Goal: Ask a question

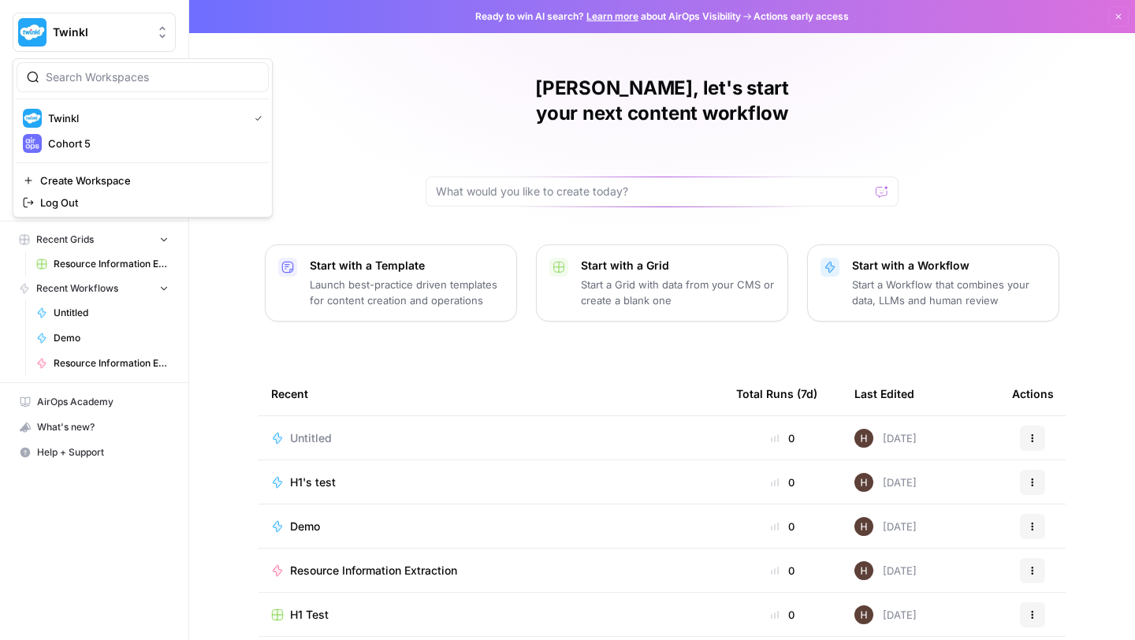
click at [108, 35] on span "Twinkl" at bounding box center [100, 32] width 95 height 16
click at [63, 141] on span "Cohort 5" at bounding box center [152, 144] width 208 height 16
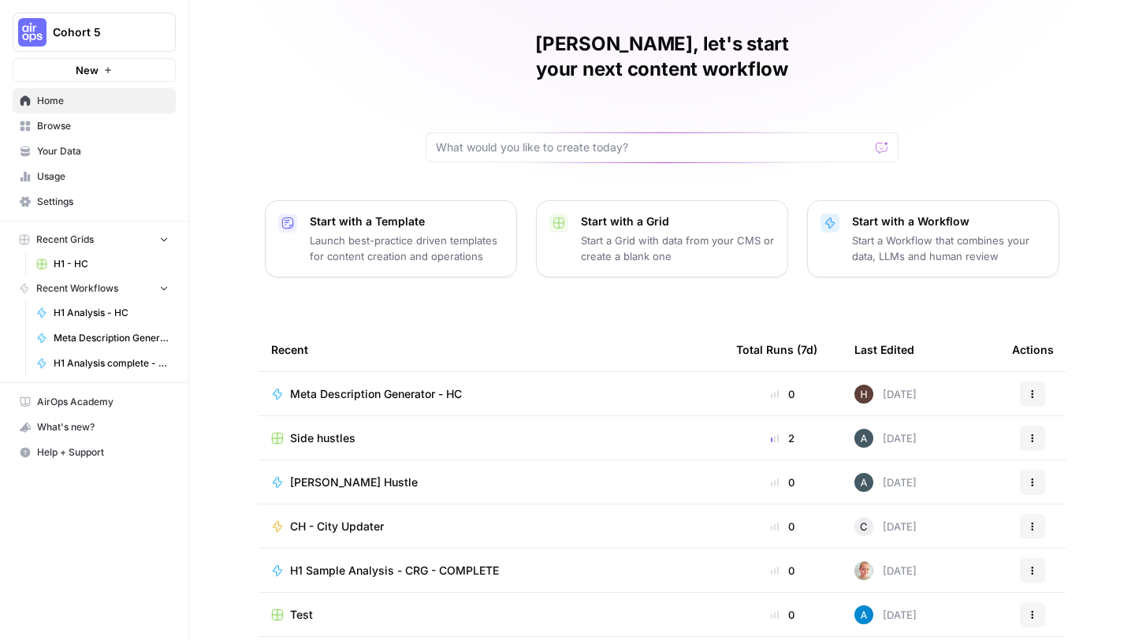
scroll to position [85, 0]
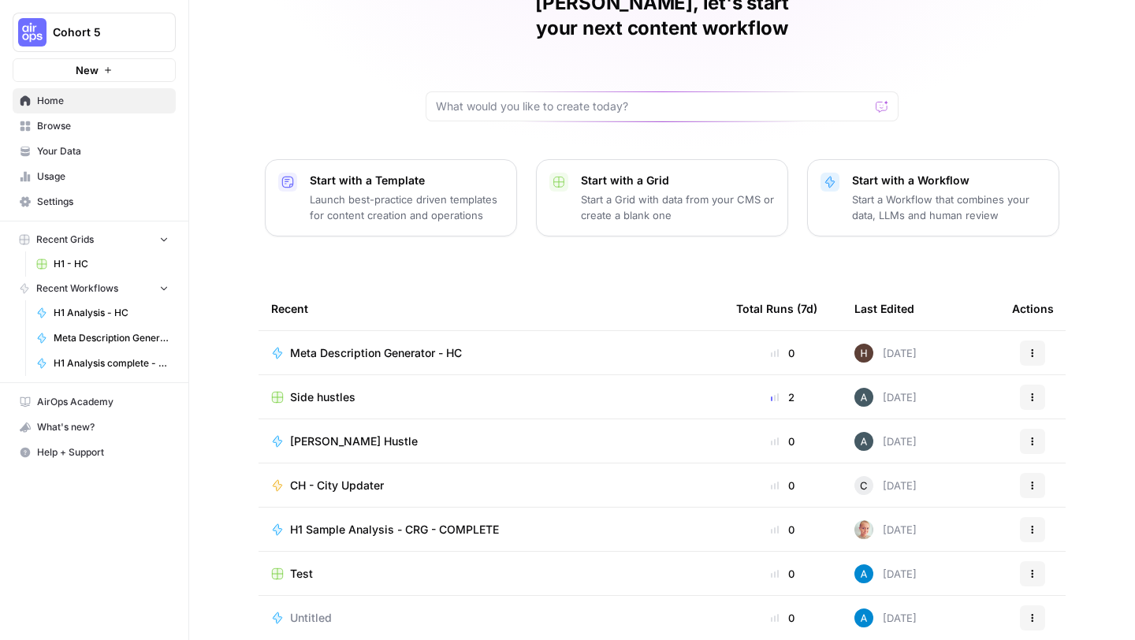
click at [318, 389] on span "Side hustles" at bounding box center [322, 397] width 65 height 16
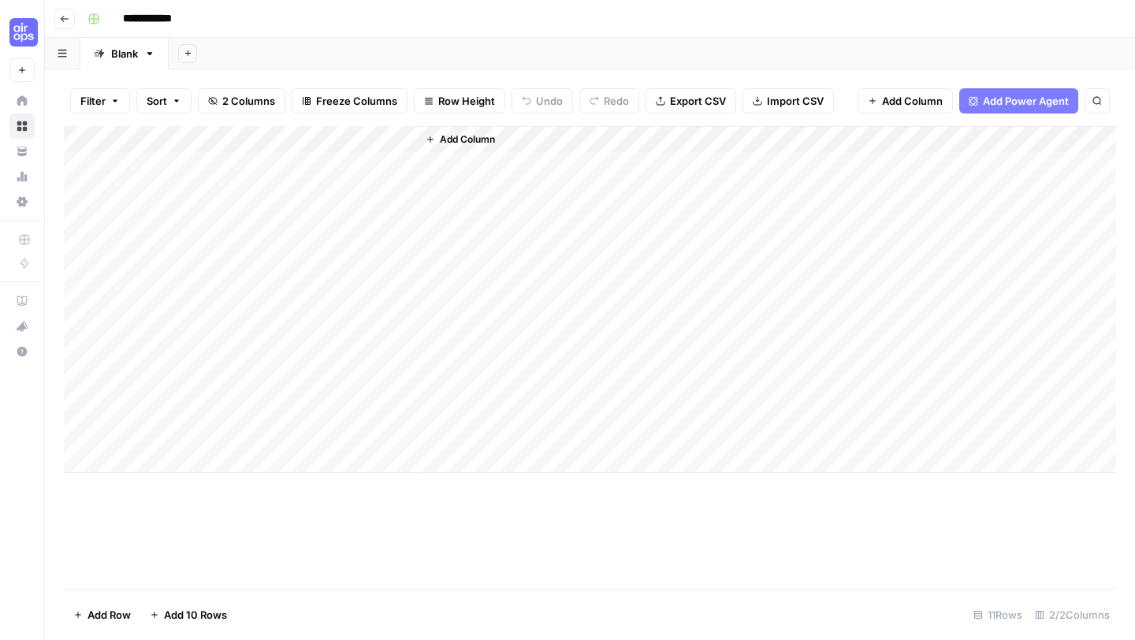
click at [61, 18] on icon "button" at bounding box center [65, 19] width 8 height 6
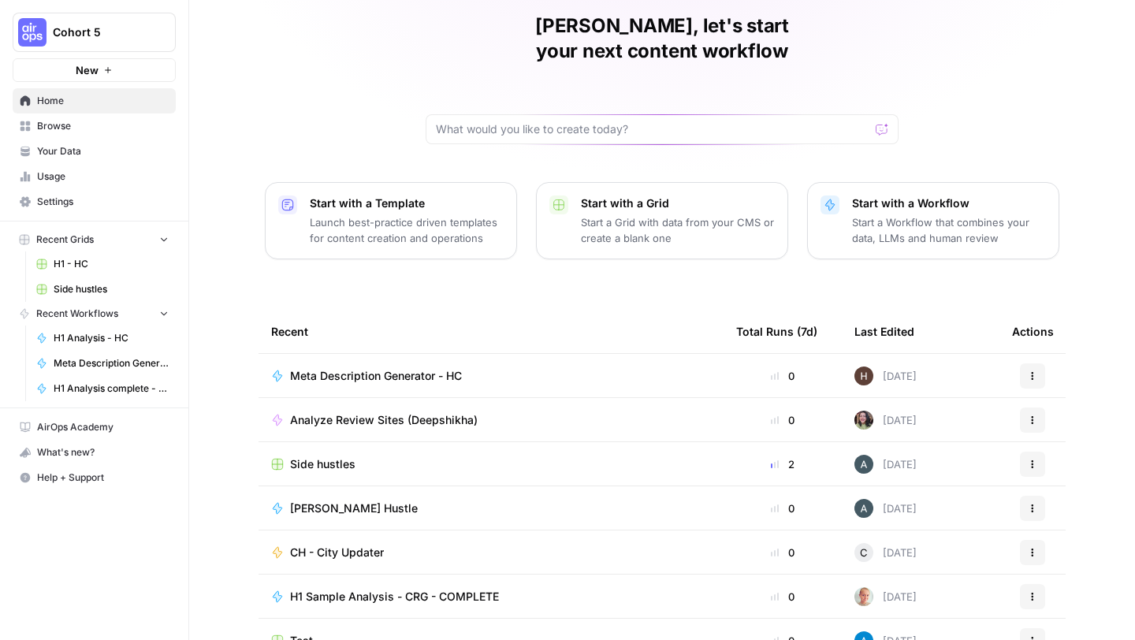
scroll to position [85, 0]
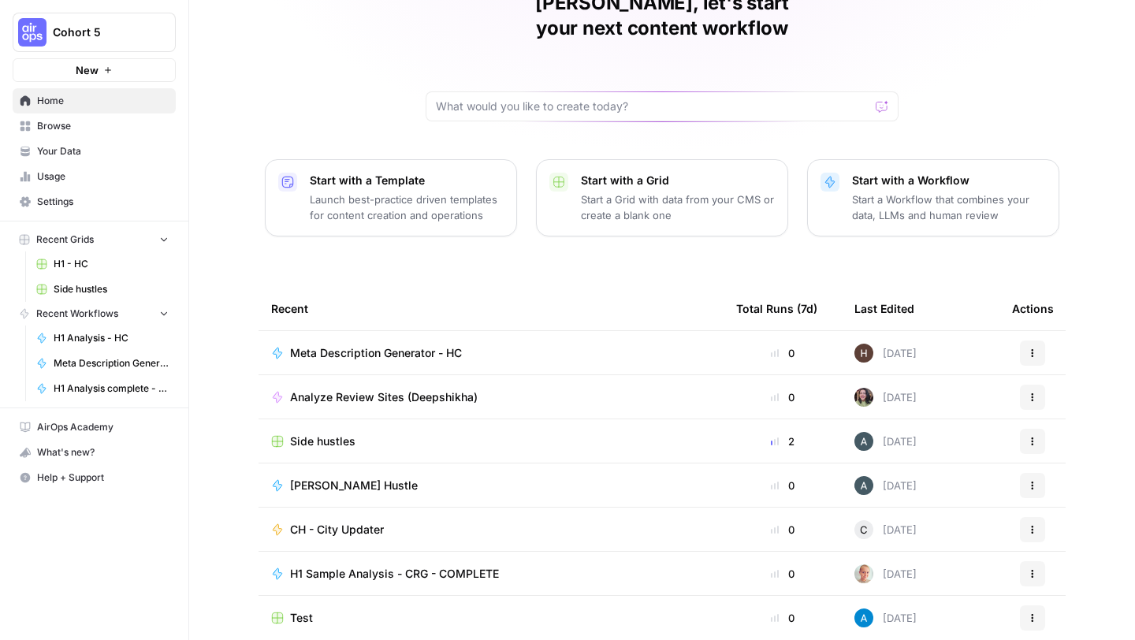
click at [354, 478] on span "[PERSON_NAME] Hustle" at bounding box center [354, 486] width 128 height 16
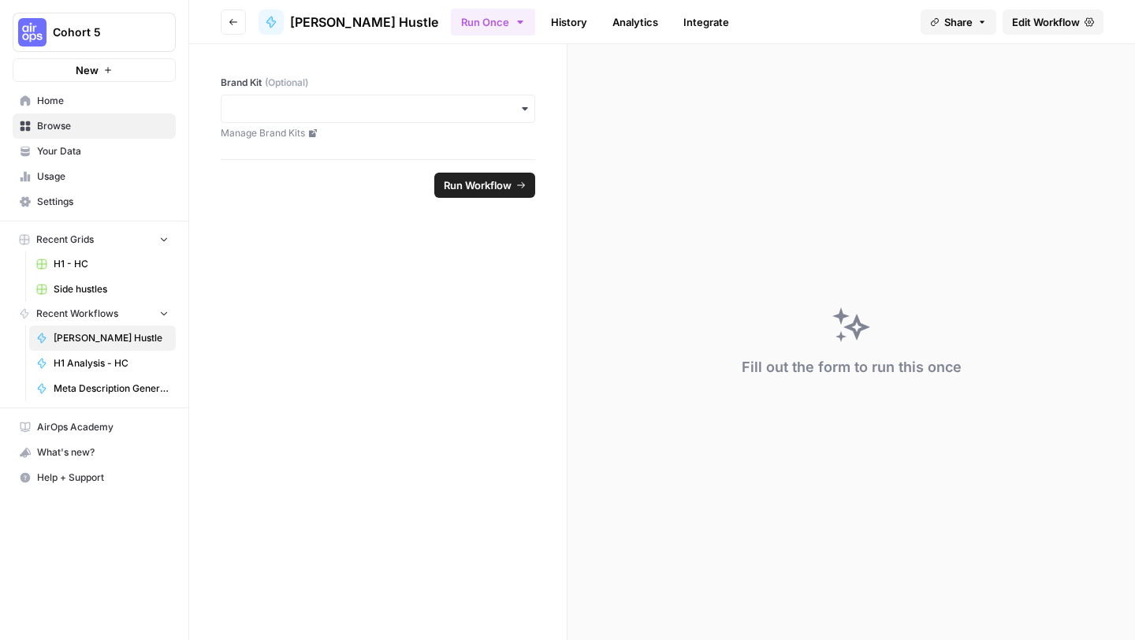
click at [1018, 18] on span "Edit Workflow" at bounding box center [1046, 22] width 68 height 16
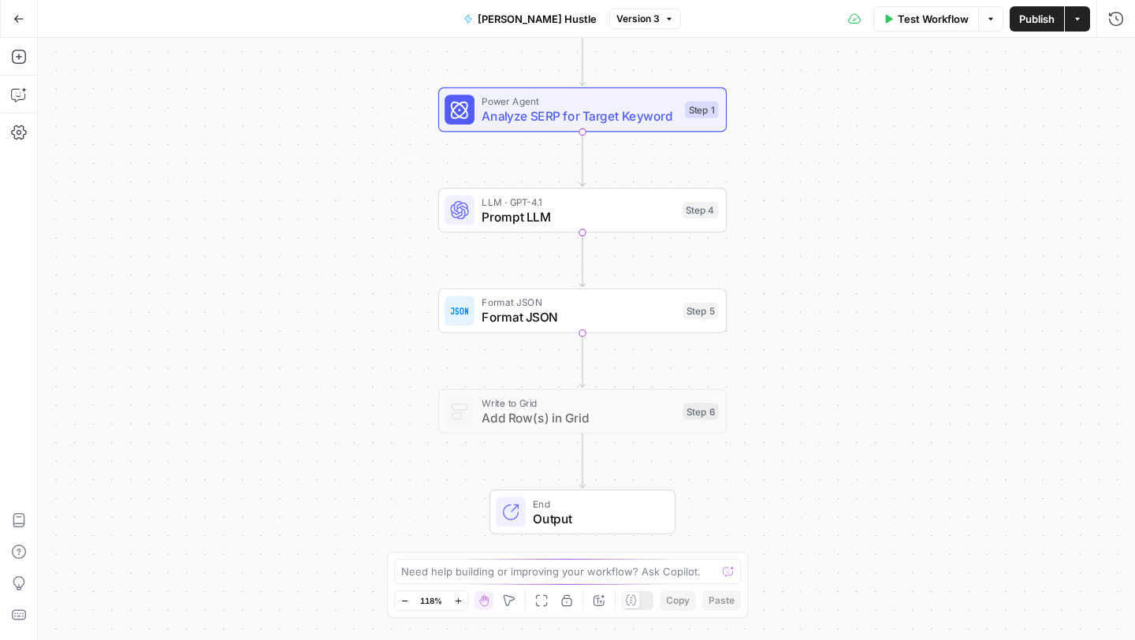
click at [19, 20] on icon "button" at bounding box center [18, 18] width 11 height 11
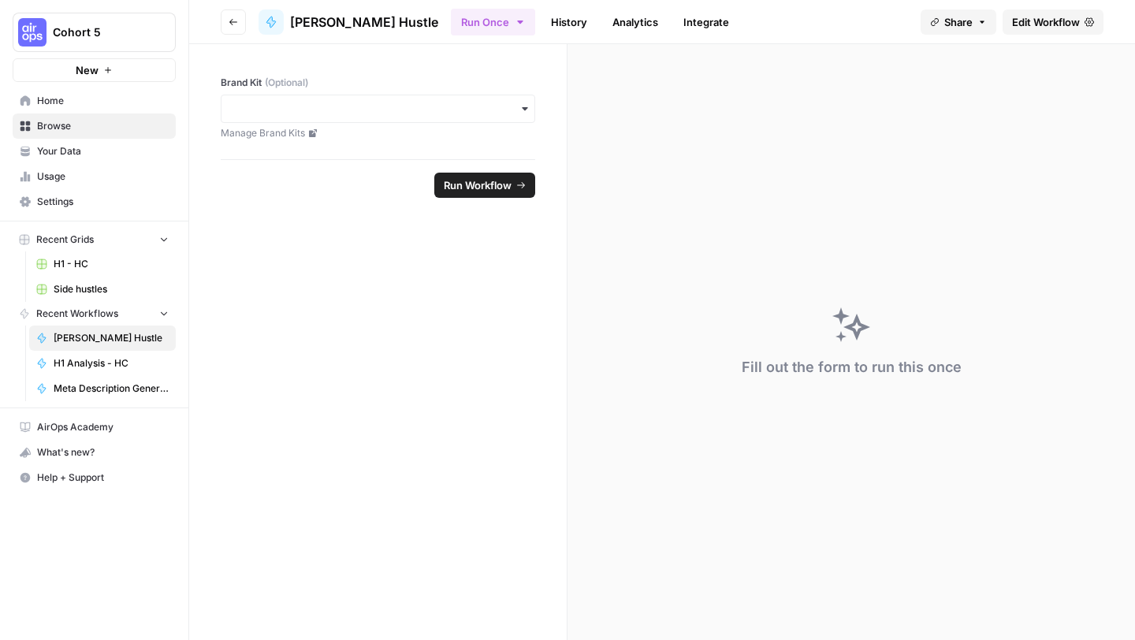
click at [82, 343] on span "[PERSON_NAME] Hustle" at bounding box center [111, 338] width 115 height 14
click at [57, 128] on span "Browse" at bounding box center [103, 126] width 132 height 14
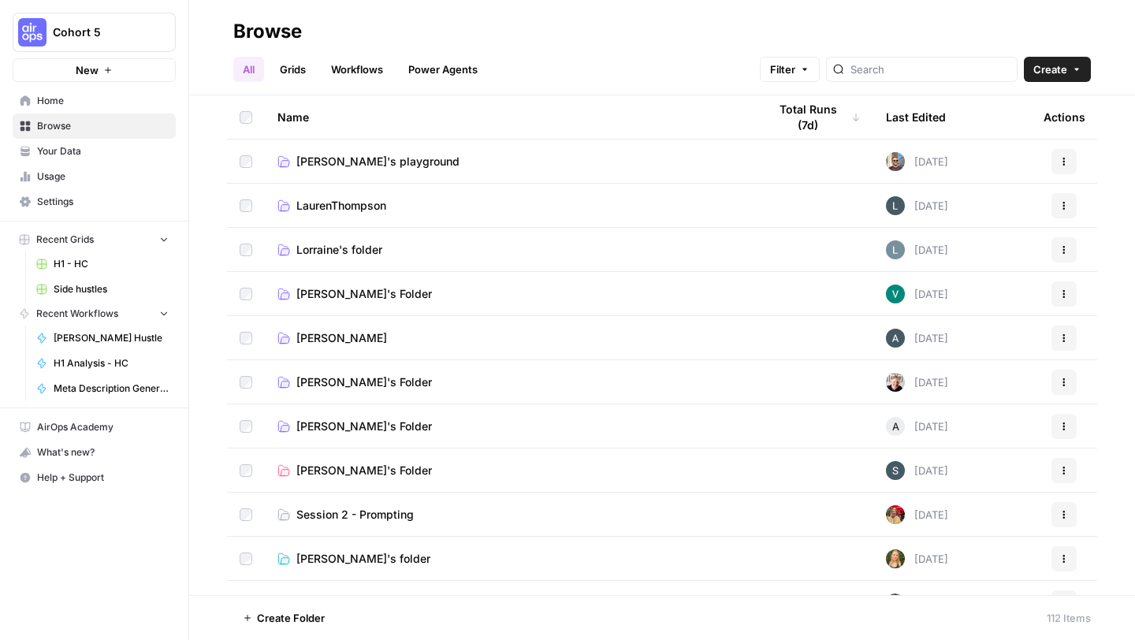
click at [356, 162] on span "[PERSON_NAME]'s playground" at bounding box center [377, 162] width 163 height 16
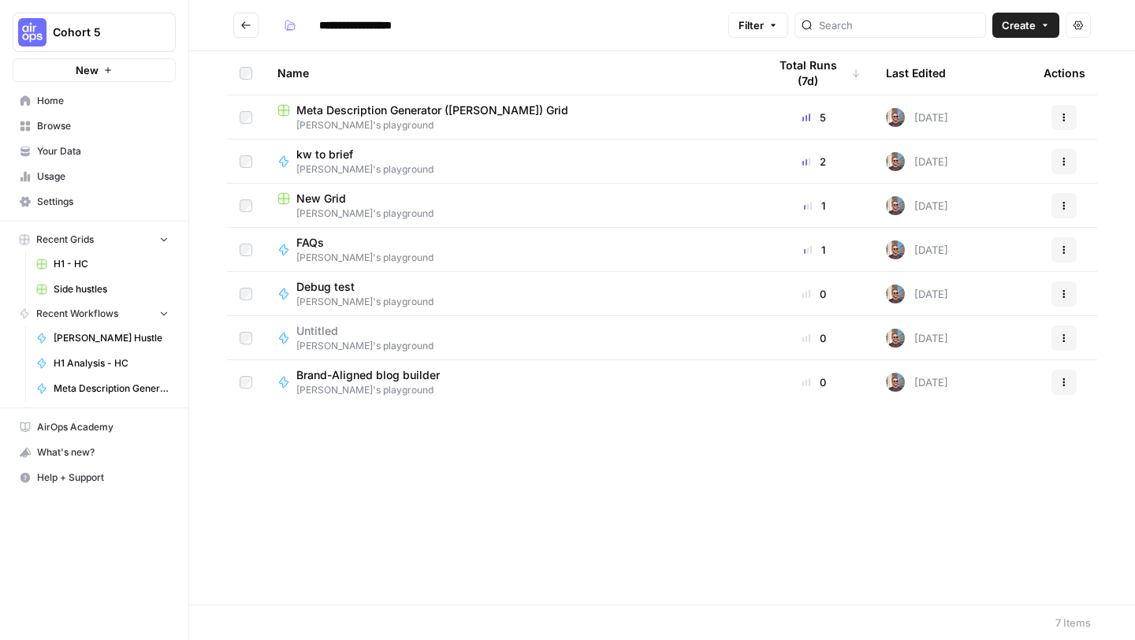
click at [249, 19] on button "Go back" at bounding box center [245, 25] width 25 height 25
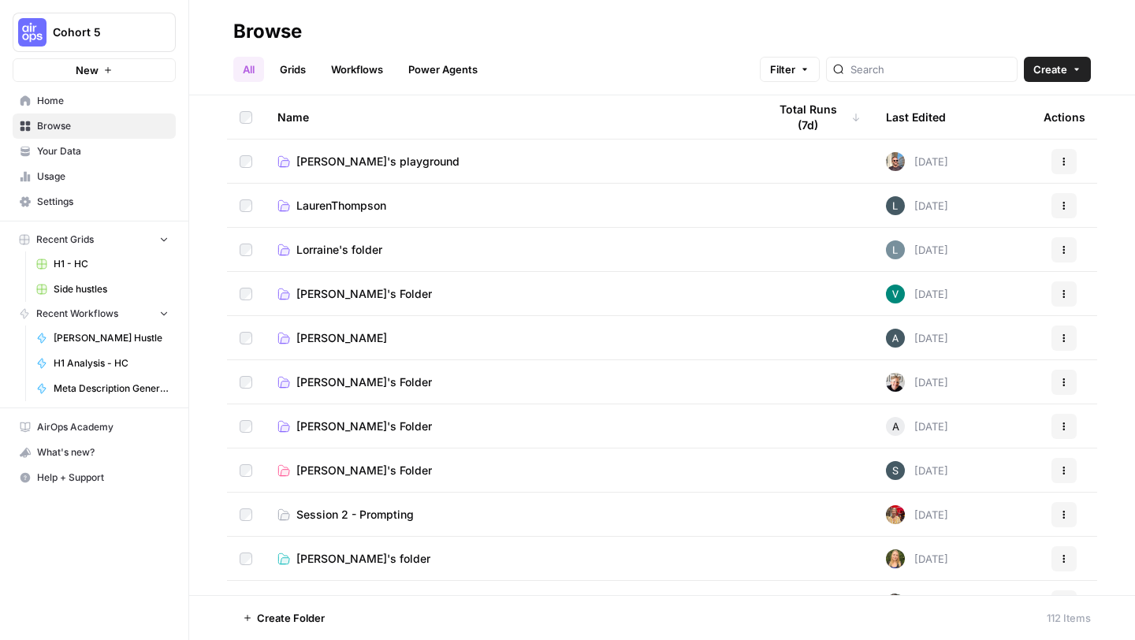
click at [337, 205] on span "LaurenThompson" at bounding box center [341, 206] width 90 height 16
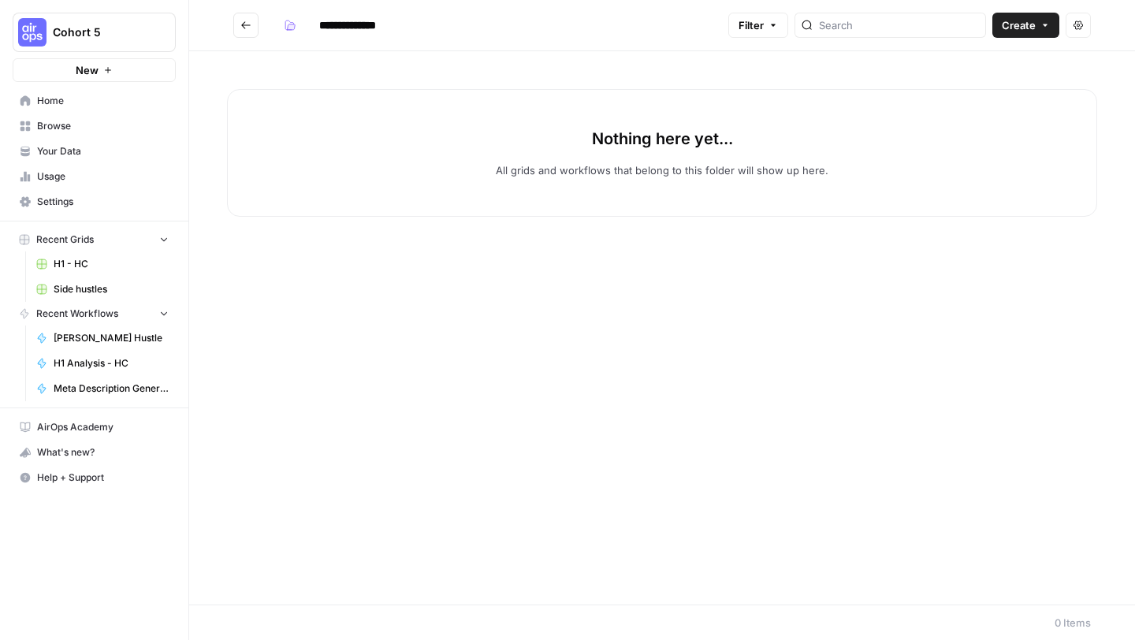
click at [241, 23] on icon "Go back" at bounding box center [245, 25] width 11 height 11
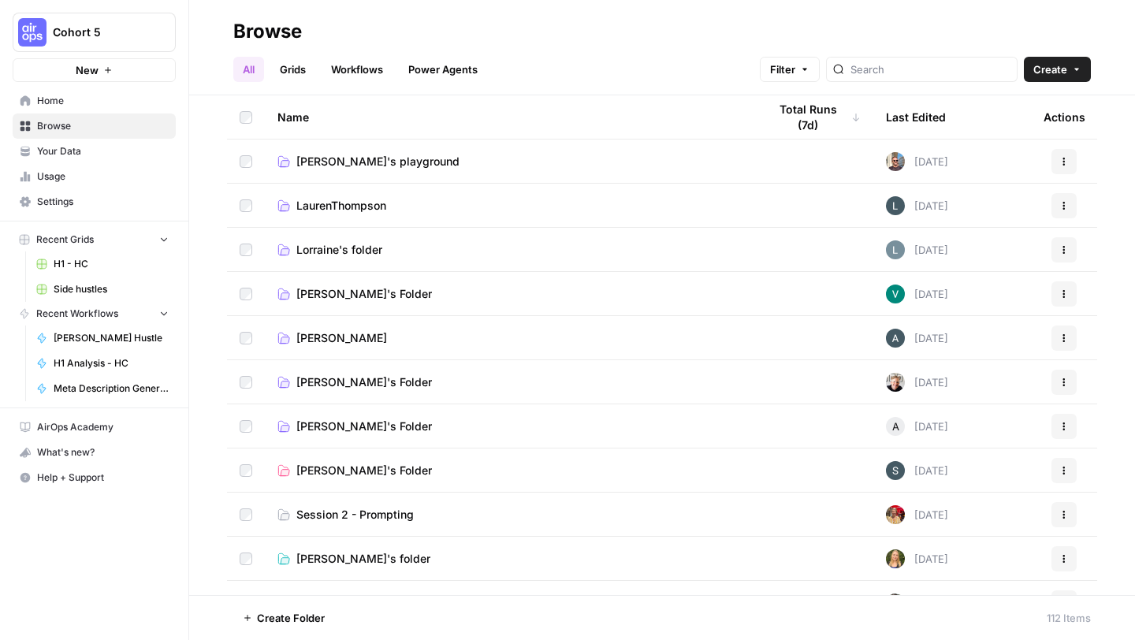
click at [299, 251] on span "Lorraine's folder" at bounding box center [339, 250] width 86 height 16
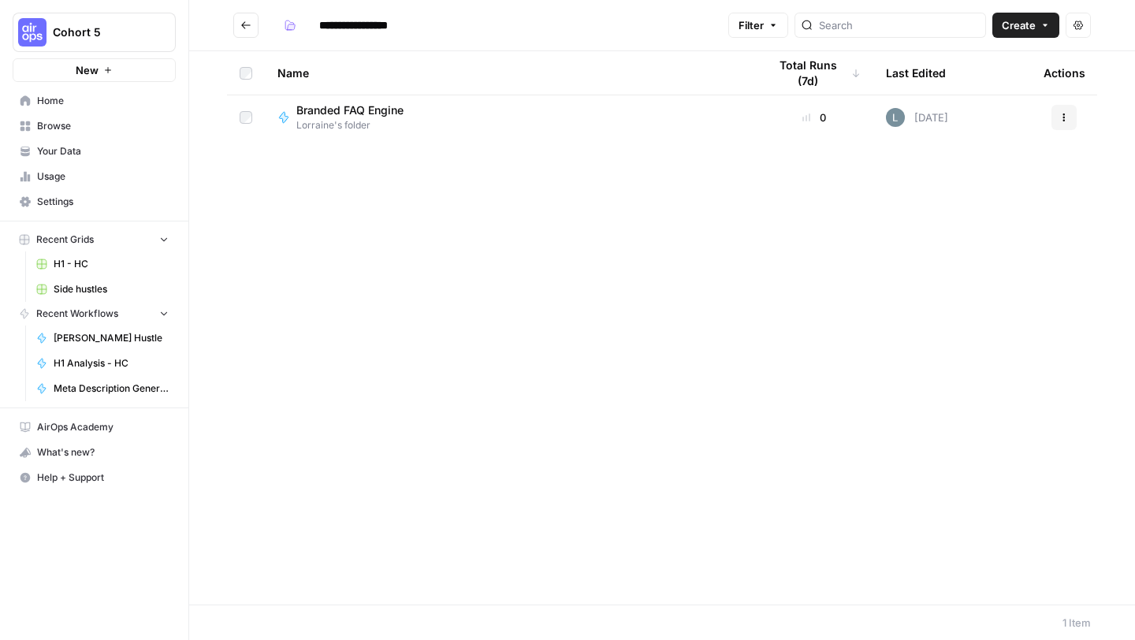
click at [364, 109] on span "Branded FAQ Engine" at bounding box center [349, 110] width 107 height 16
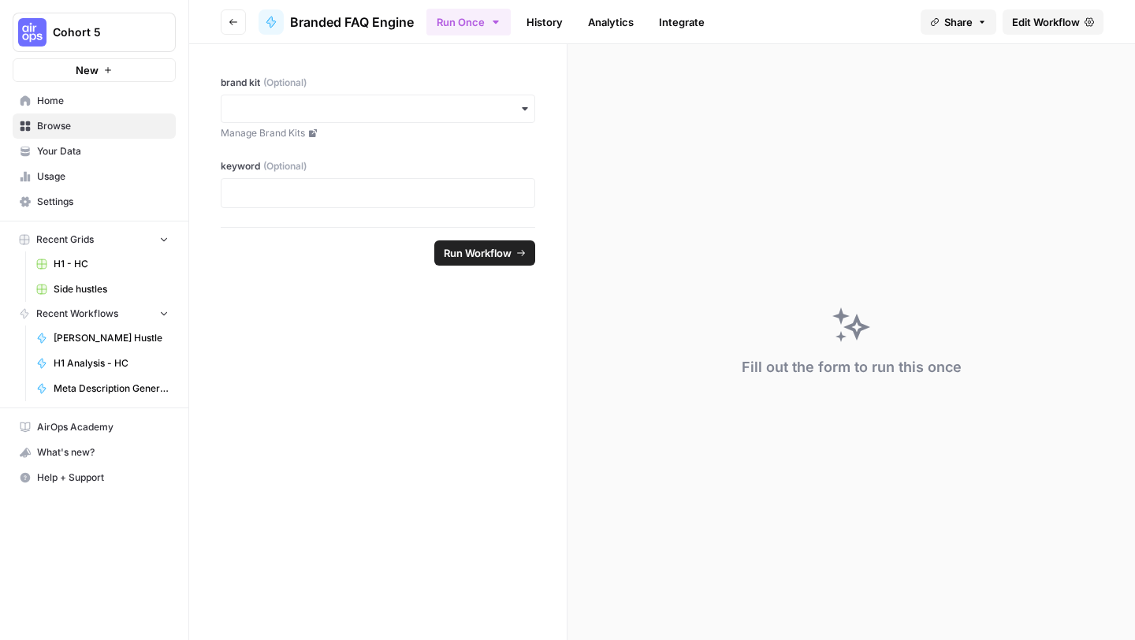
click at [1035, 21] on span "Edit Workflow" at bounding box center [1046, 22] width 68 height 16
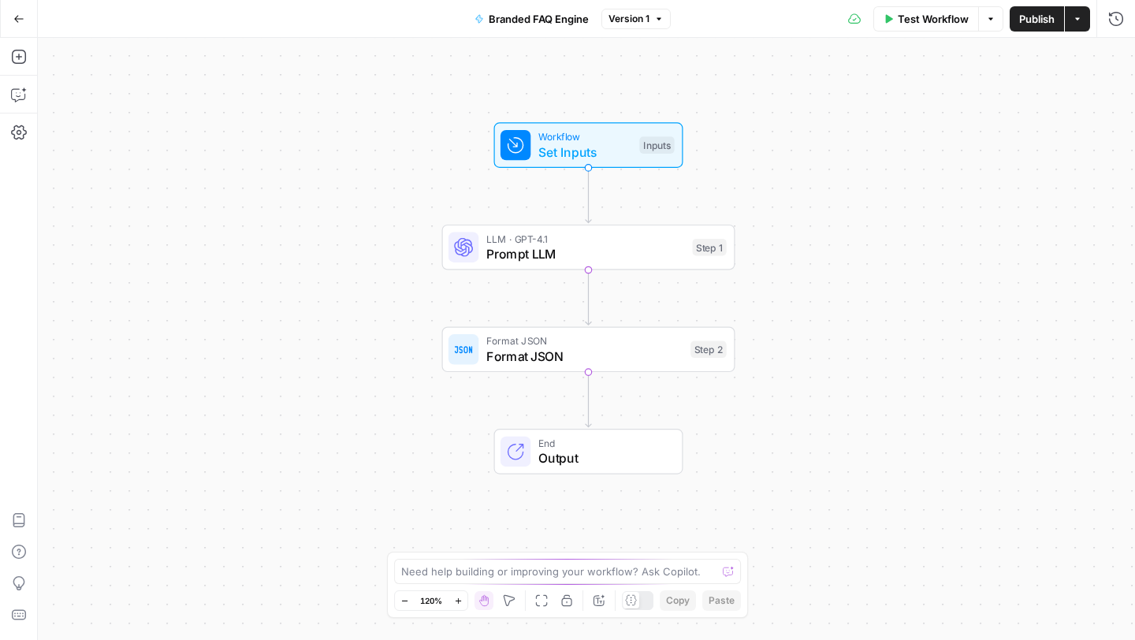
click at [12, 22] on button "Go Back" at bounding box center [19, 19] width 28 height 28
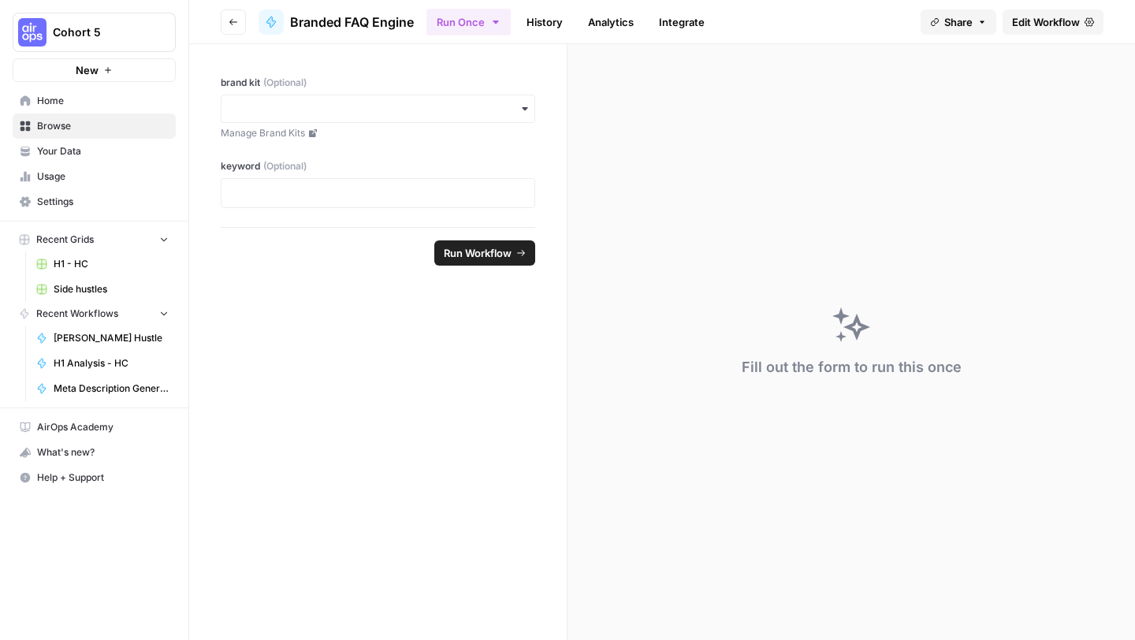
click at [229, 16] on button "Go back" at bounding box center [233, 21] width 25 height 25
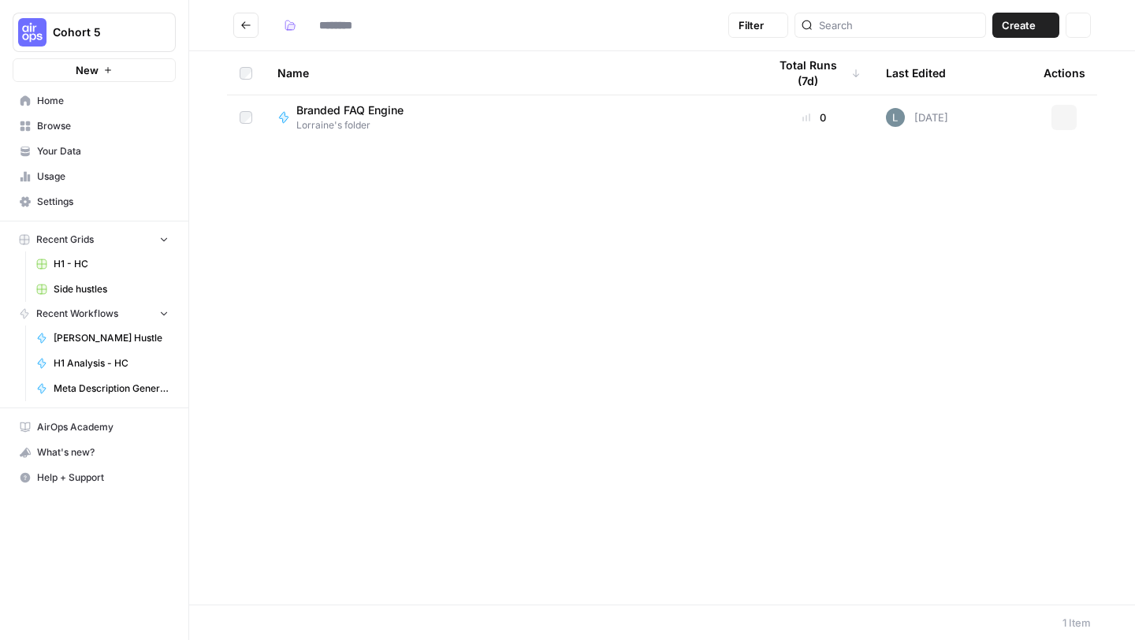
type input "**********"
click at [249, 31] on button "Go back" at bounding box center [245, 25] width 25 height 25
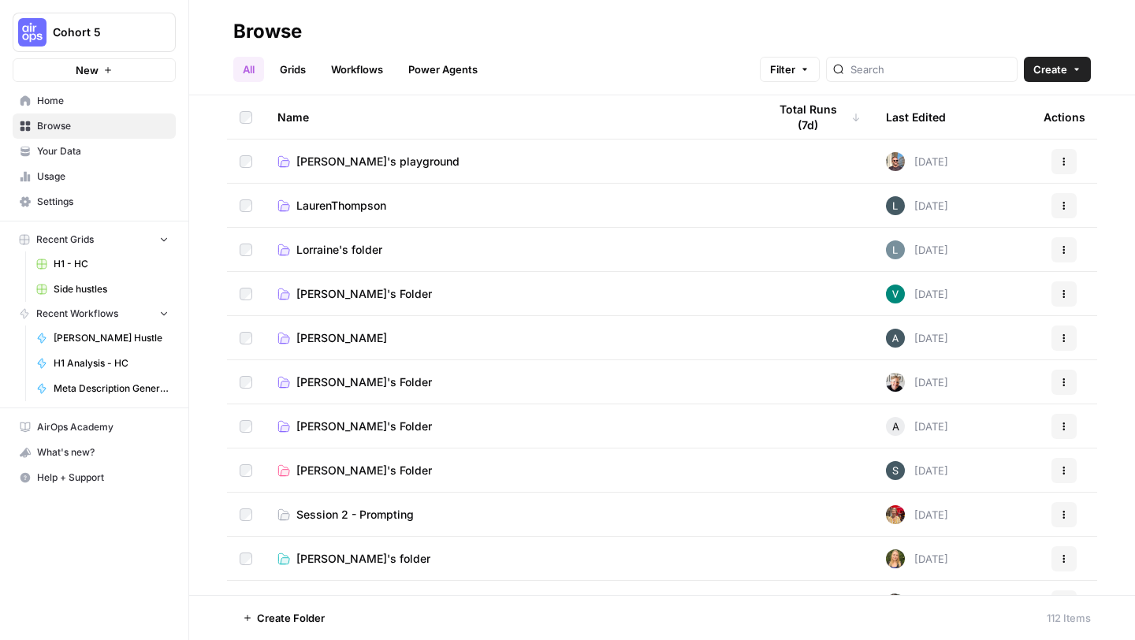
click at [313, 291] on span "Vinita's Folder" at bounding box center [364, 294] width 136 height 16
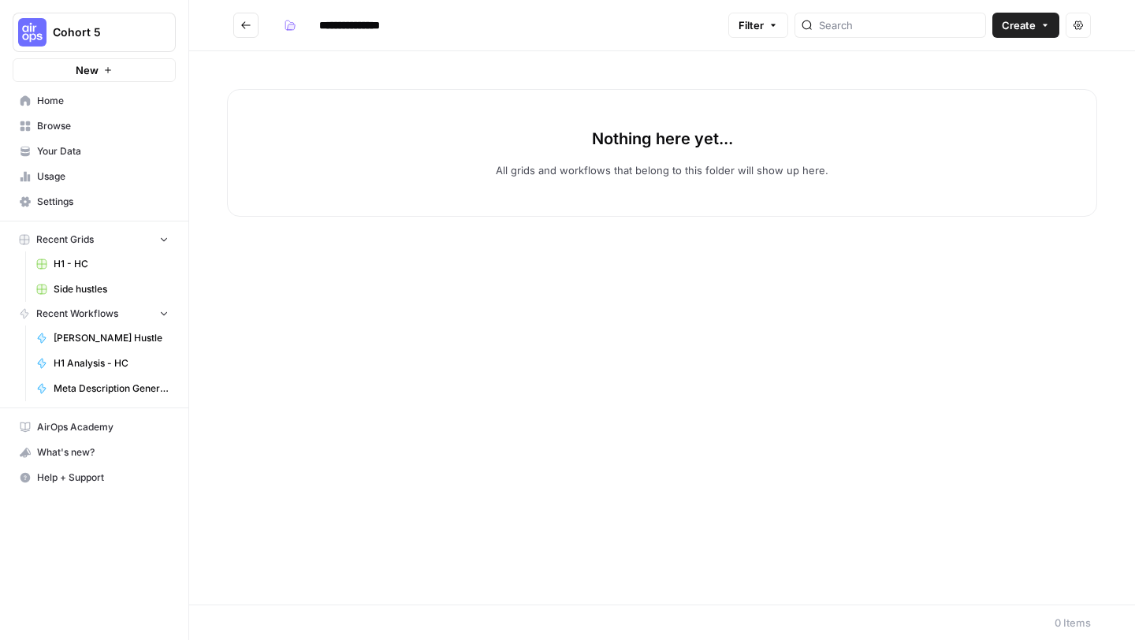
click at [244, 24] on icon "Go back" at bounding box center [245, 25] width 11 height 11
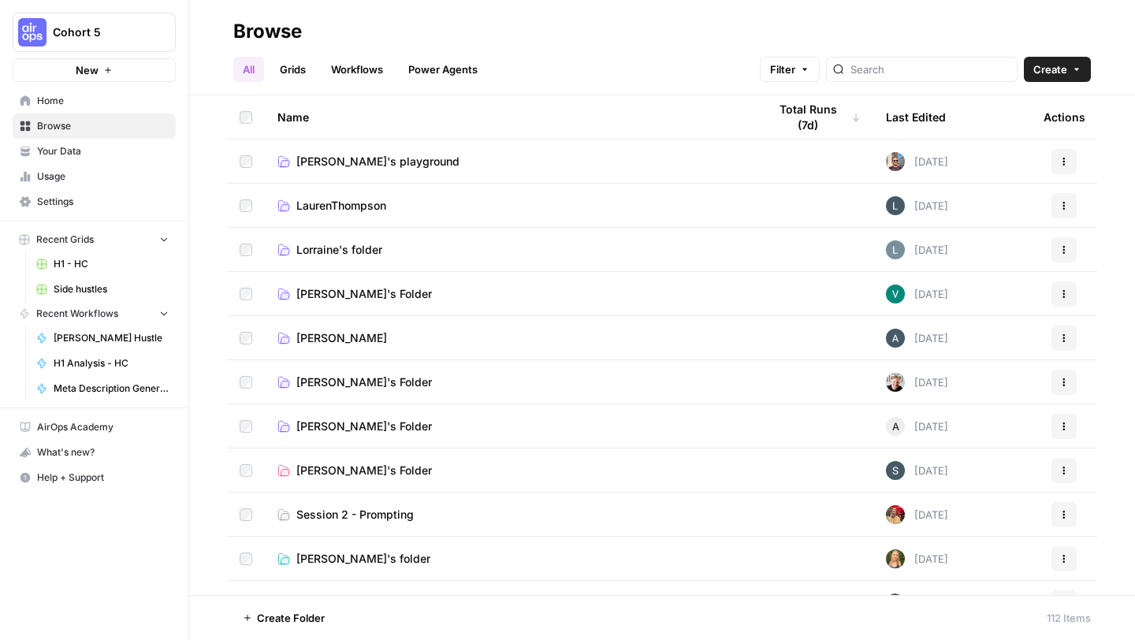
click at [307, 341] on span "[PERSON_NAME]" at bounding box center [341, 338] width 91 height 16
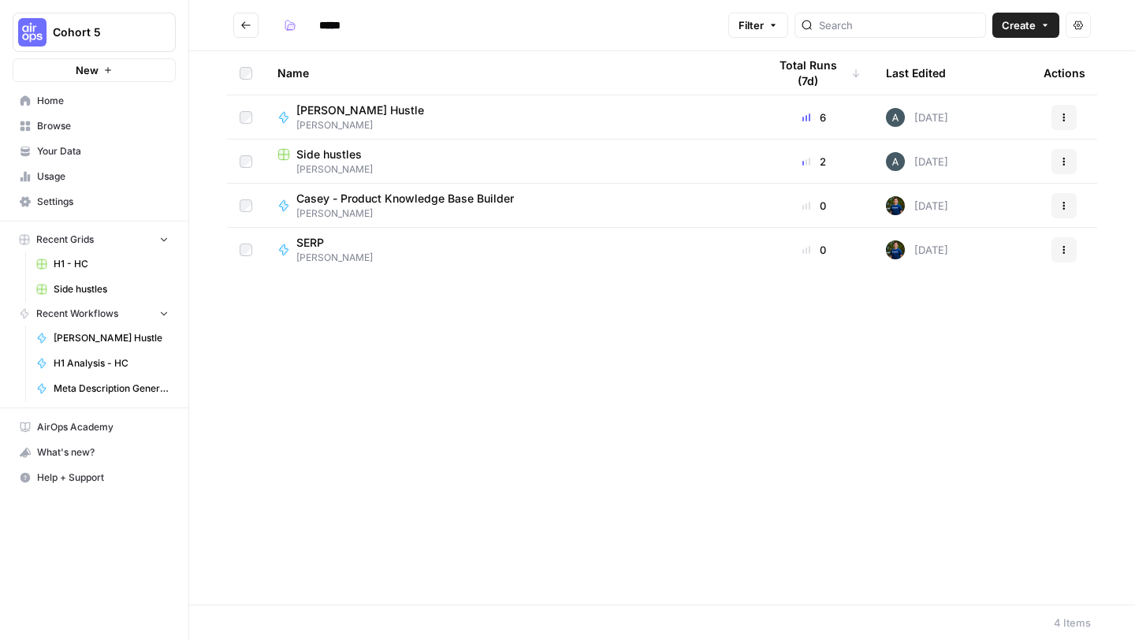
click at [326, 199] on span "Casey - Product Knowledge Base Builder" at bounding box center [405, 199] width 218 height 16
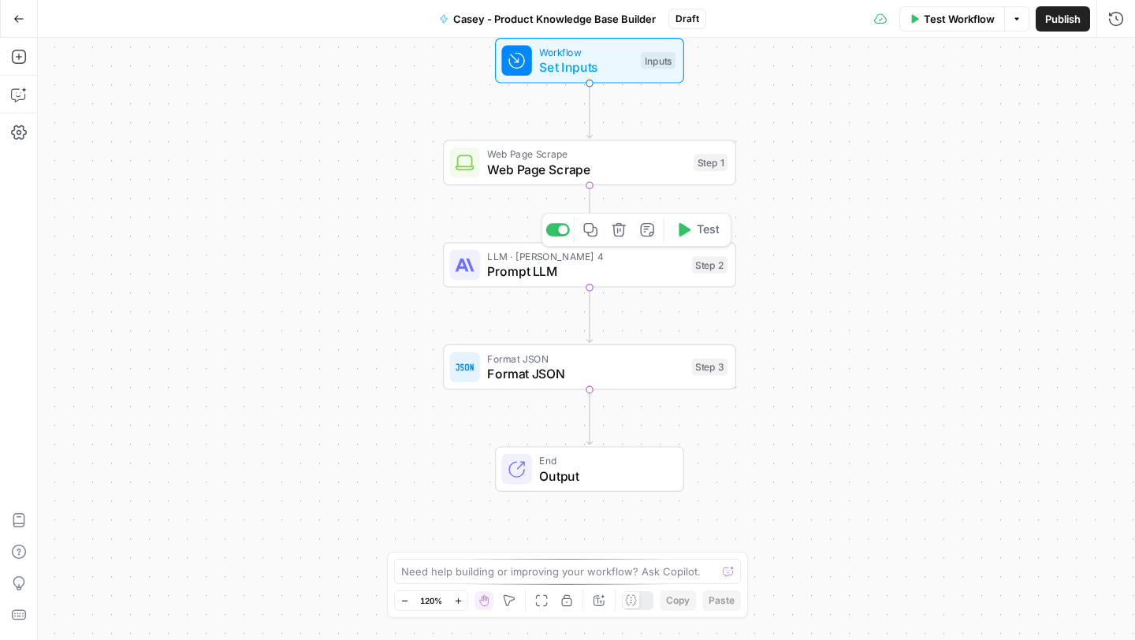
click at [525, 273] on span "Prompt LLM" at bounding box center [585, 271] width 197 height 19
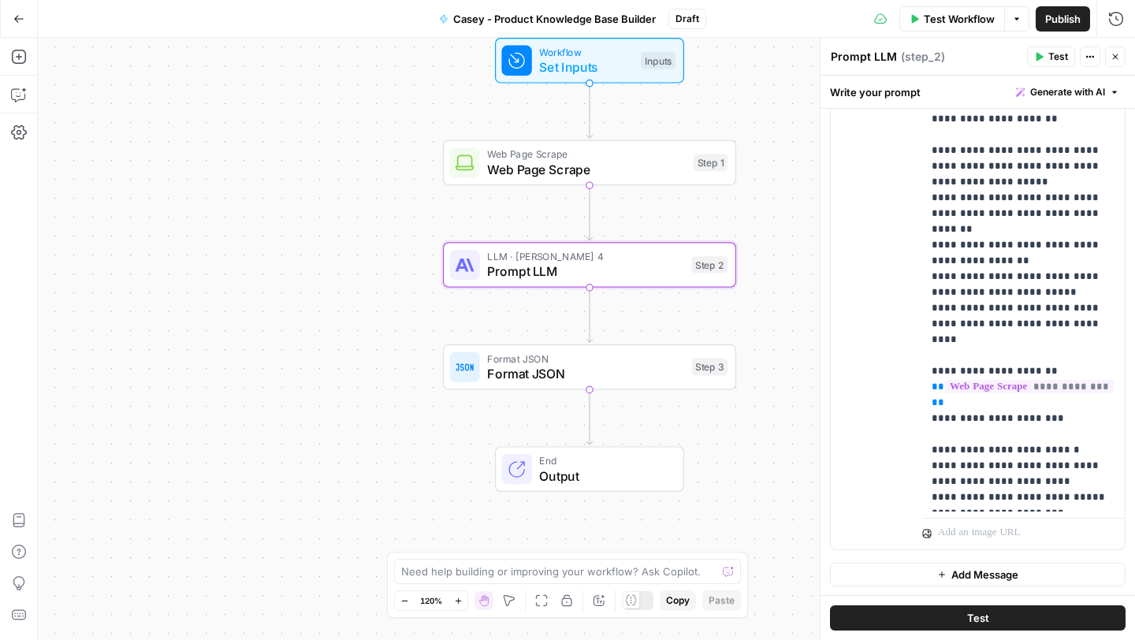
scroll to position [582, 0]
click at [17, 20] on icon "button" at bounding box center [18, 18] width 11 height 11
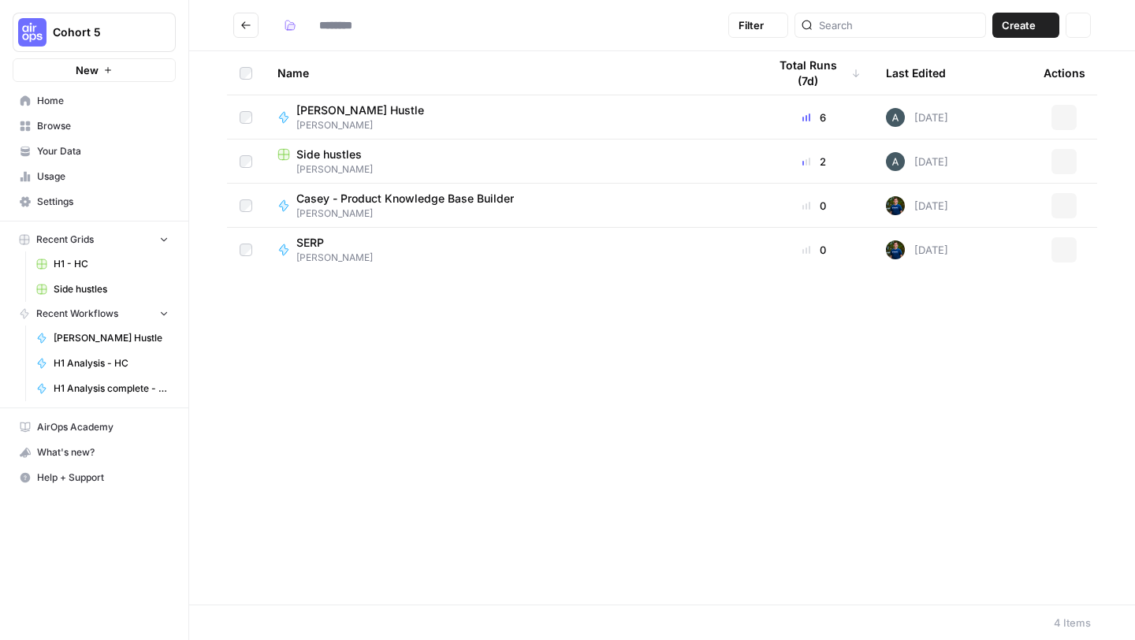
type input "*****"
click at [248, 17] on button "Go back" at bounding box center [245, 25] width 25 height 25
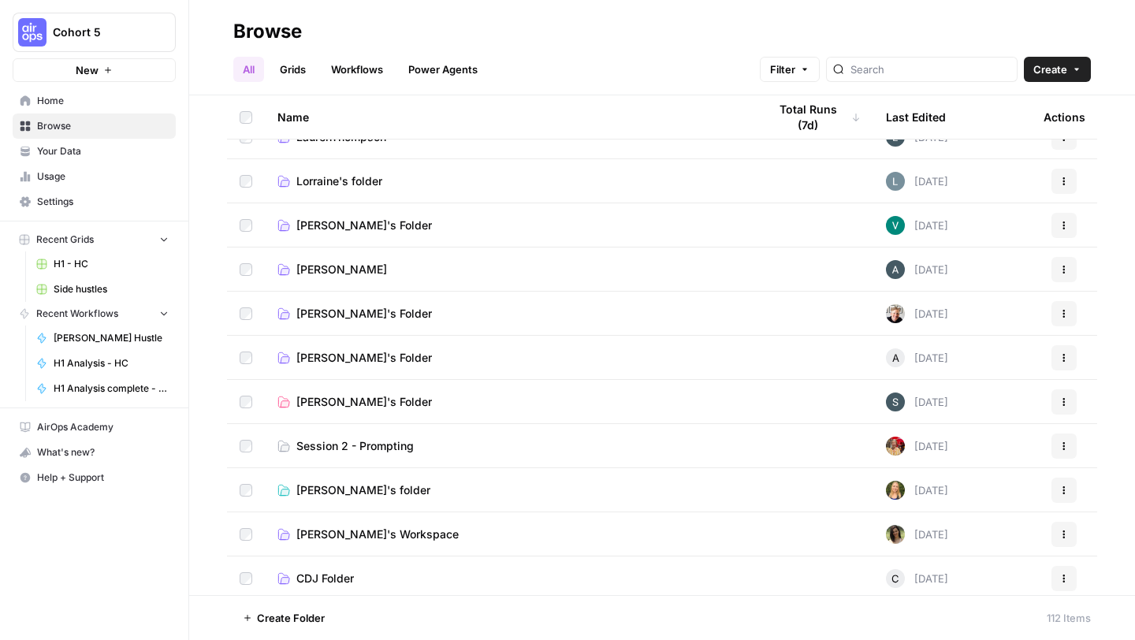
scroll to position [76, 0]
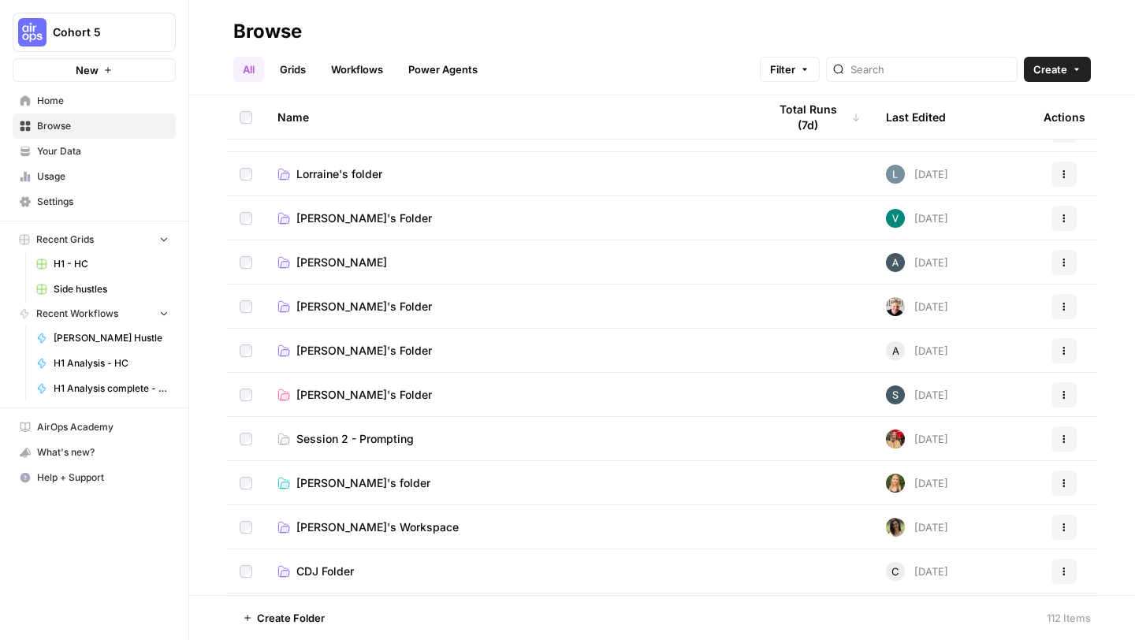
click at [327, 304] on span "Jay's Folder" at bounding box center [364, 307] width 136 height 16
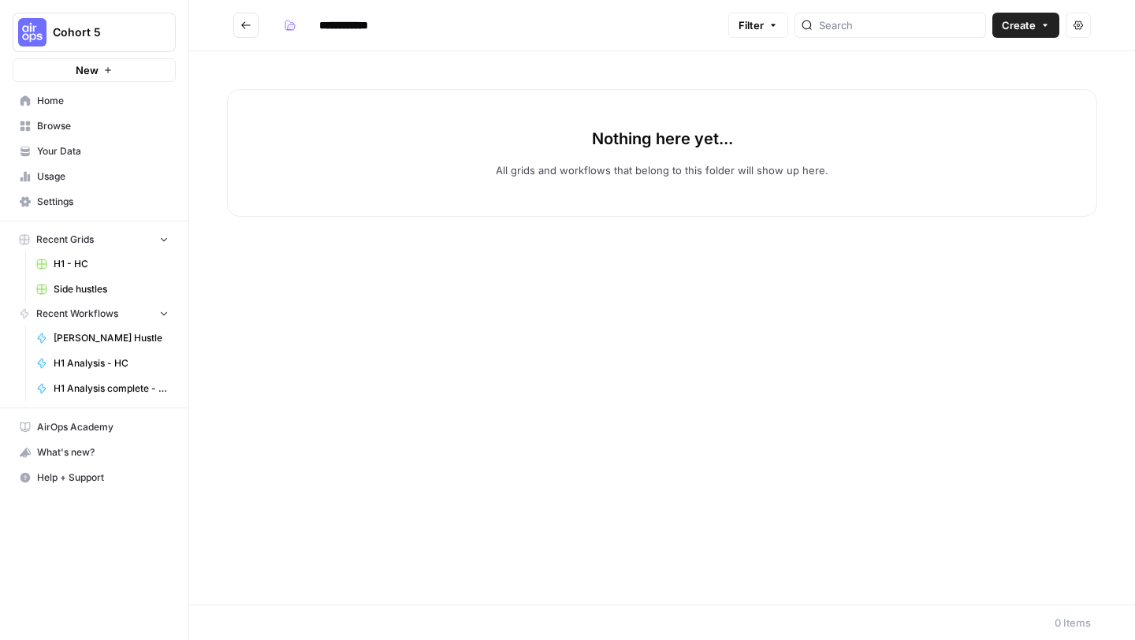
click at [242, 28] on icon "Go back" at bounding box center [245, 25] width 11 height 11
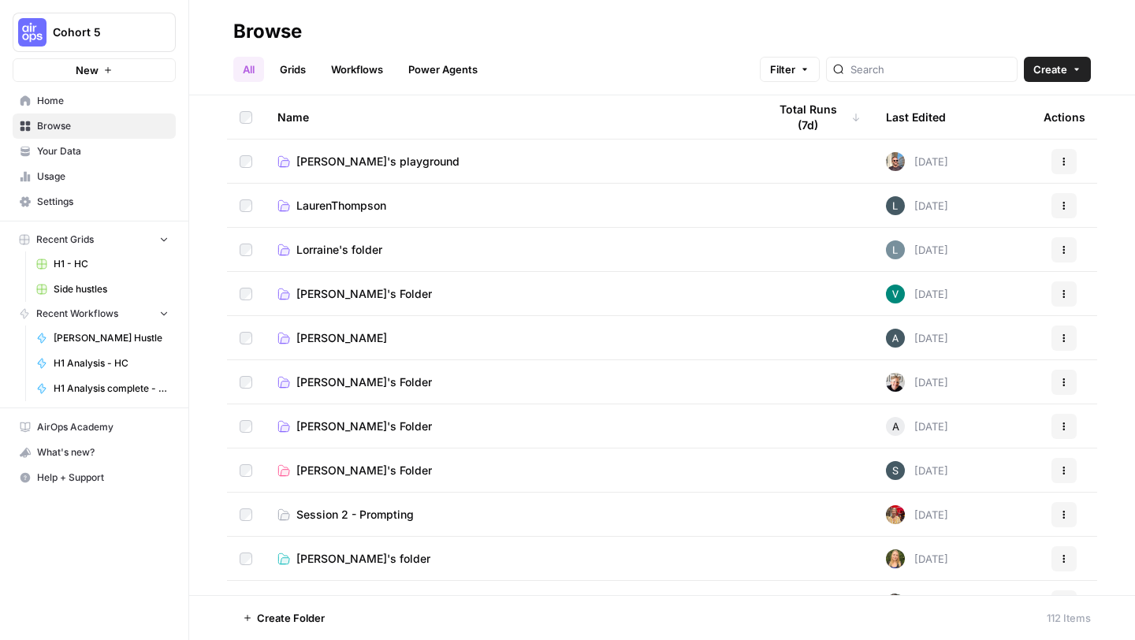
click at [318, 383] on span "Jay's Folder" at bounding box center [364, 382] width 136 height 16
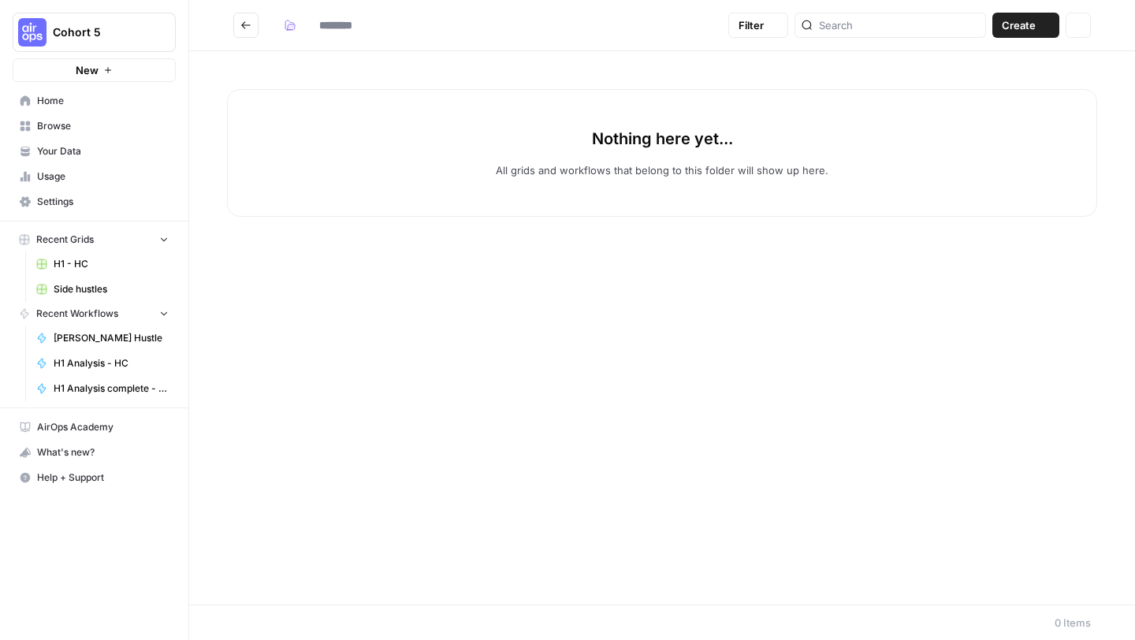
type input "**********"
click at [236, 20] on button "Go back" at bounding box center [245, 25] width 25 height 25
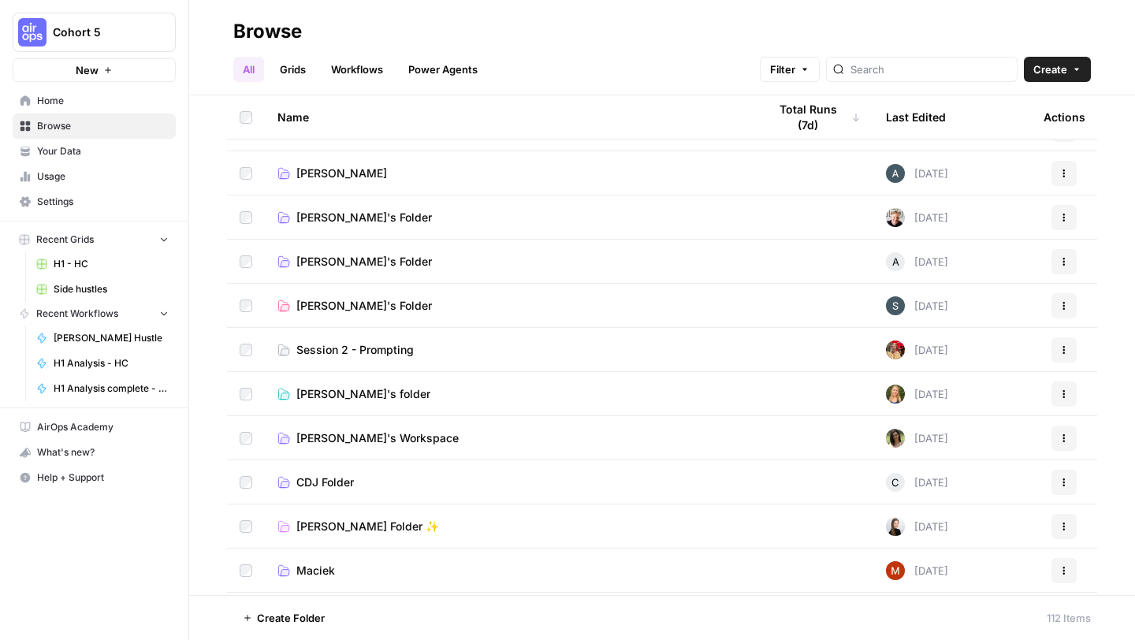
scroll to position [186, 0]
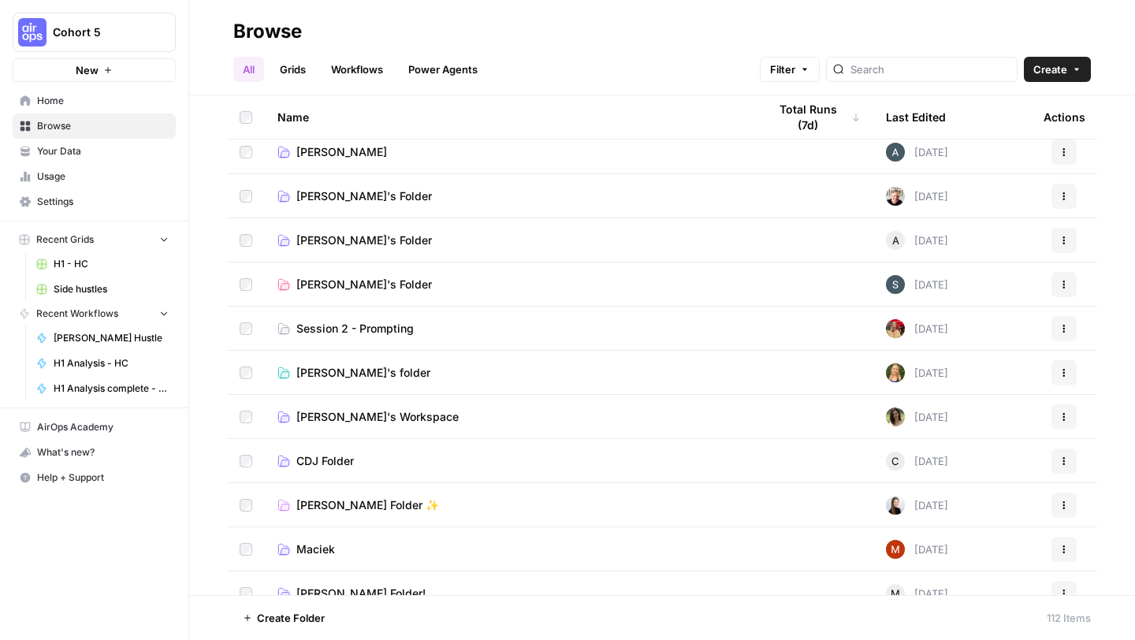
click at [341, 234] on span "Ashley's Folder" at bounding box center [364, 241] width 136 height 16
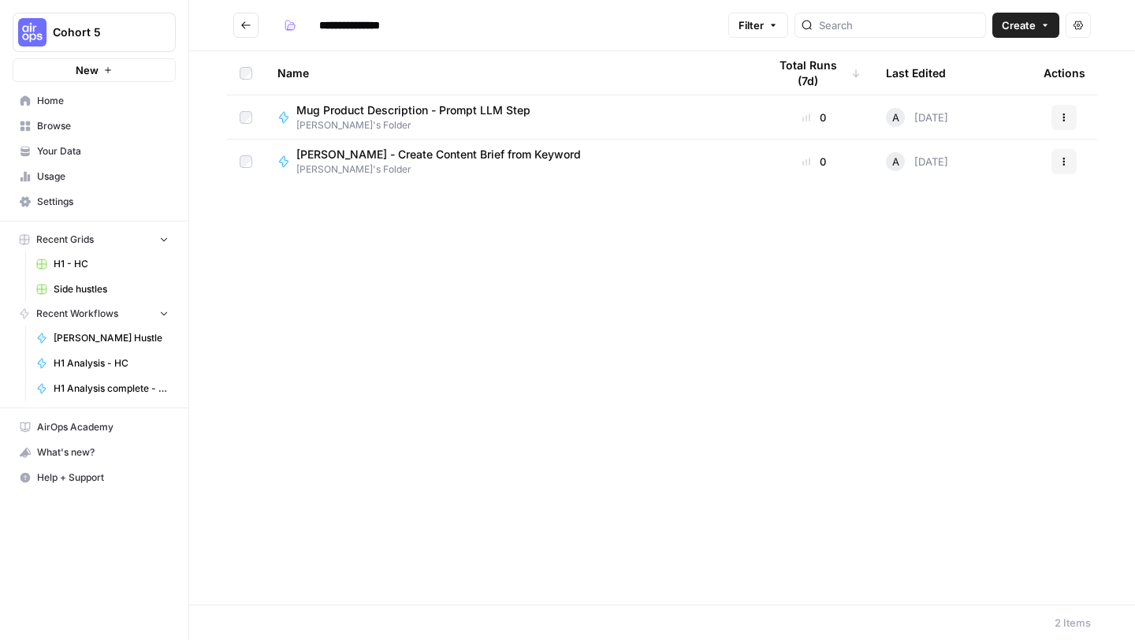
click at [352, 116] on span "Mug Product Description - Prompt LLM Step" at bounding box center [413, 110] width 234 height 16
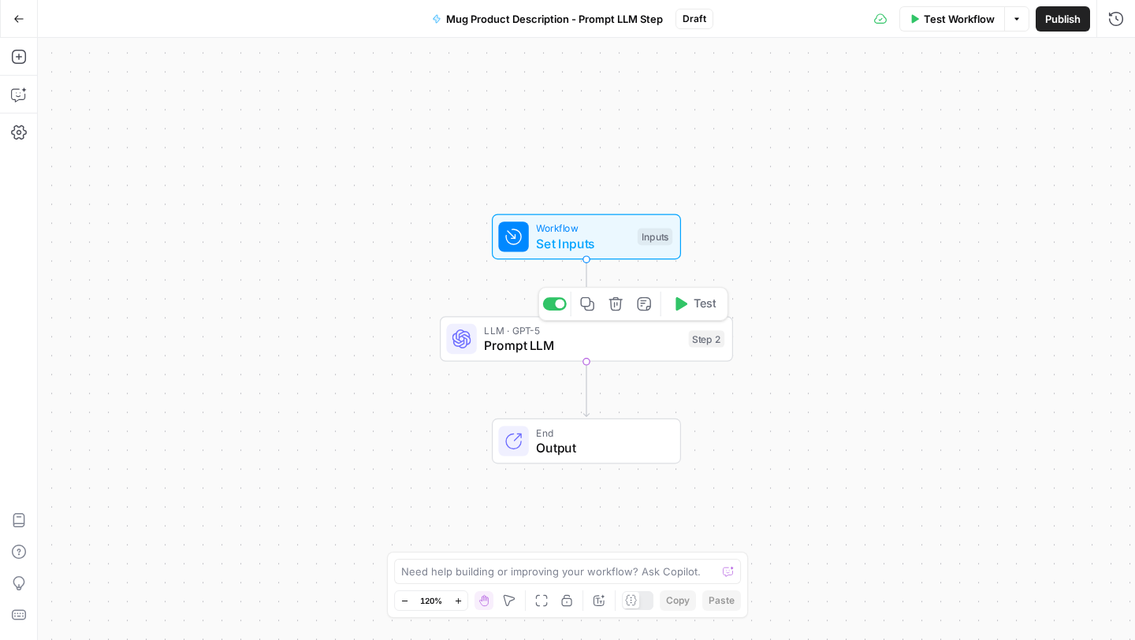
click at [511, 339] on span "Prompt LLM" at bounding box center [582, 345] width 197 height 19
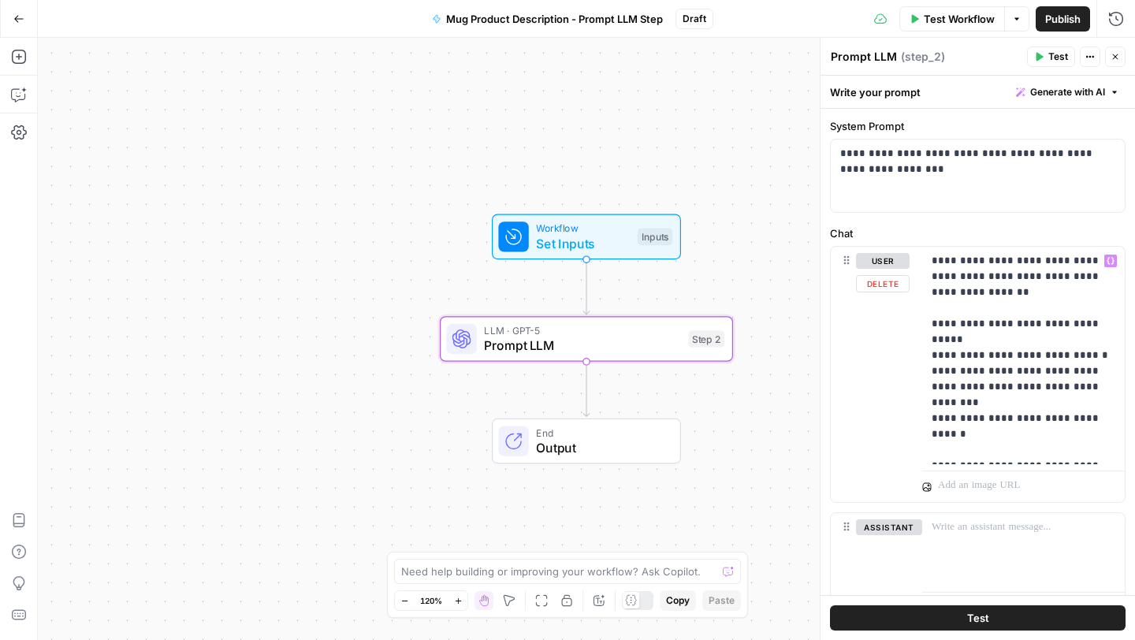
scroll to position [47, 0]
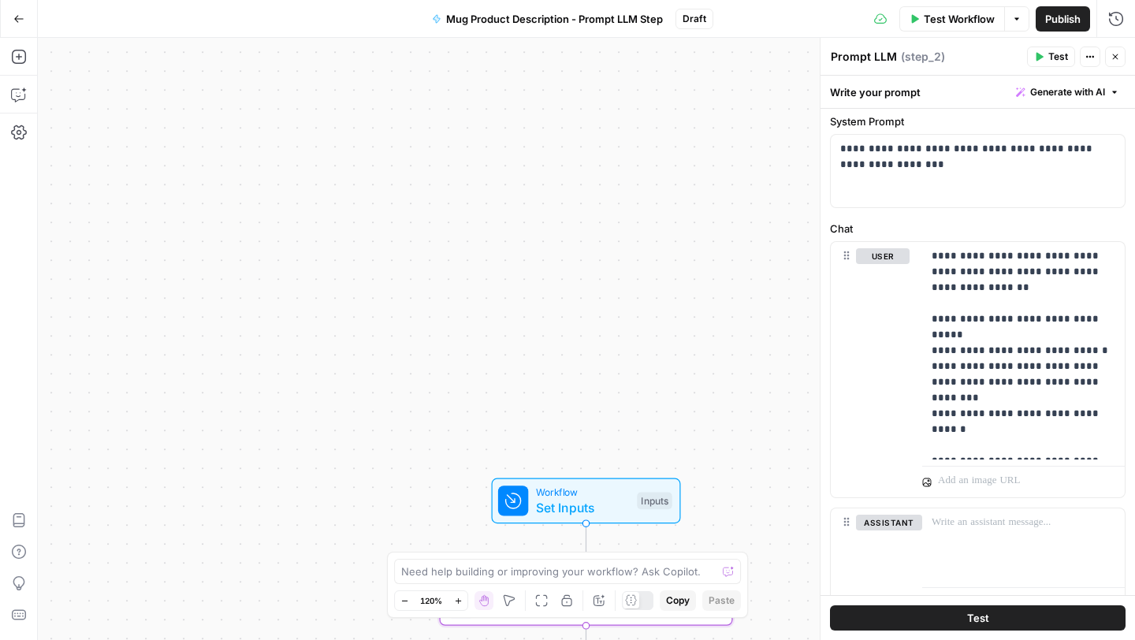
click at [17, 20] on icon "button" at bounding box center [18, 18] width 11 height 11
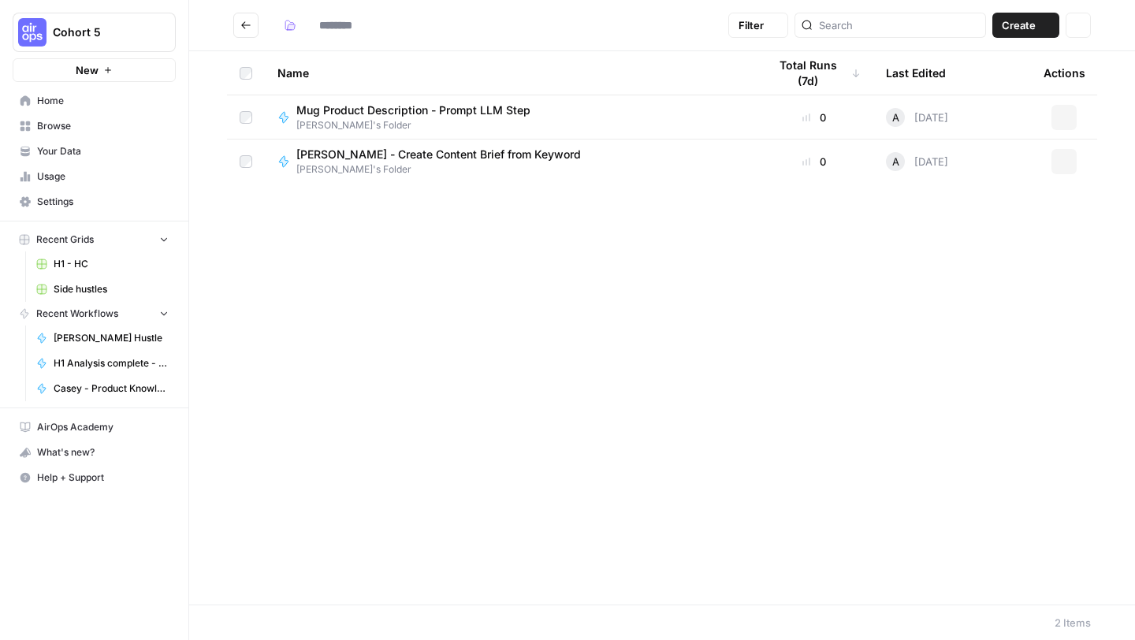
type input "**********"
click at [243, 28] on icon "Go back" at bounding box center [245, 25] width 11 height 11
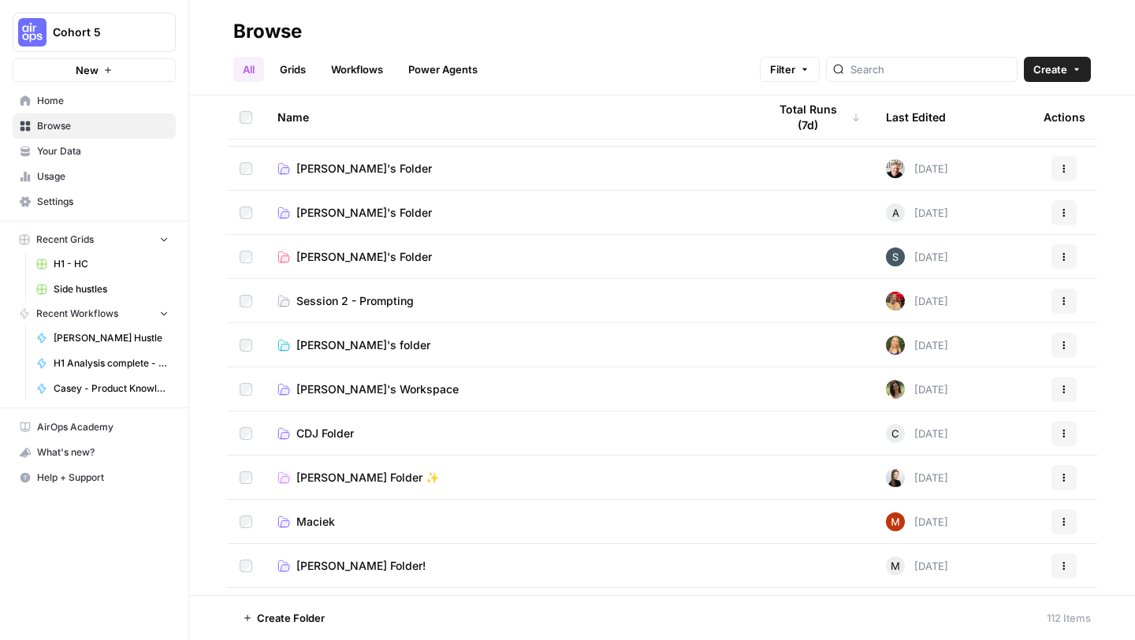
scroll to position [216, 0]
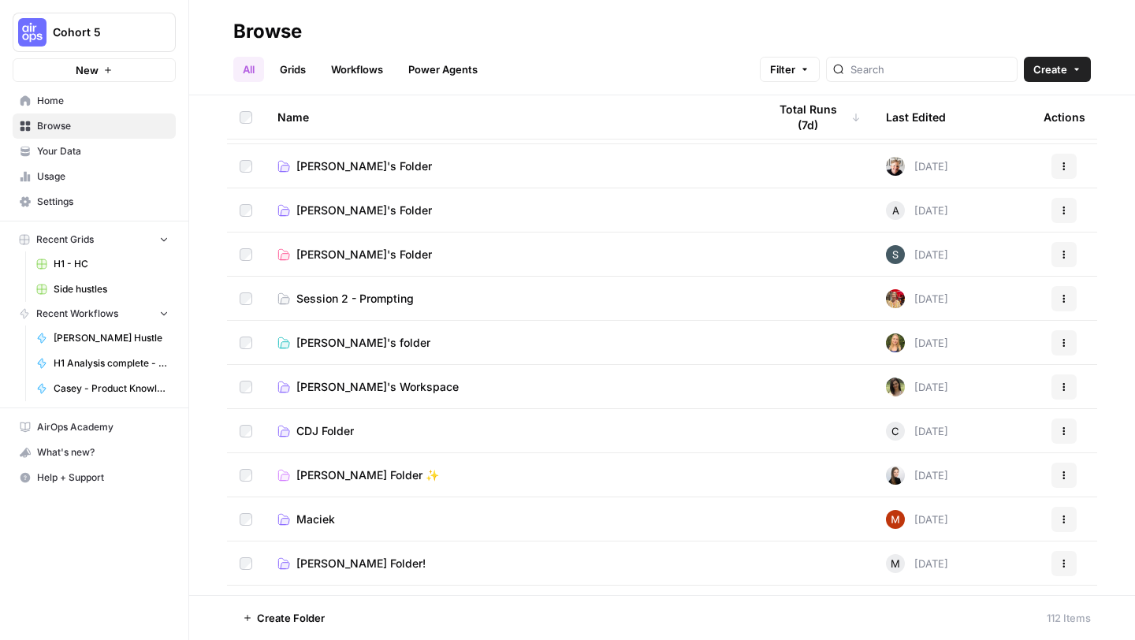
click at [329, 335] on span "Caitlin's folder" at bounding box center [363, 343] width 134 height 16
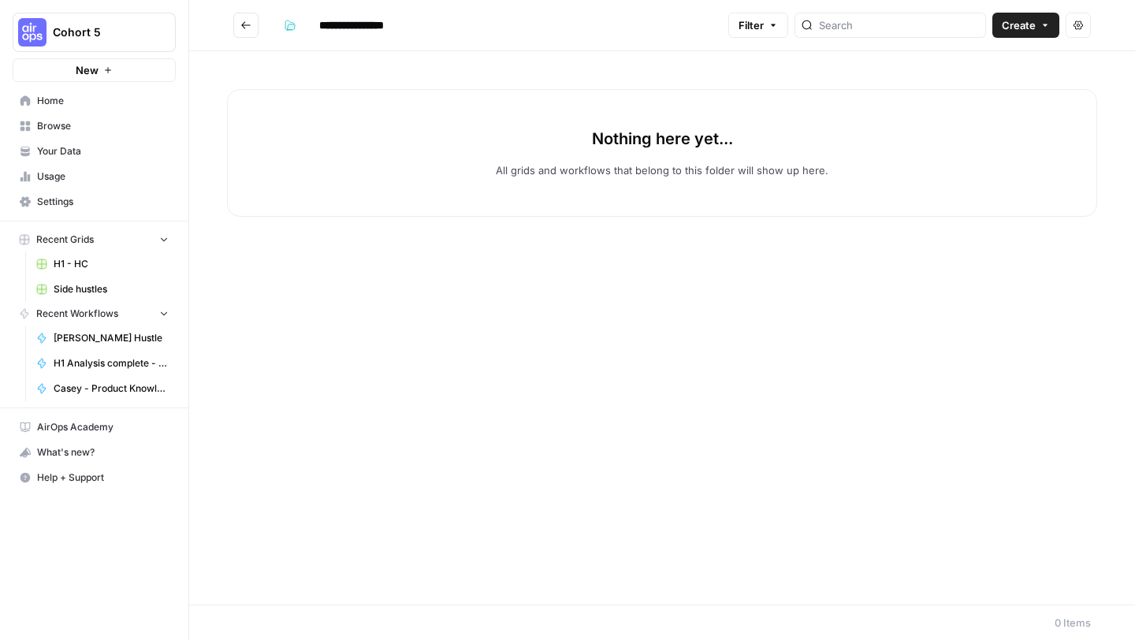
click at [236, 31] on button "Go back" at bounding box center [245, 25] width 25 height 25
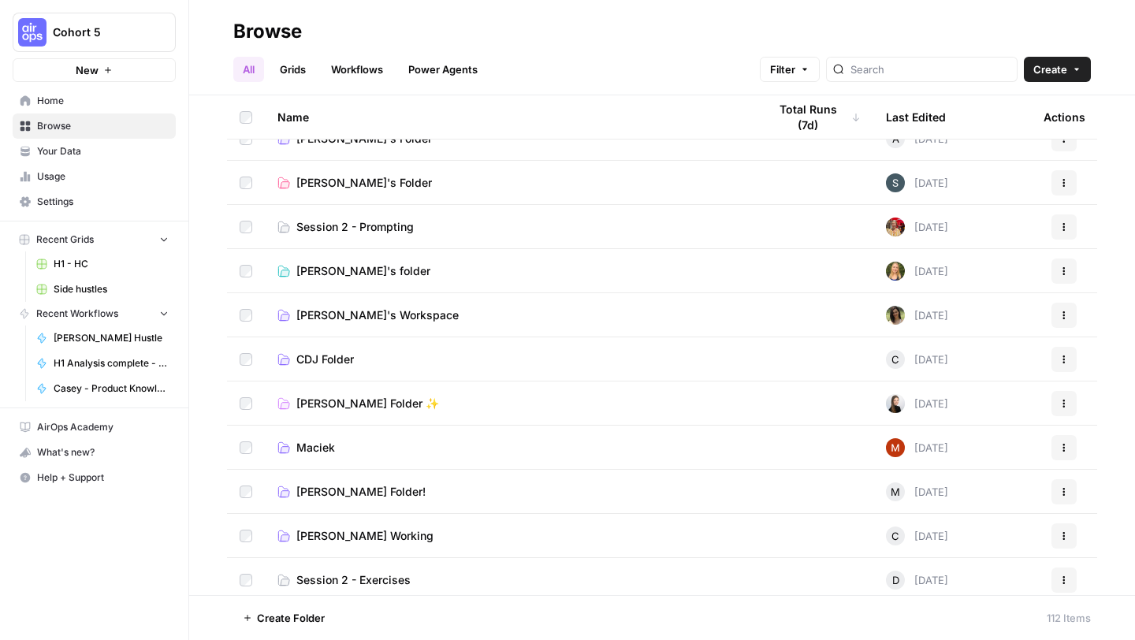
scroll to position [308, 0]
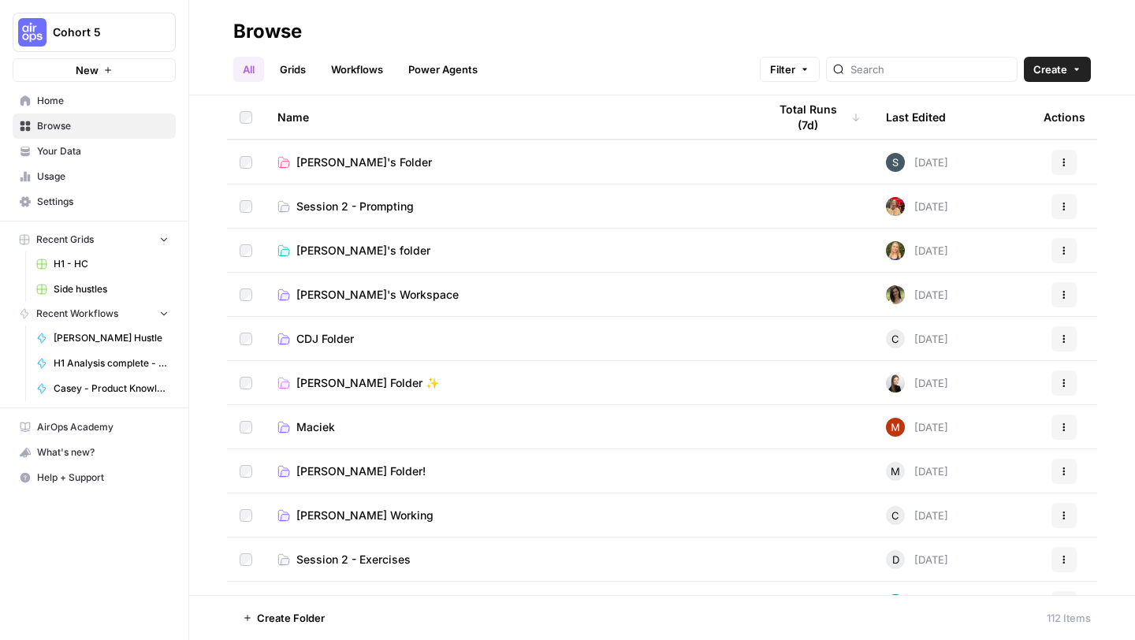
click at [338, 336] on span "CDJ Folder" at bounding box center [325, 339] width 58 height 16
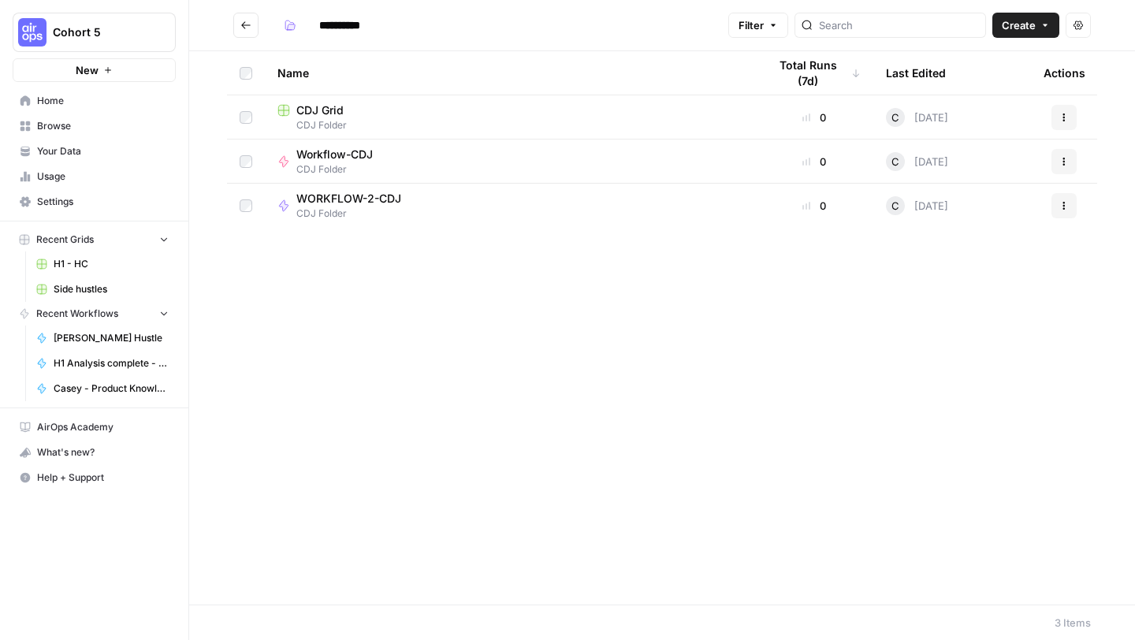
click at [330, 154] on span "Workflow-CDJ" at bounding box center [334, 155] width 76 height 16
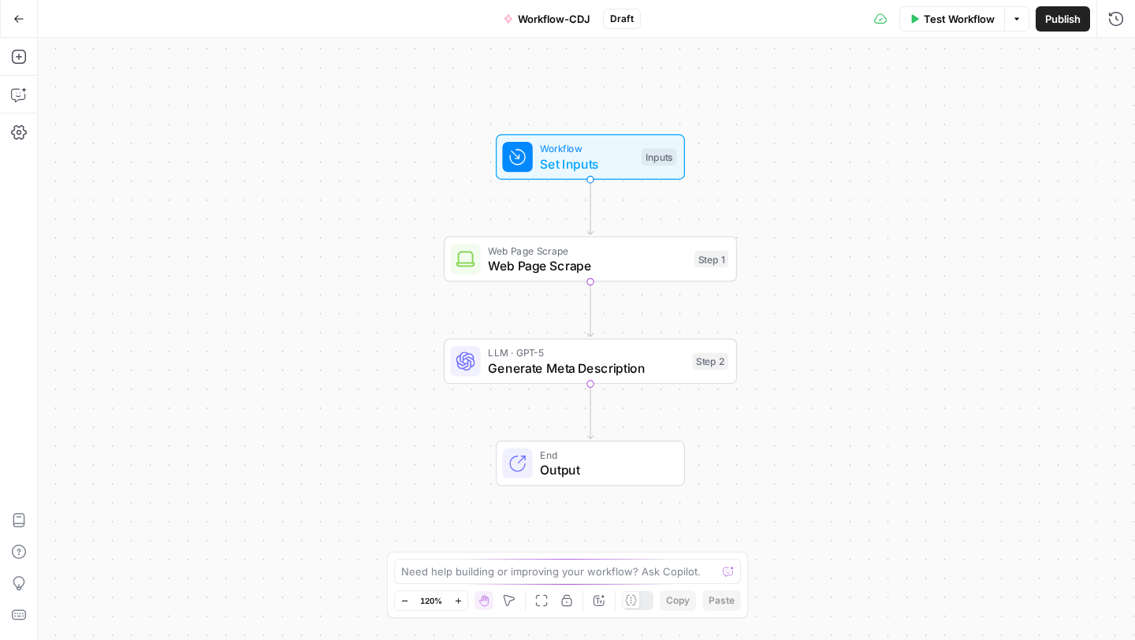
click at [21, 14] on icon "button" at bounding box center [18, 18] width 11 height 11
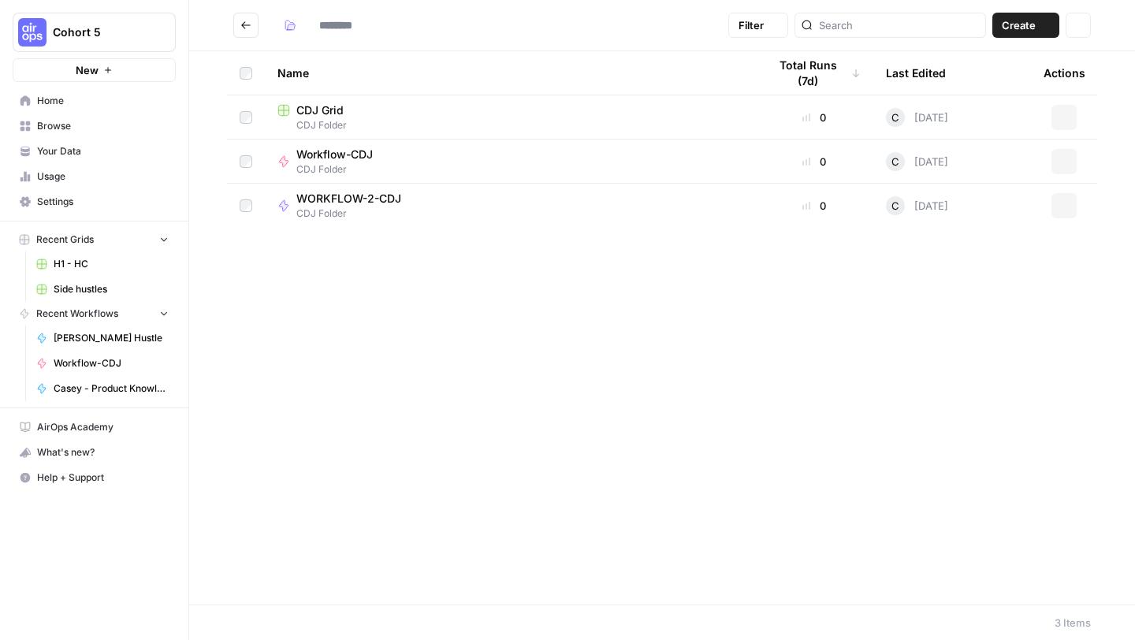
type input "**********"
click at [240, 23] on icon "Go back" at bounding box center [245, 25] width 11 height 11
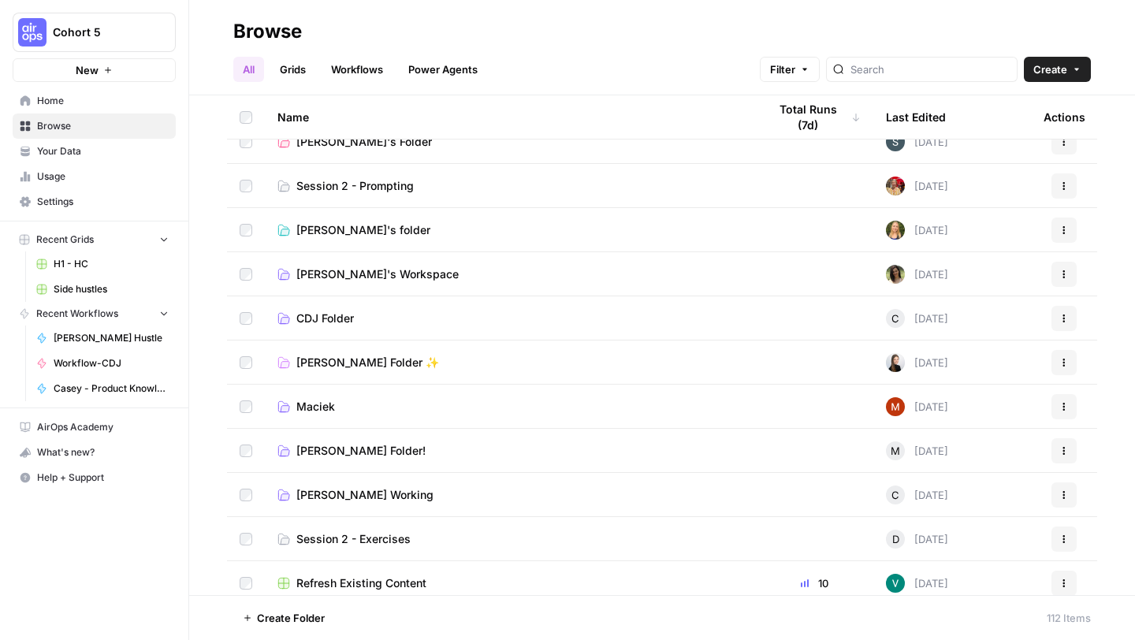
scroll to position [339, 0]
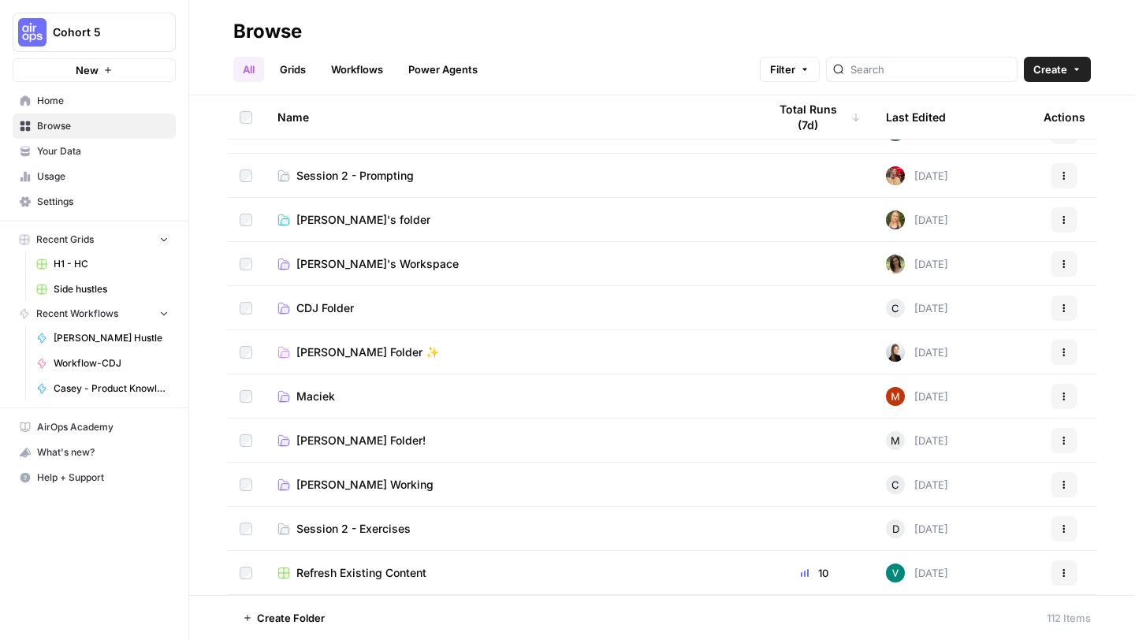
click at [348, 350] on span "Georgie Kemp's Folder ✨" at bounding box center [367, 352] width 143 height 16
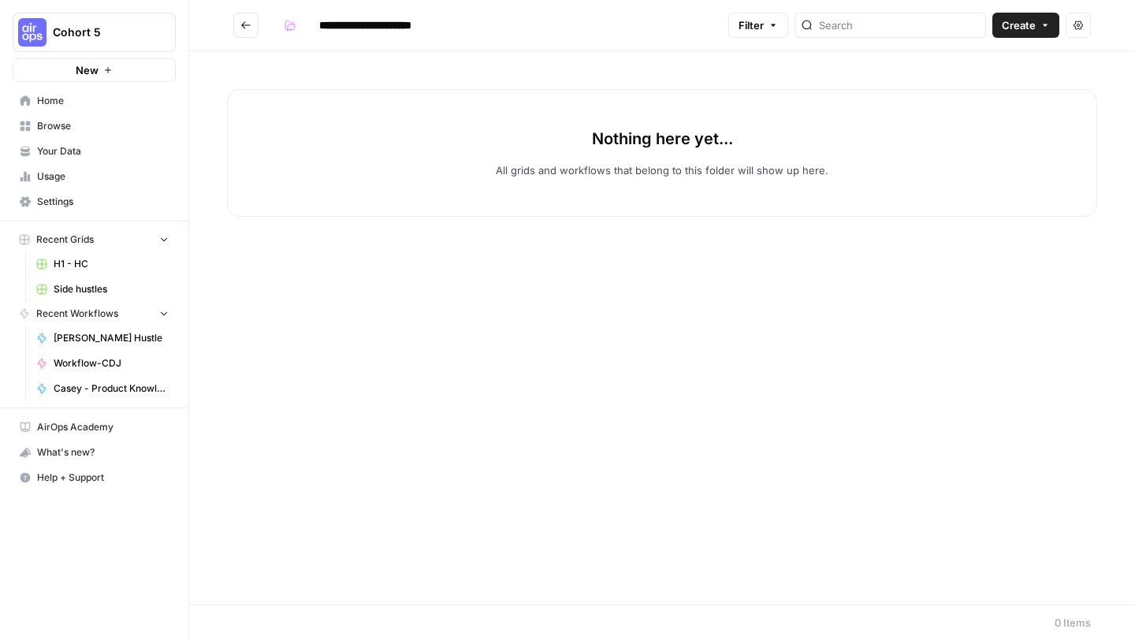
click at [250, 21] on icon "Go back" at bounding box center [245, 25] width 11 height 11
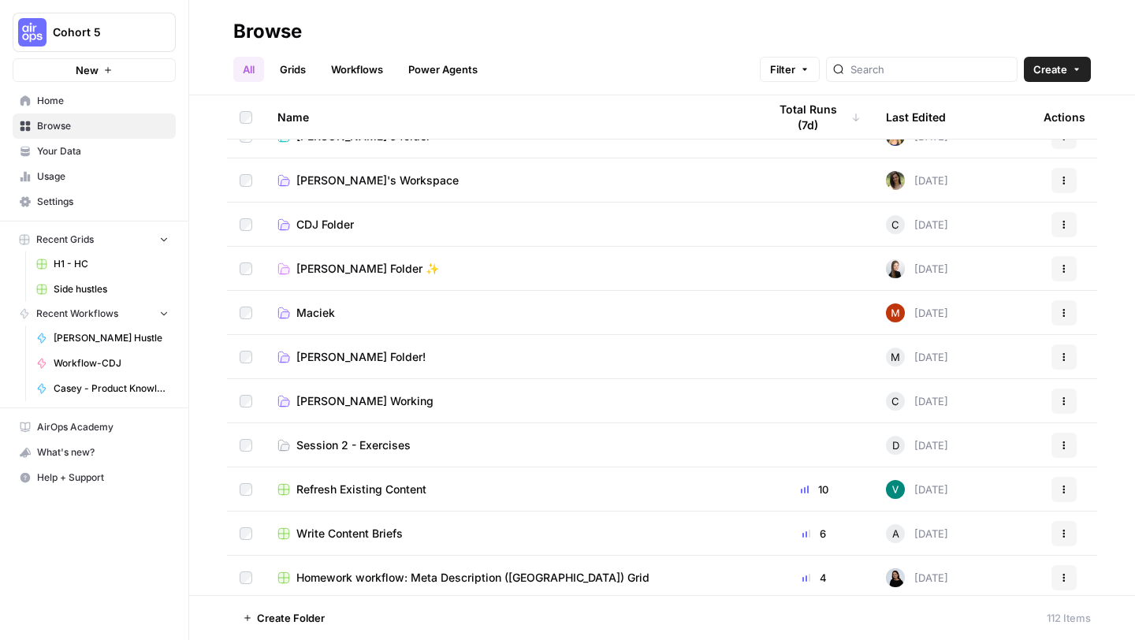
scroll to position [418, 0]
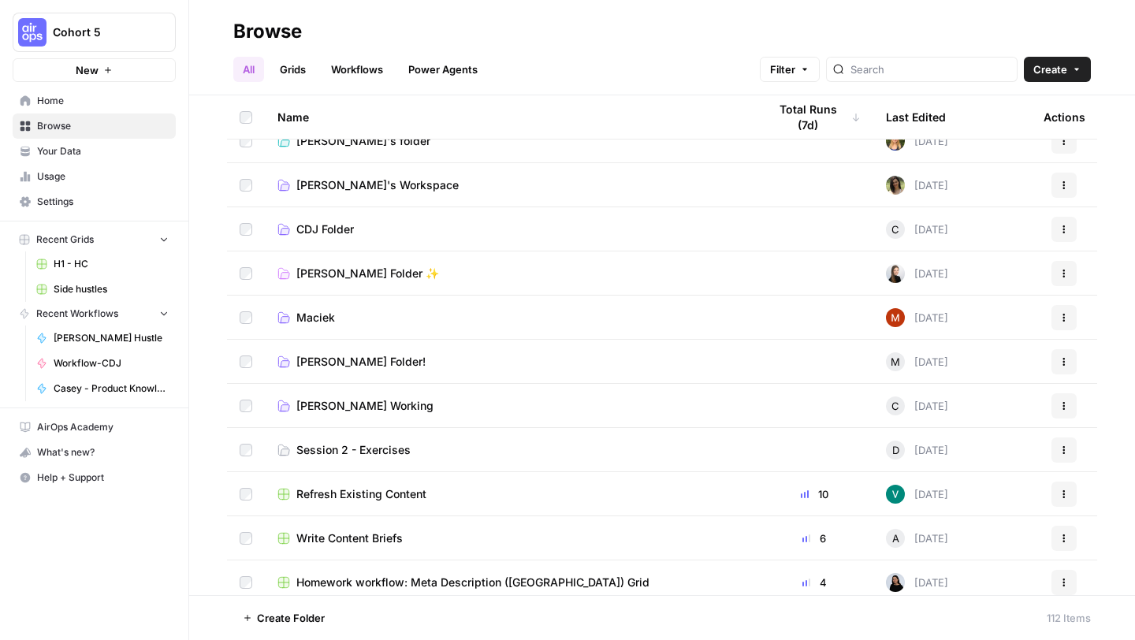
click at [320, 321] on span "Maciek" at bounding box center [315, 318] width 39 height 16
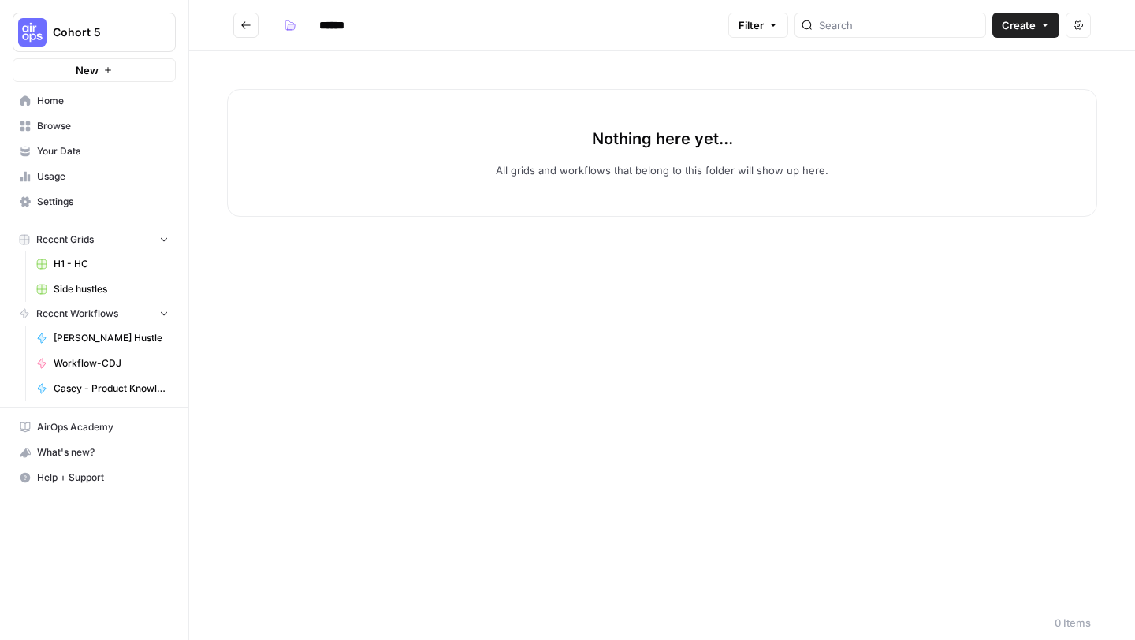
click at [251, 17] on button "Go back" at bounding box center [245, 25] width 25 height 25
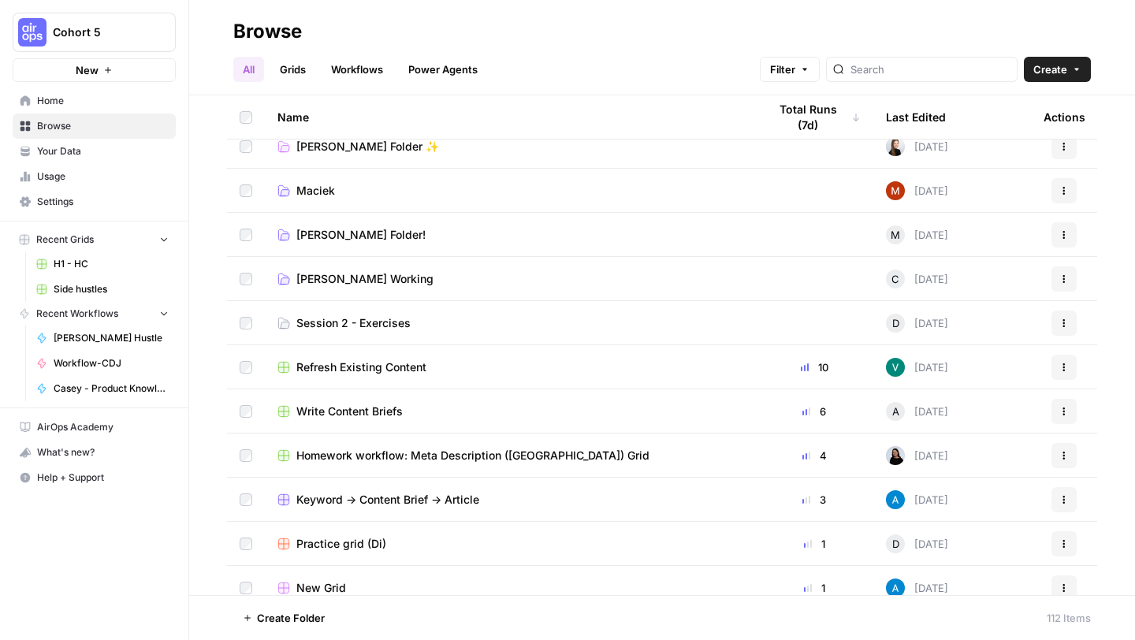
scroll to position [527, 0]
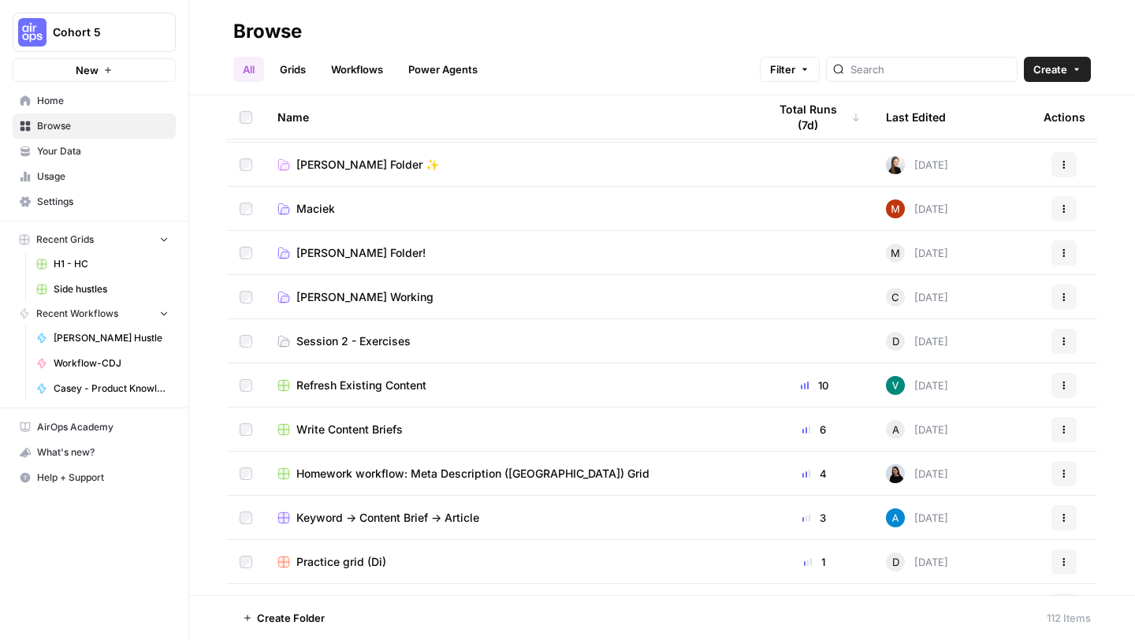
click at [344, 253] on span "Mary Keutelian's Folder!" at bounding box center [360, 253] width 129 height 16
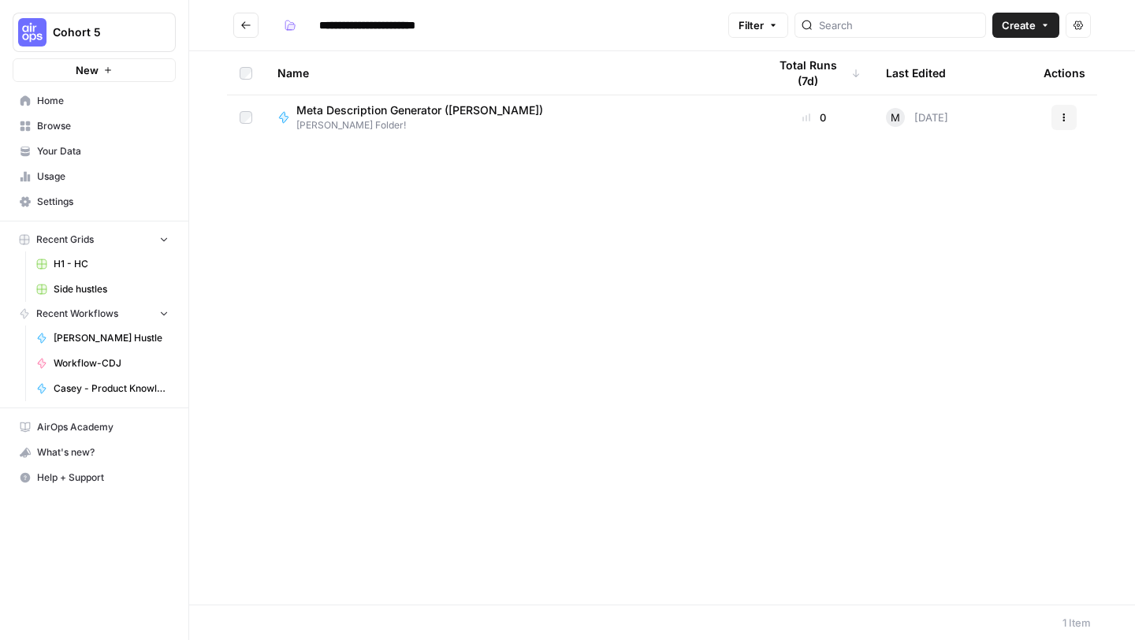
click at [244, 18] on button "Go back" at bounding box center [245, 25] width 25 height 25
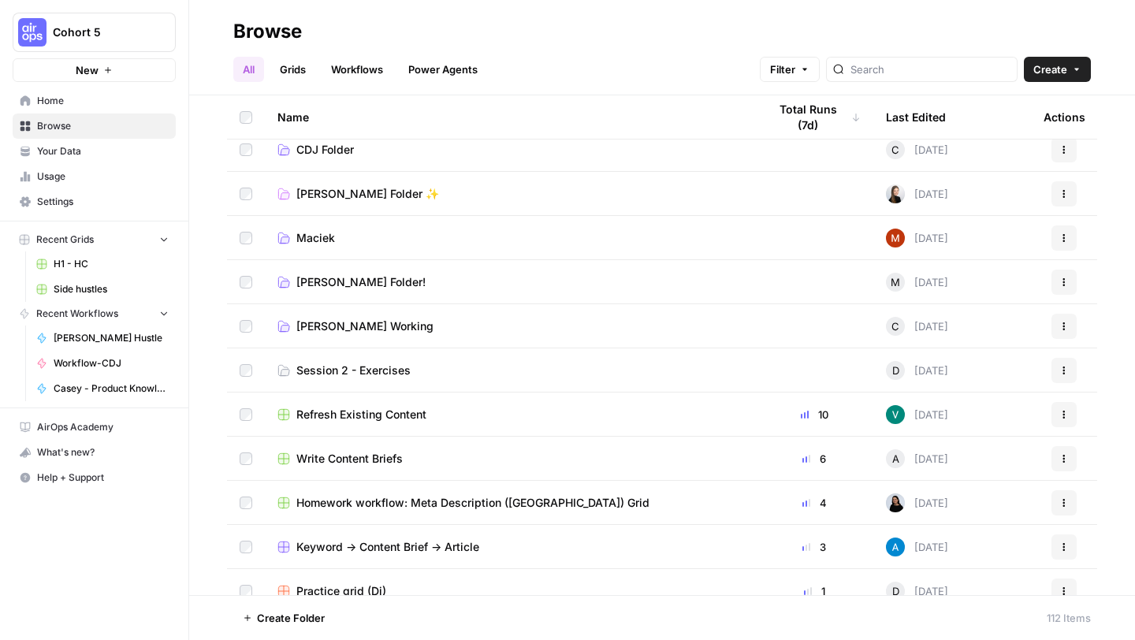
scroll to position [485, 0]
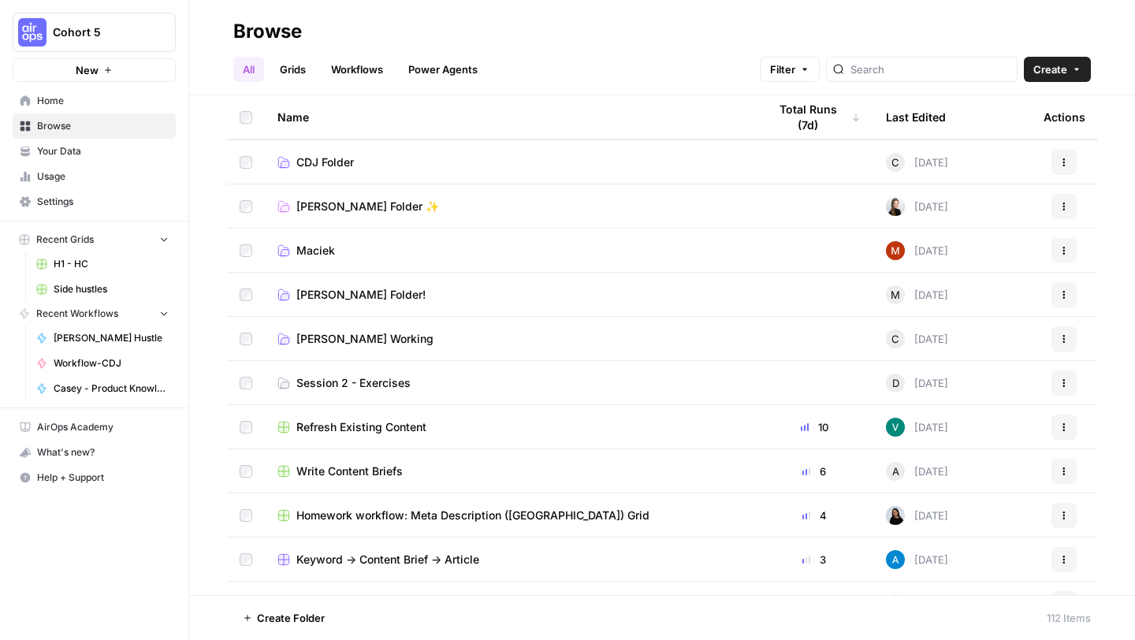
click at [348, 338] on span "[PERSON_NAME] Working" at bounding box center [364, 339] width 137 height 16
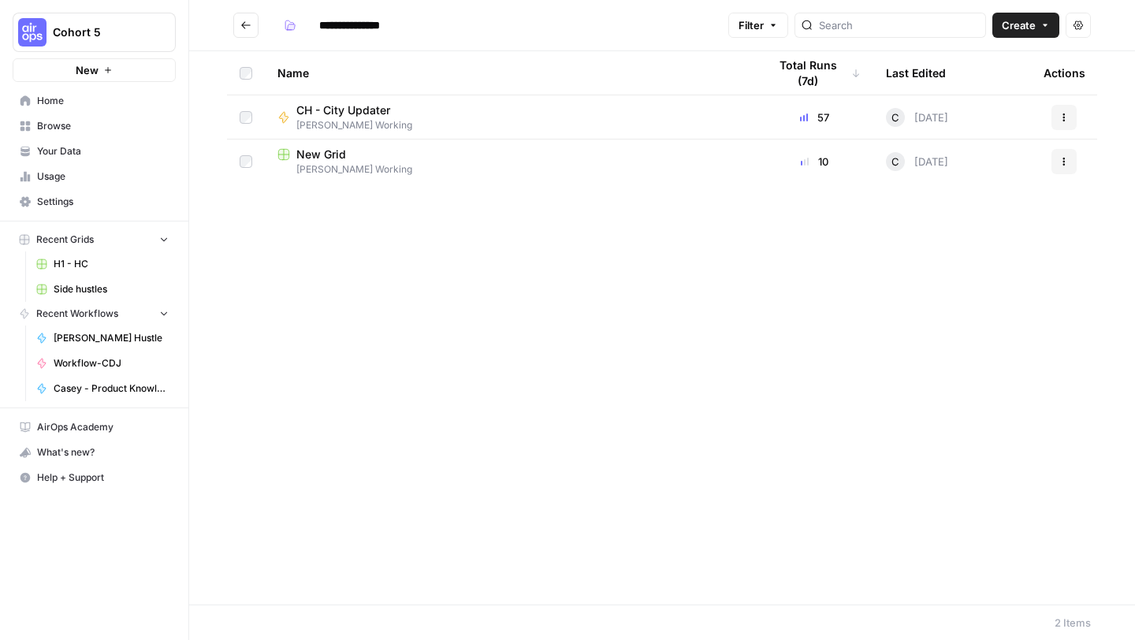
click at [357, 110] on span "CH - City Updater" at bounding box center [347, 110] width 103 height 16
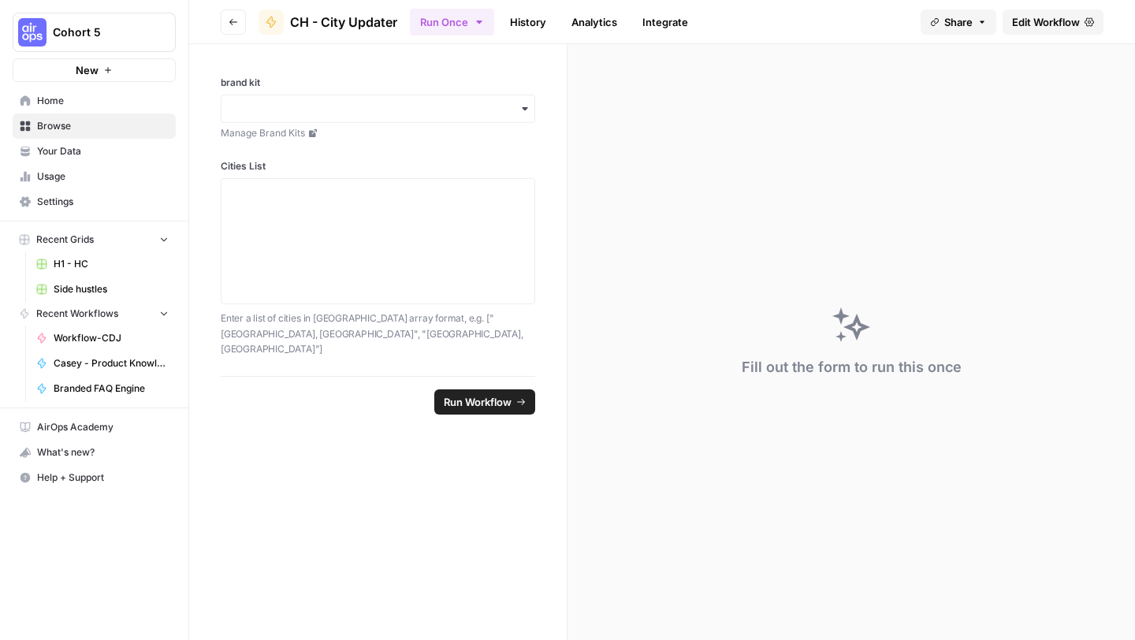
click at [1025, 20] on span "Edit Workflow" at bounding box center [1046, 22] width 68 height 16
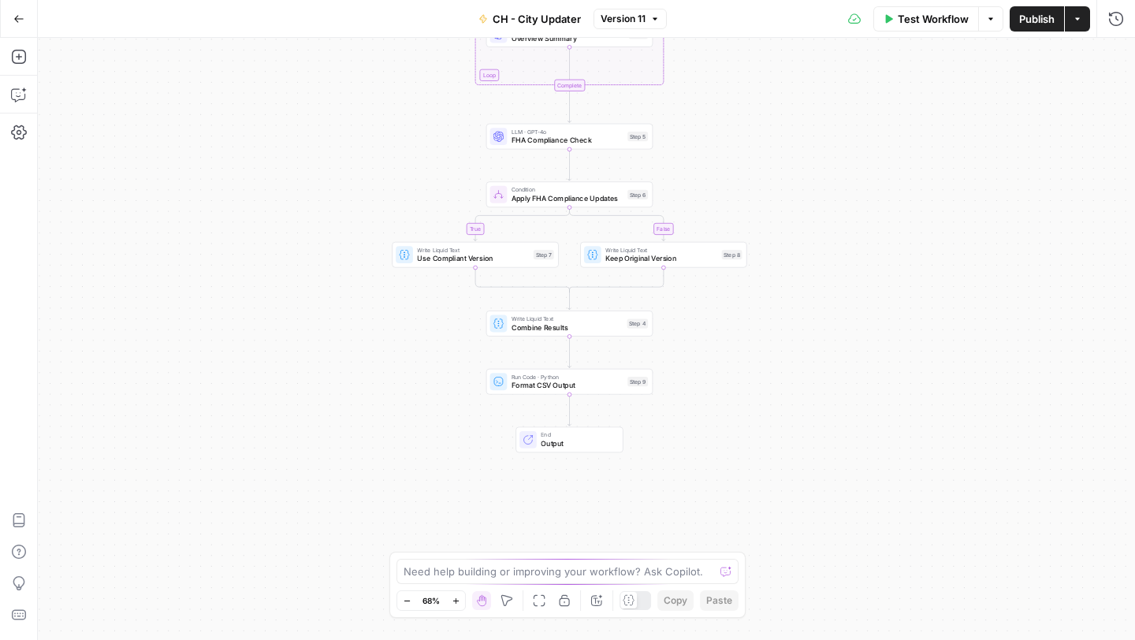
click at [579, 386] on span "Format CSV Output" at bounding box center [568, 385] width 112 height 11
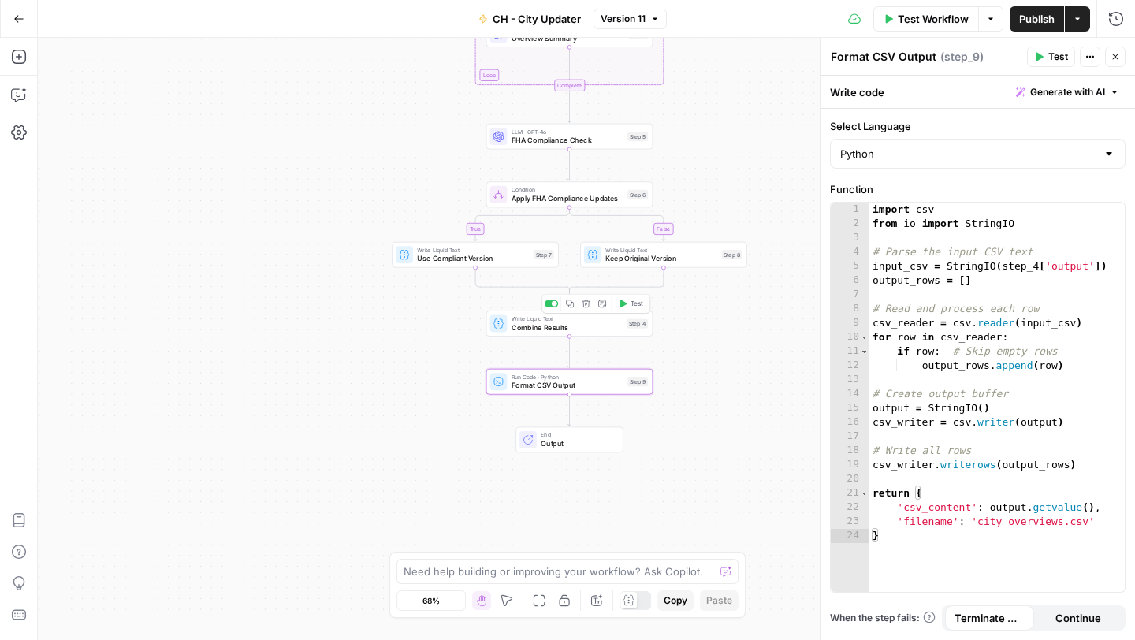
click at [523, 329] on span "Combine Results" at bounding box center [567, 327] width 111 height 11
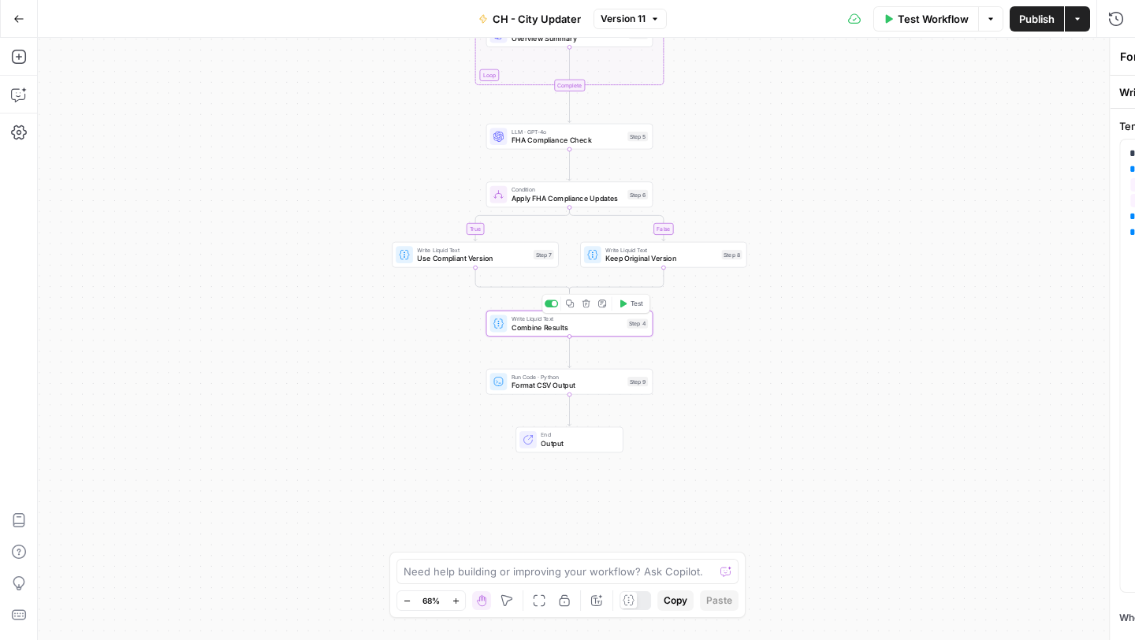
type textarea "Combine Results"
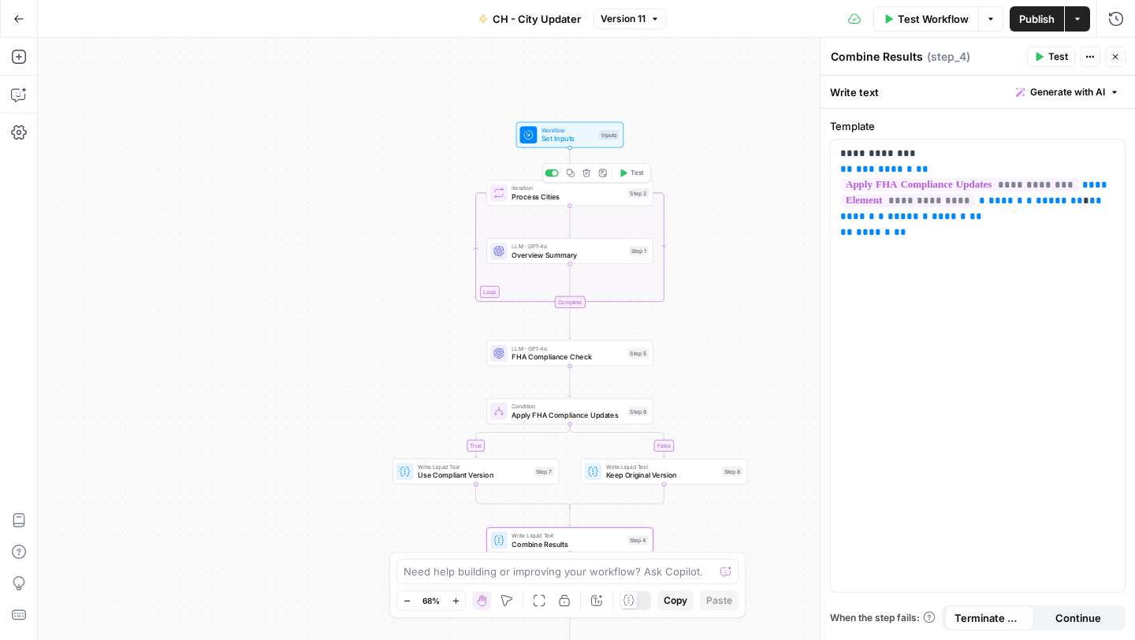
click at [534, 203] on div "Iteration Process Cities Step 2 Copy step Delete step Add Note Test" at bounding box center [569, 193] width 167 height 26
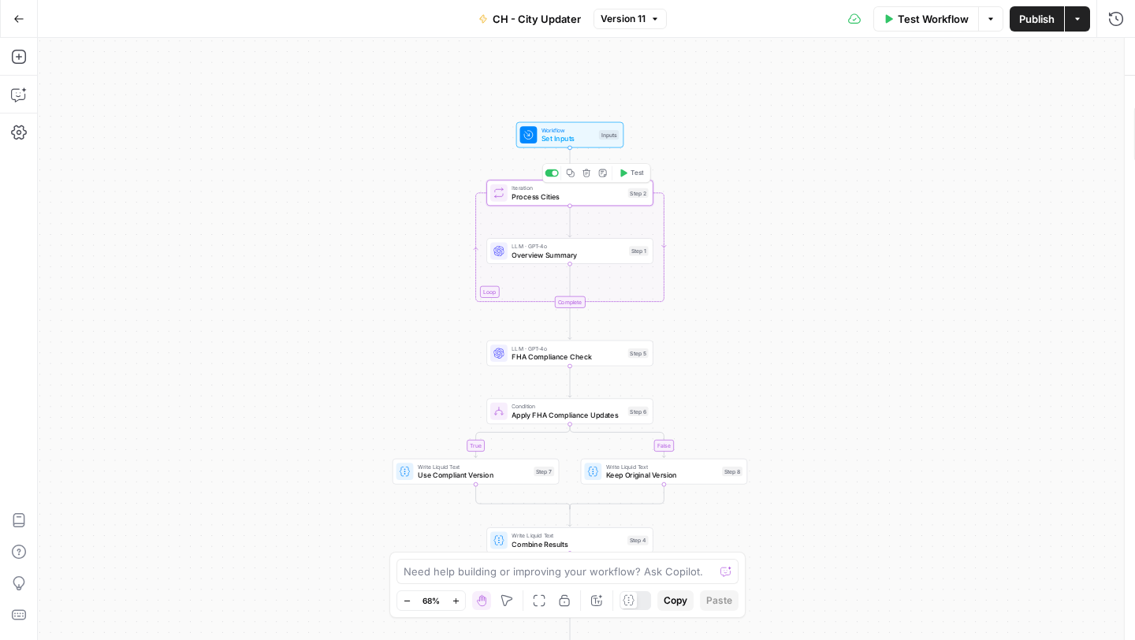
type textarea "Process Cities"
click at [526, 252] on span "Overview Summary" at bounding box center [568, 254] width 113 height 11
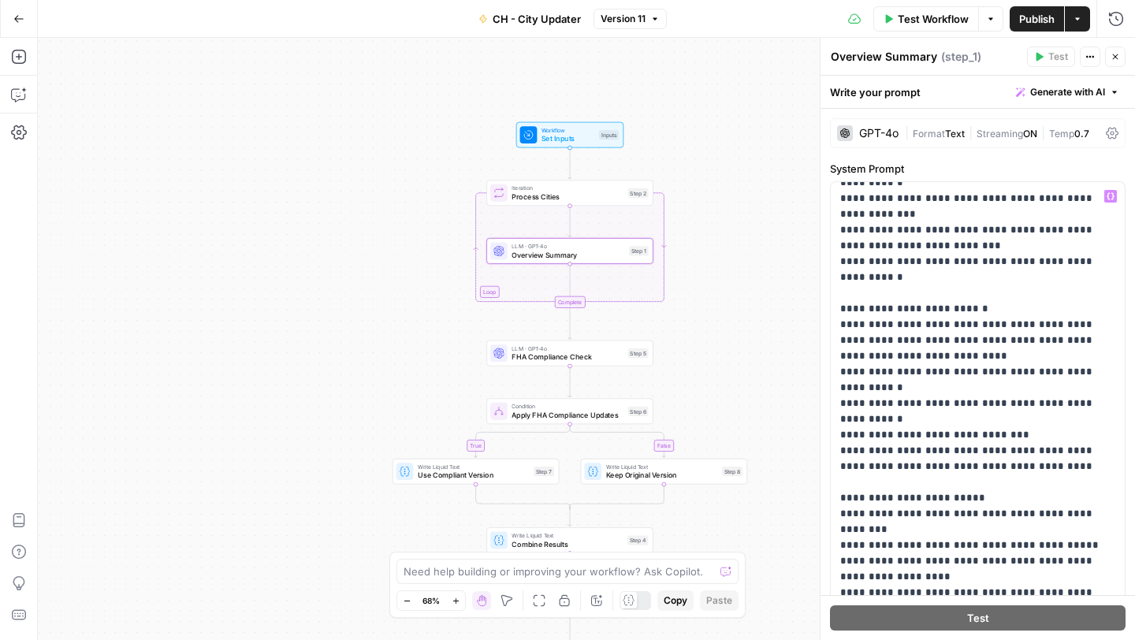
scroll to position [177, 0]
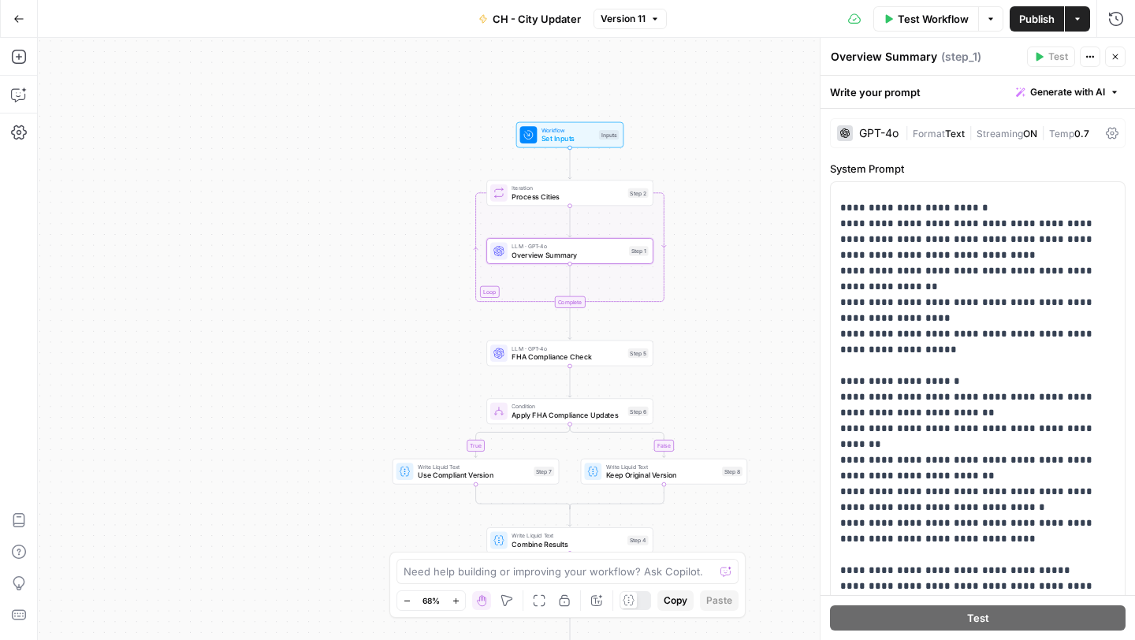
click at [18, 20] on icon "button" at bounding box center [18, 18] width 11 height 11
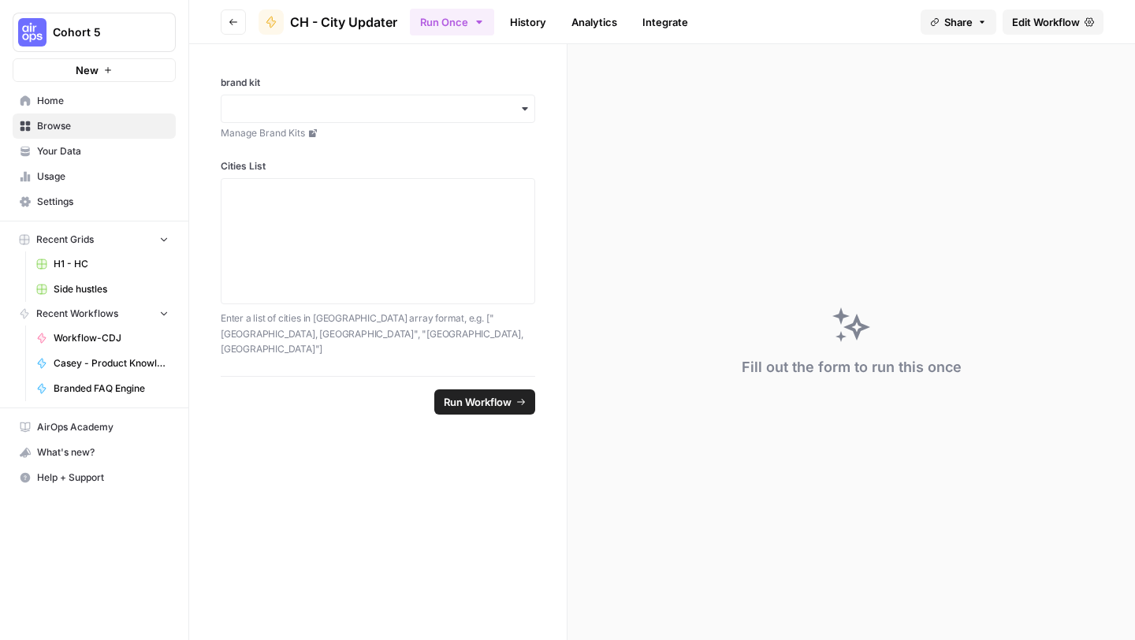
click at [18, 20] on img "Workspace: Cohort 5" at bounding box center [32, 32] width 28 height 28
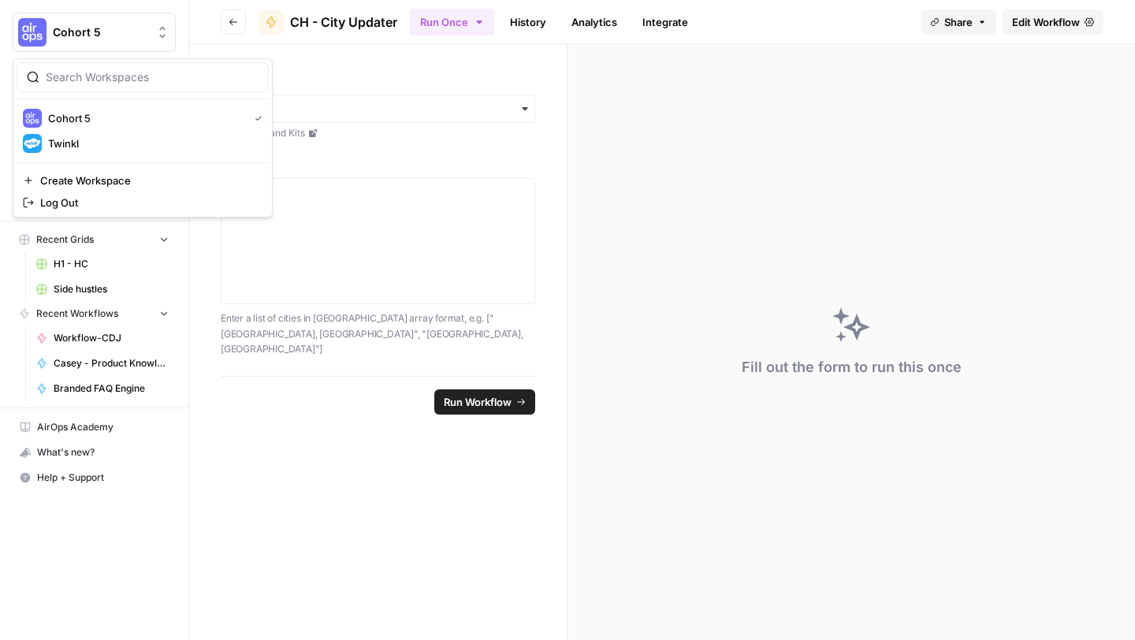
click at [235, 27] on button "Go back" at bounding box center [233, 21] width 25 height 25
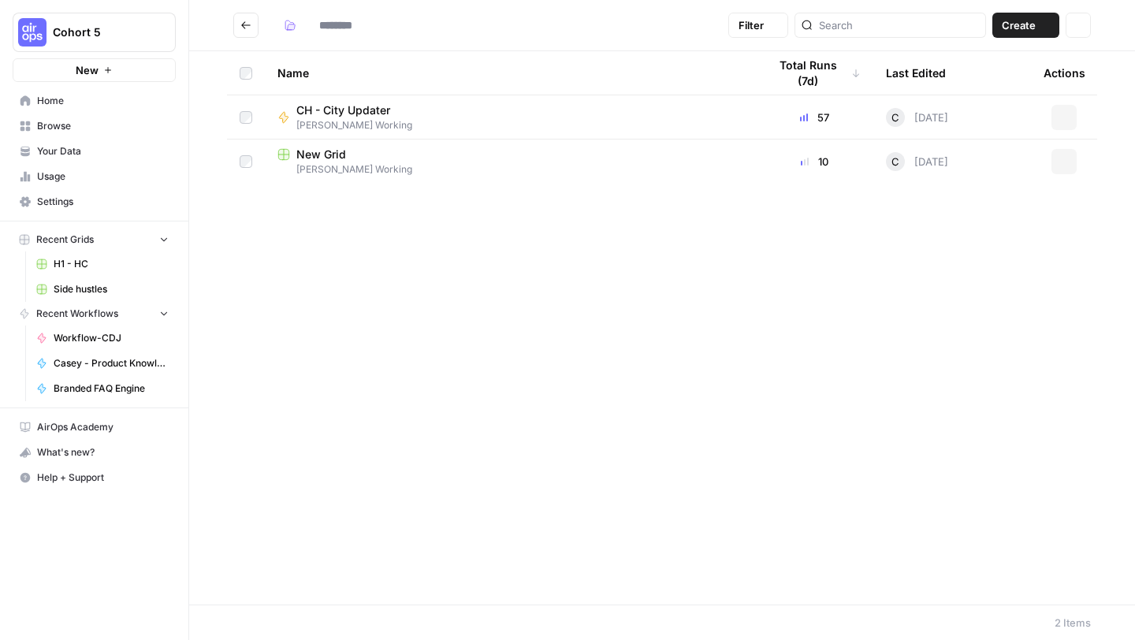
type input "**********"
click at [248, 27] on icon "Go back" at bounding box center [245, 25] width 11 height 11
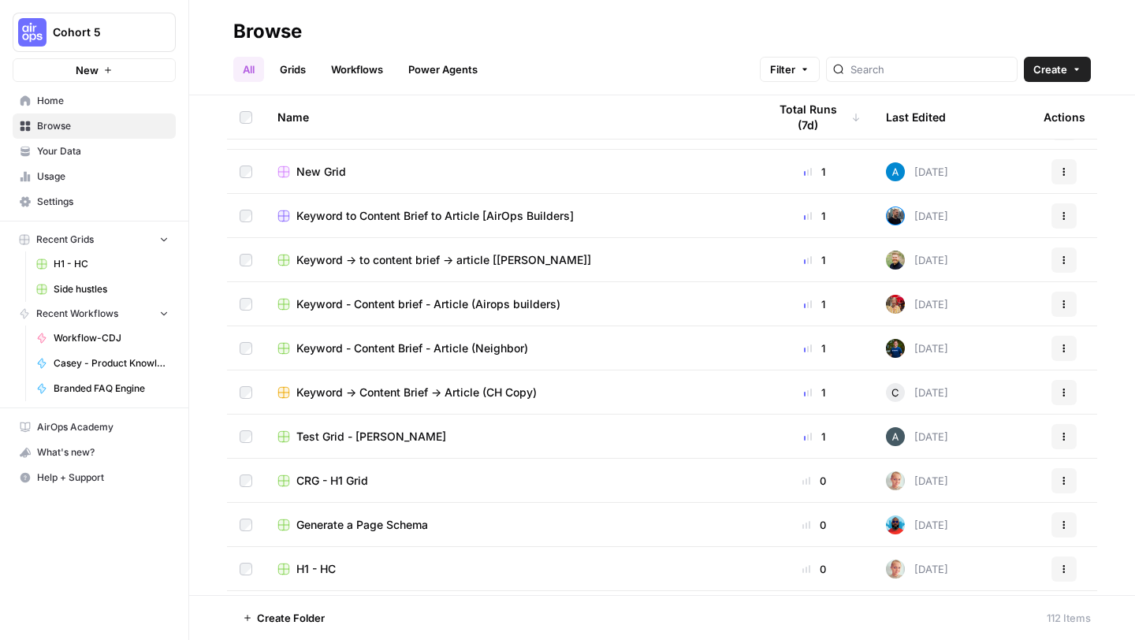
scroll to position [977, 0]
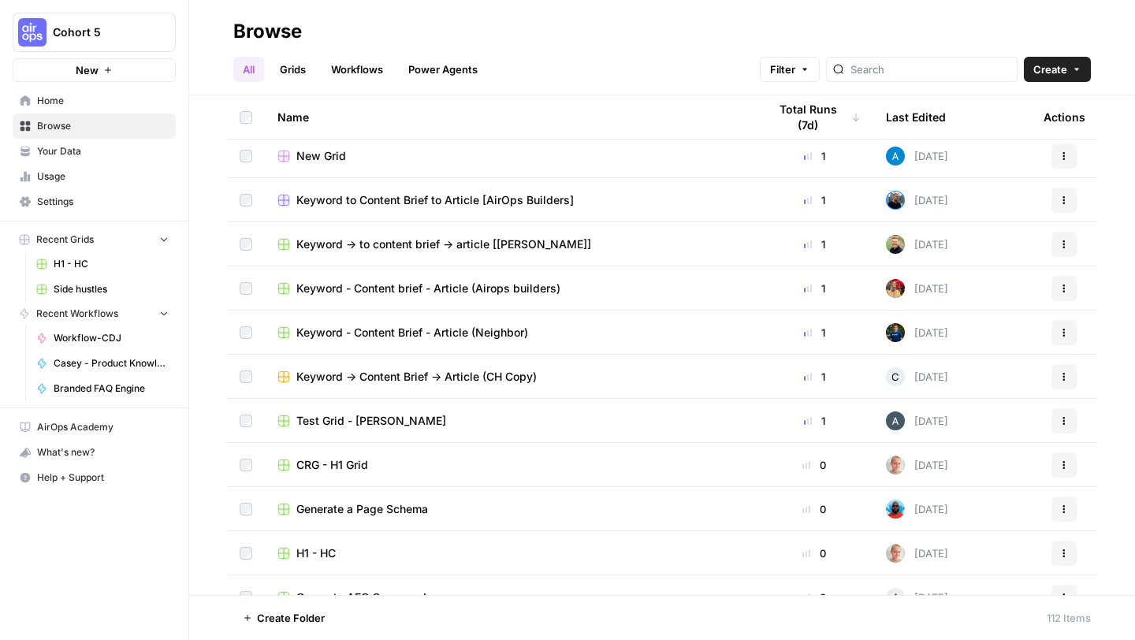
click at [98, 128] on span "Browse" at bounding box center [103, 126] width 132 height 14
click at [440, 62] on link "Power Agents" at bounding box center [443, 69] width 88 height 25
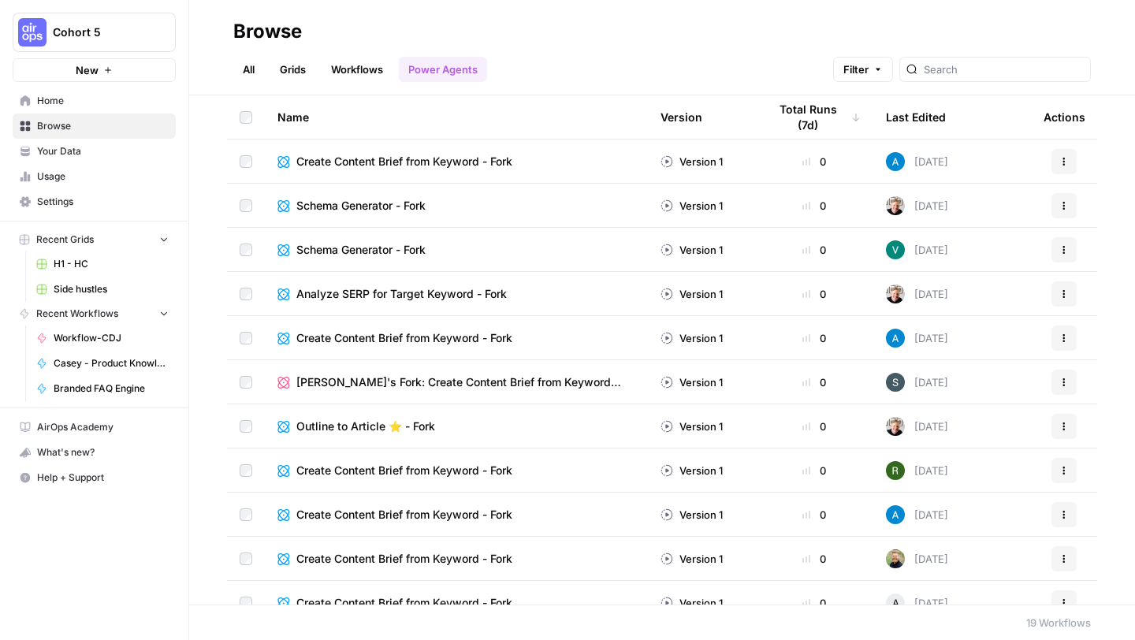
click at [250, 76] on link "All" at bounding box center [248, 69] width 31 height 25
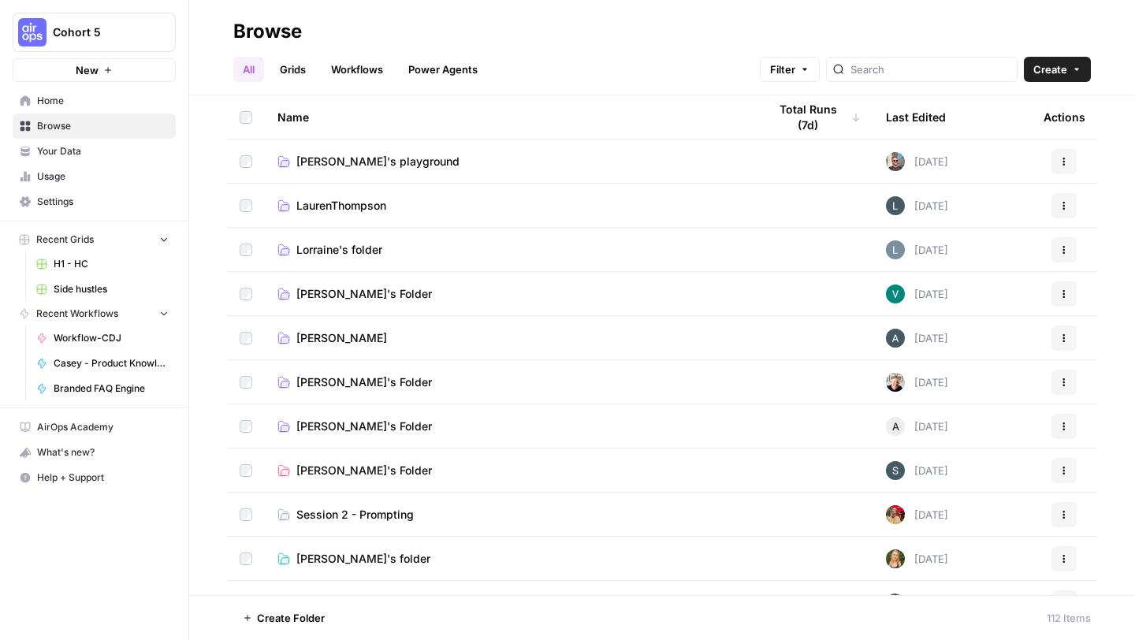
click at [95, 69] on span "New" at bounding box center [87, 70] width 23 height 16
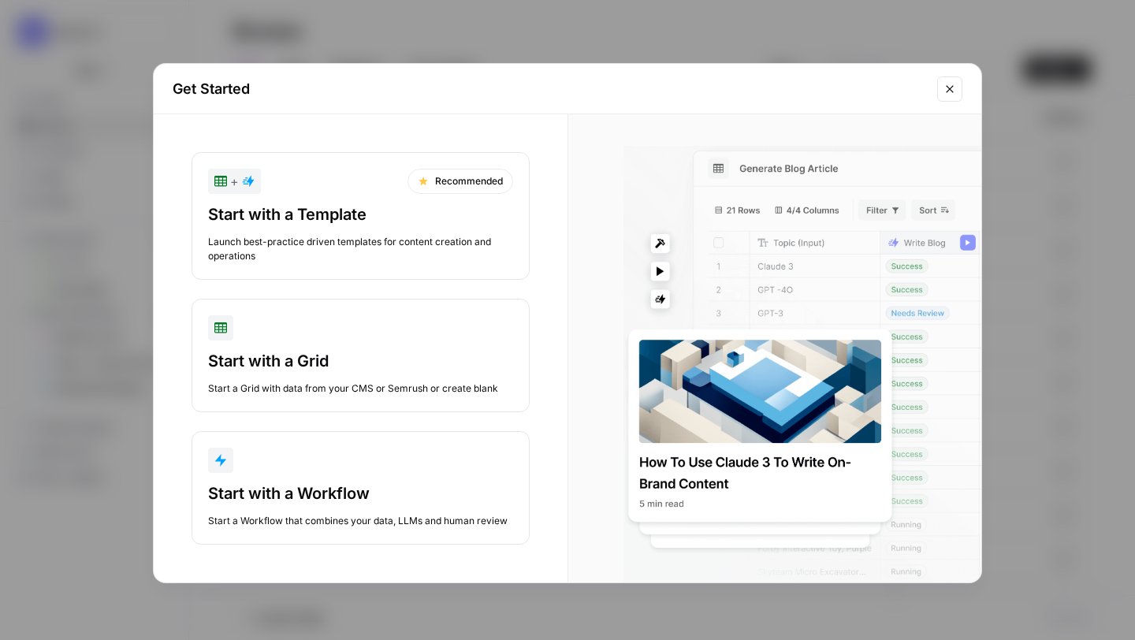
click at [954, 84] on icon "Close modal" at bounding box center [949, 89] width 13 height 13
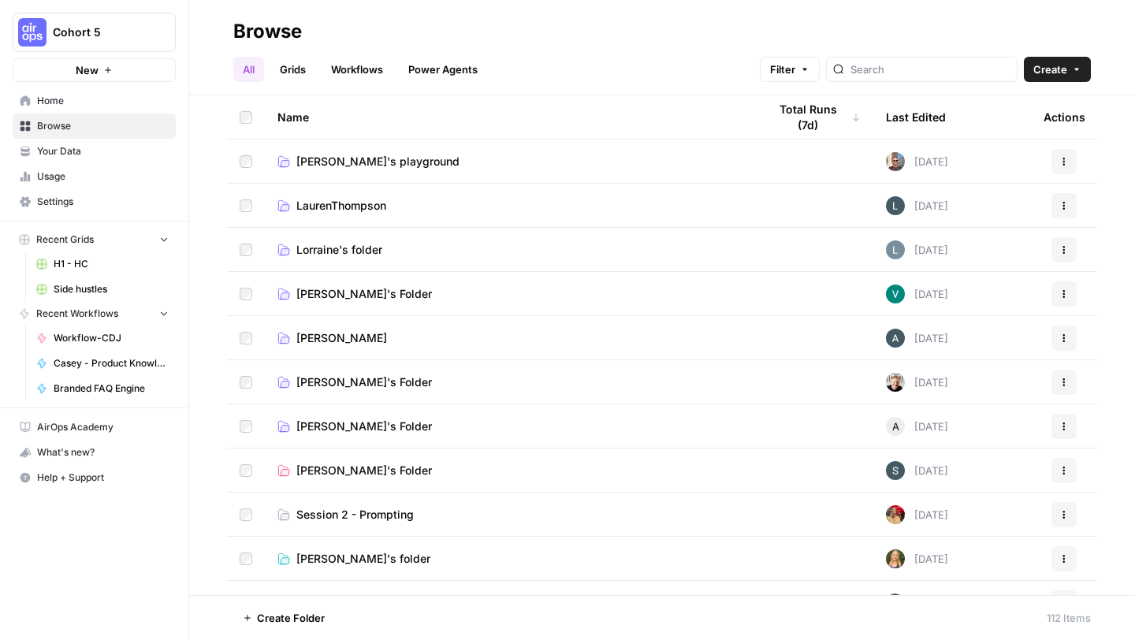
click at [55, 175] on span "Usage" at bounding box center [103, 176] width 132 height 14
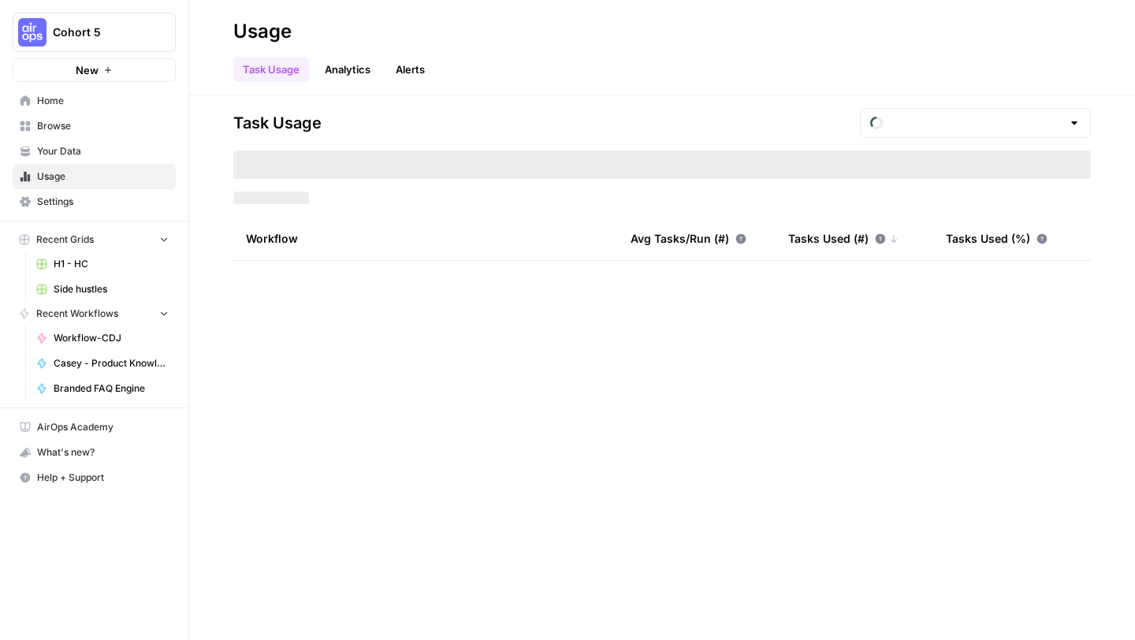
type input "August Tasks"
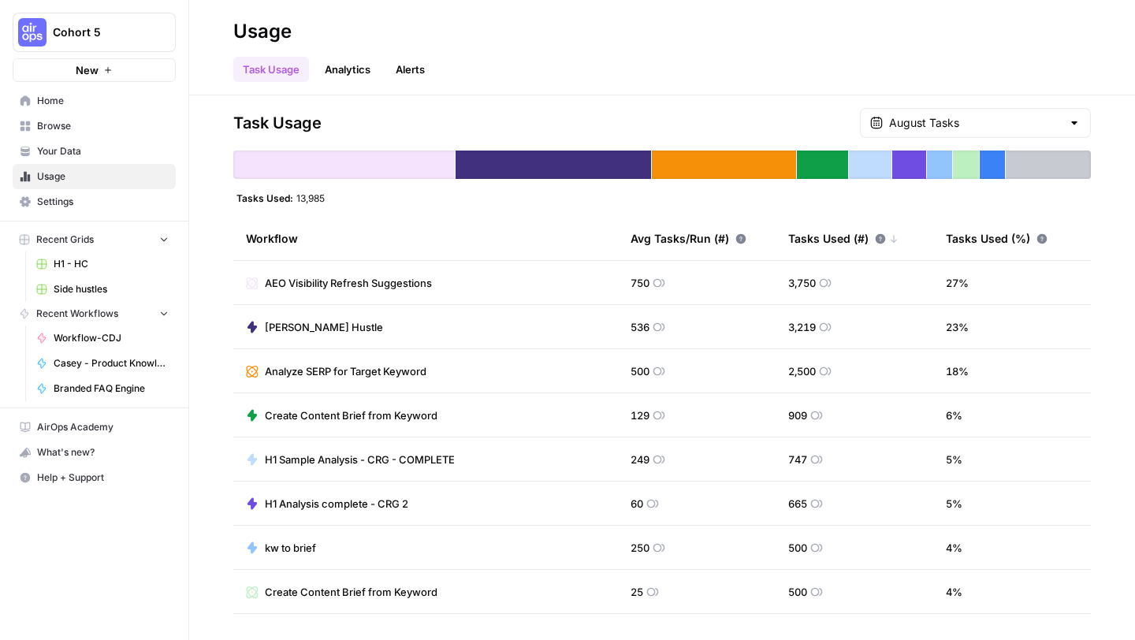
click at [69, 128] on span "Browse" at bounding box center [103, 126] width 132 height 14
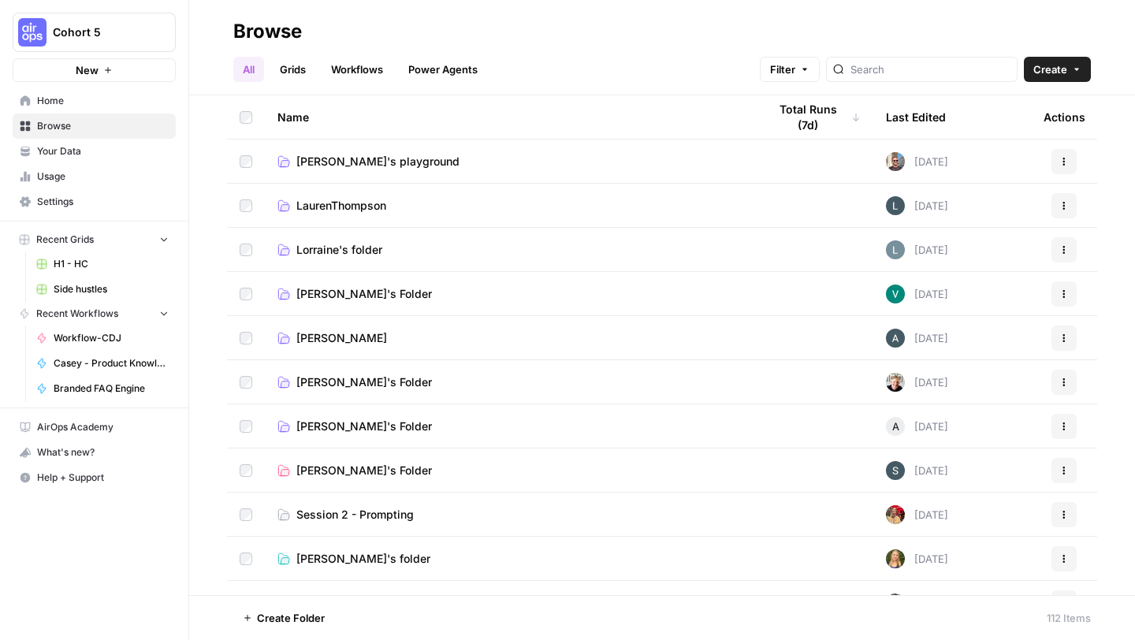
click at [423, 73] on link "Power Agents" at bounding box center [443, 69] width 88 height 25
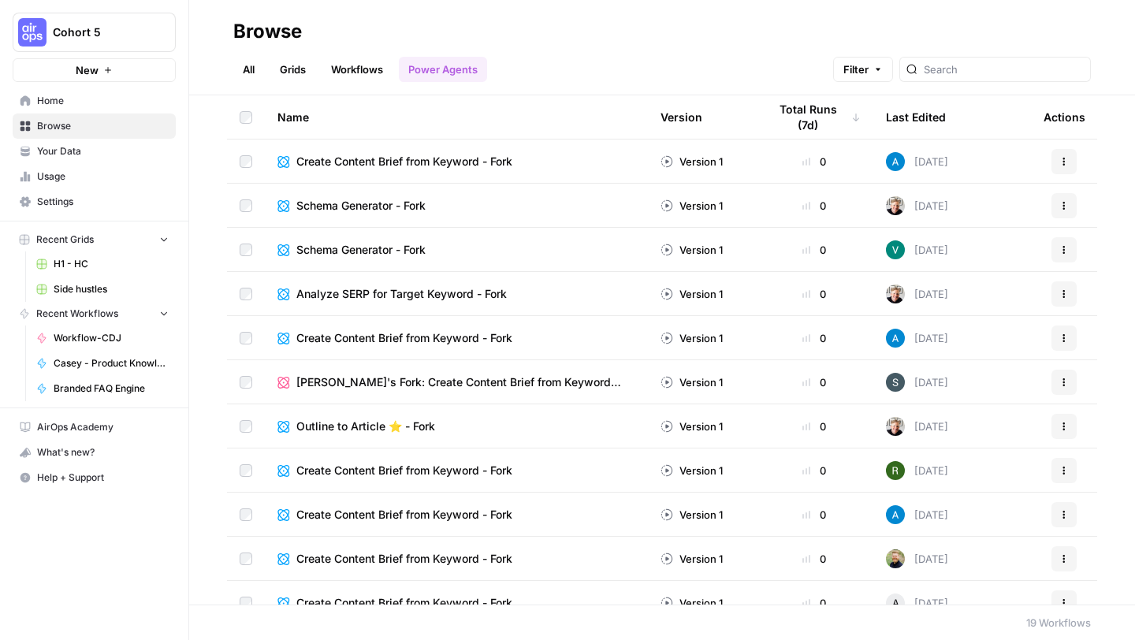
click at [240, 63] on link "All" at bounding box center [248, 69] width 31 height 25
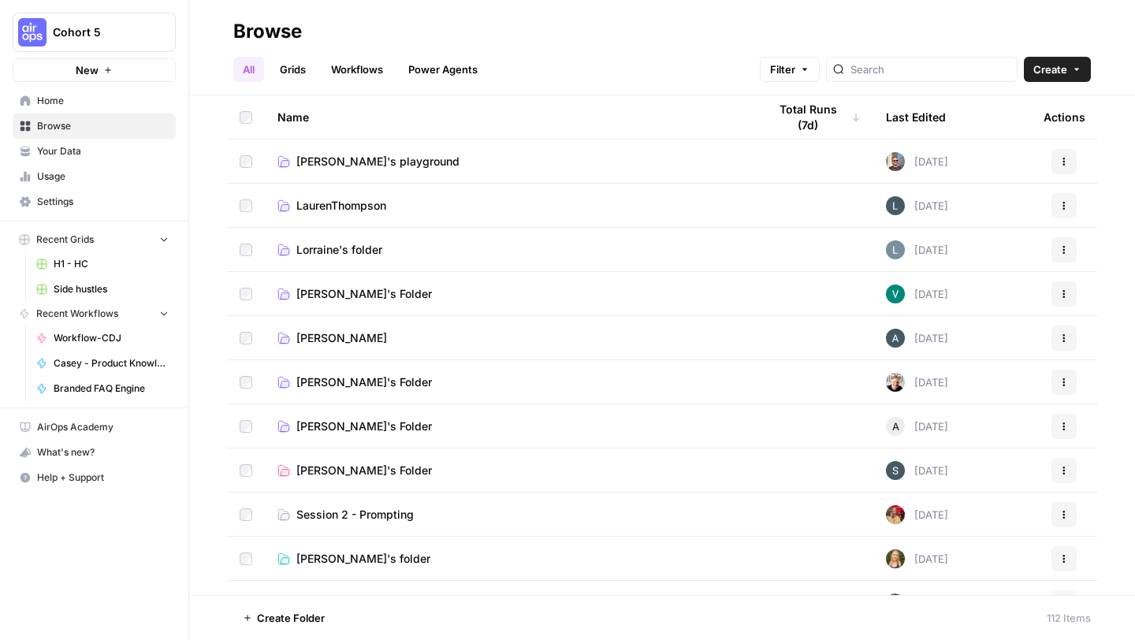
click at [122, 72] on button "New" at bounding box center [94, 70] width 163 height 24
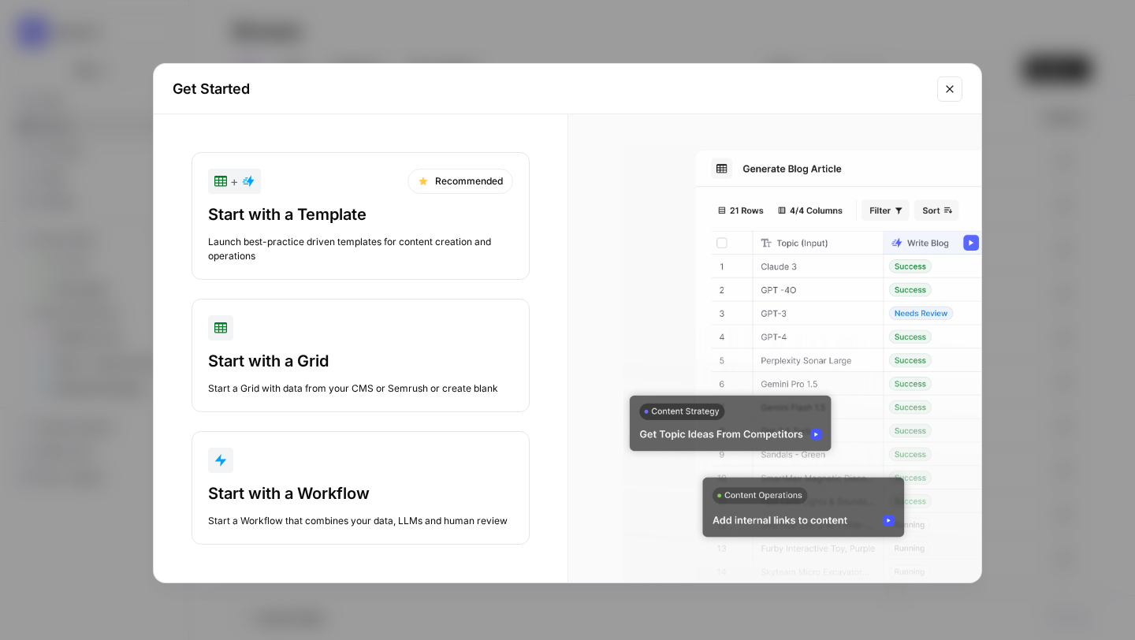
click at [360, 202] on button "+ Recommended Start with a Template Launch best-practice driven templates for c…" at bounding box center [361, 216] width 338 height 128
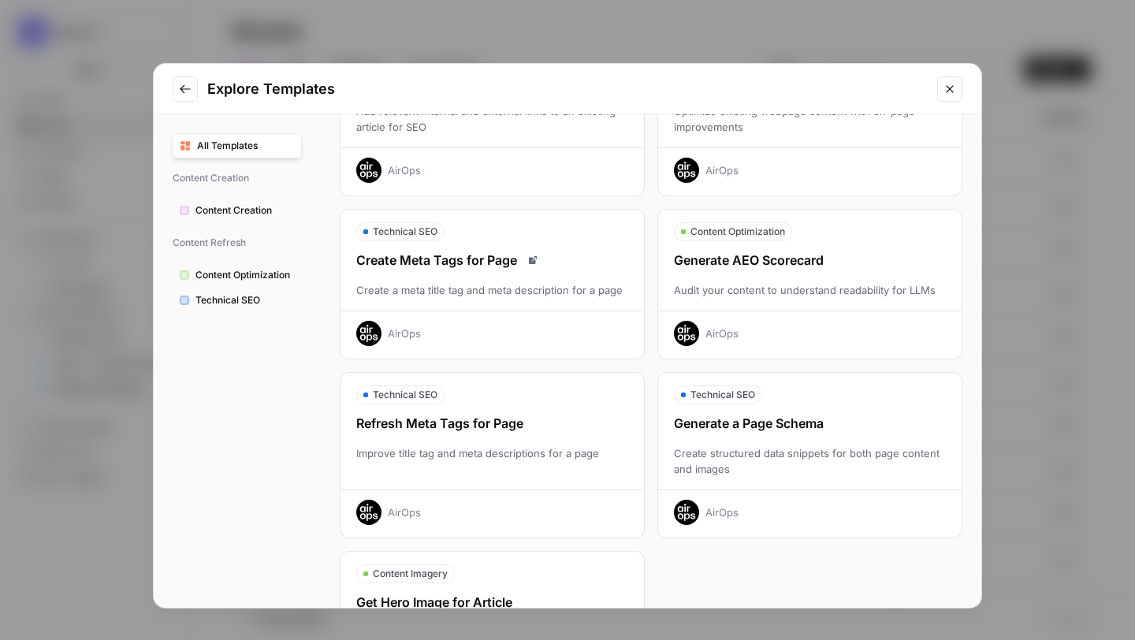
scroll to position [326, 0]
click at [739, 264] on div "Generate AEO Scorecard" at bounding box center [809, 260] width 303 height 19
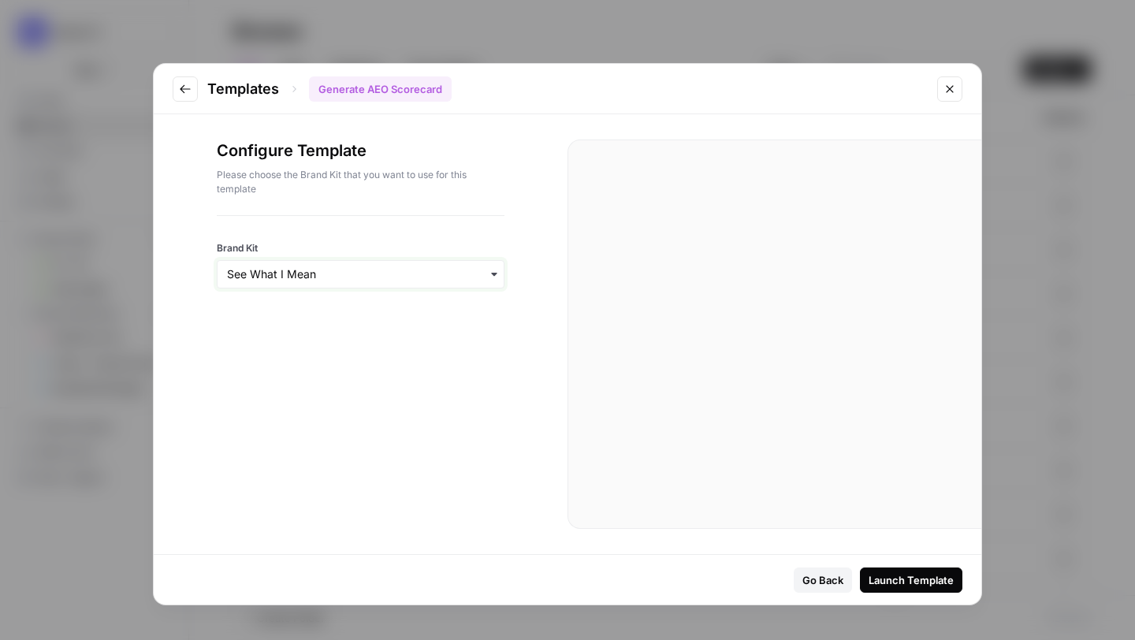
click at [483, 281] on input "Brand Kit" at bounding box center [360, 274] width 267 height 16
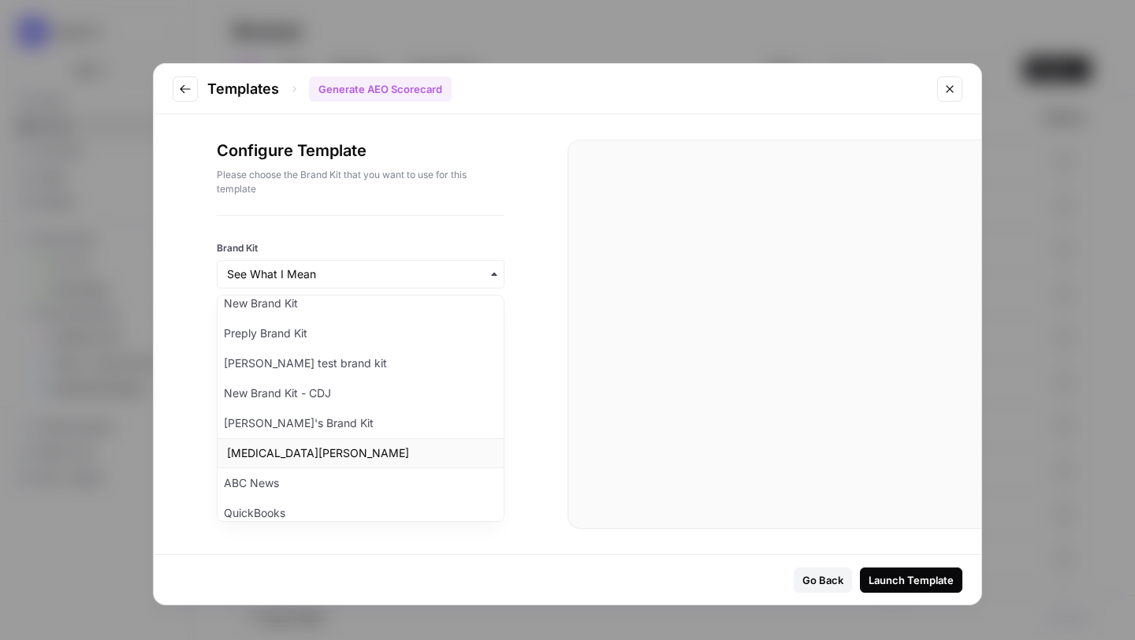
scroll to position [0, 0]
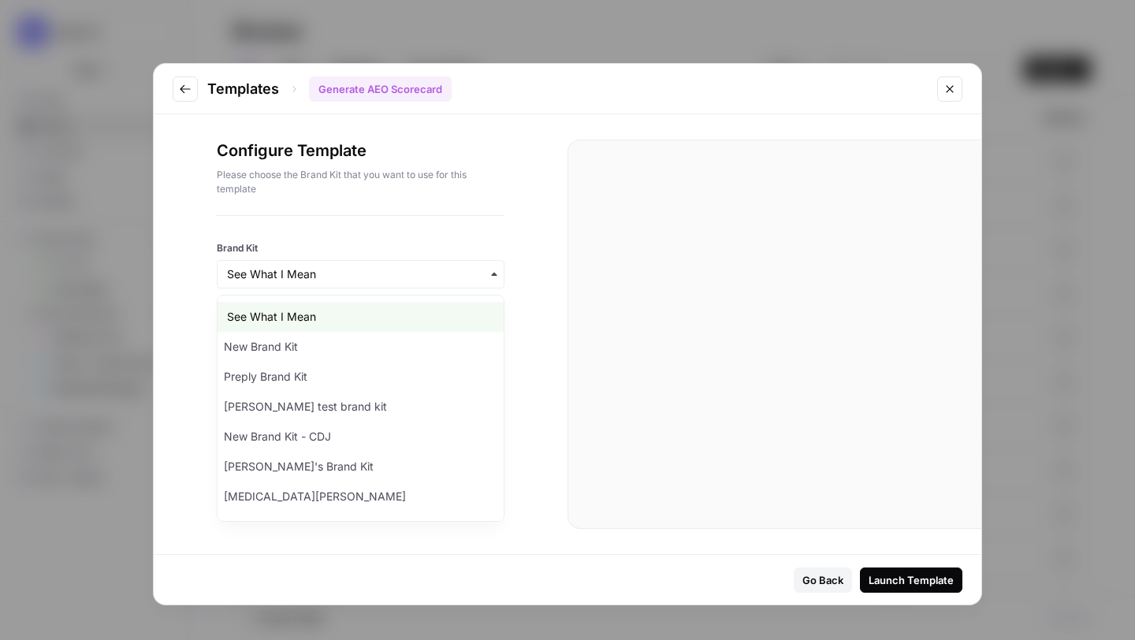
click at [177, 85] on button "Go to previous step" at bounding box center [185, 88] width 25 height 25
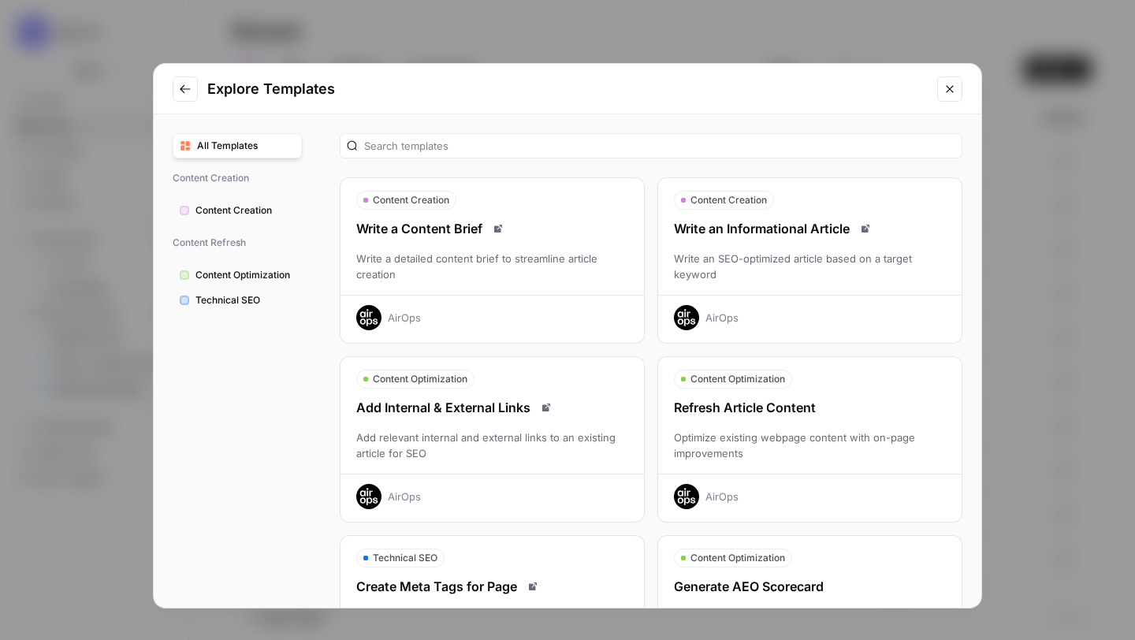
click at [255, 208] on span "Content Creation" at bounding box center [244, 210] width 99 height 14
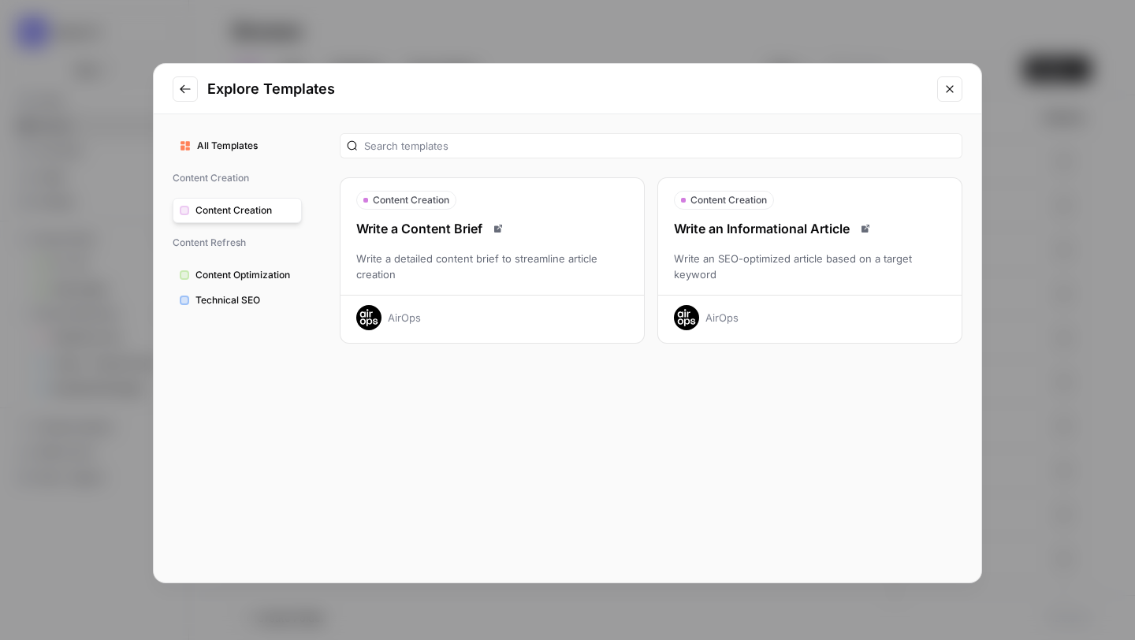
click at [949, 94] on icon "Close modal" at bounding box center [949, 89] width 13 height 13
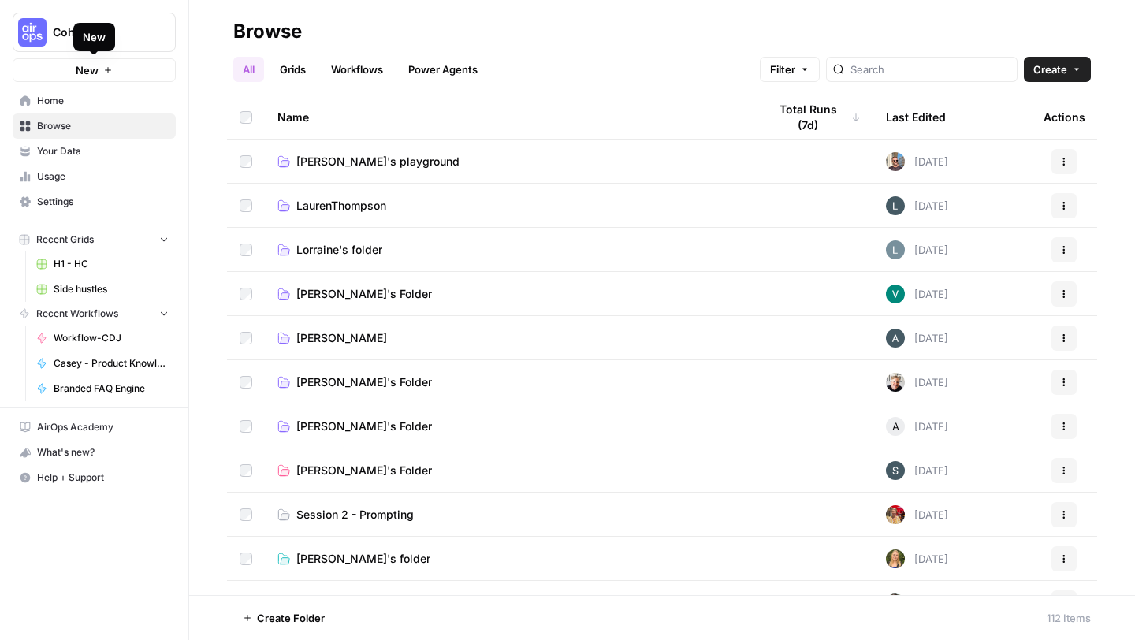
click at [60, 73] on button "New" at bounding box center [94, 70] width 163 height 24
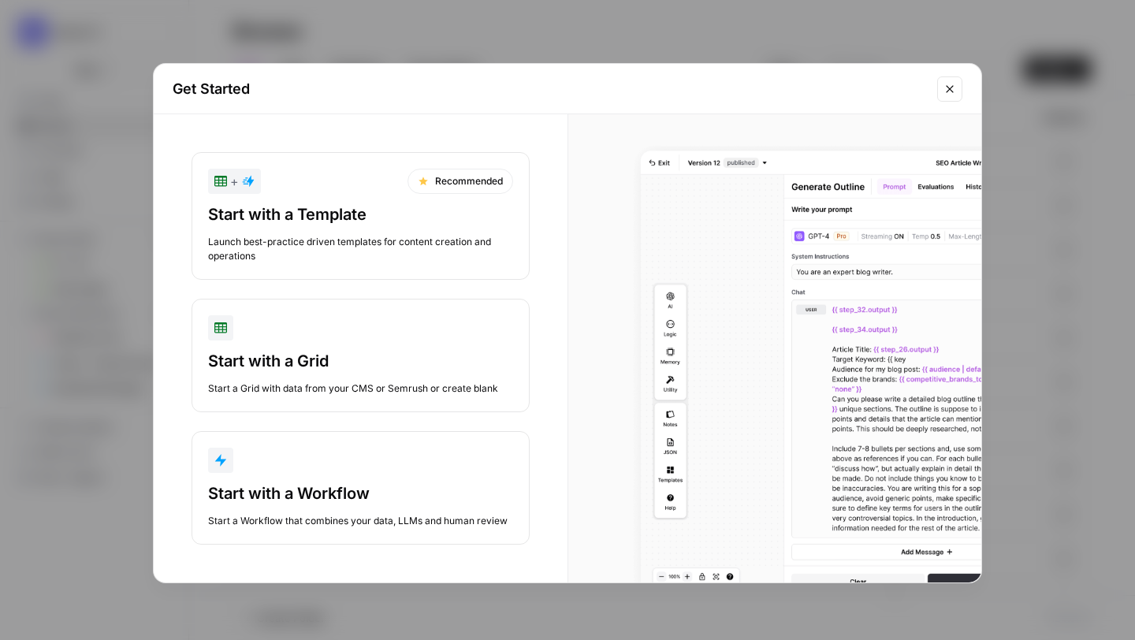
click at [358, 489] on div "Start with a Workflow" at bounding box center [360, 493] width 305 height 22
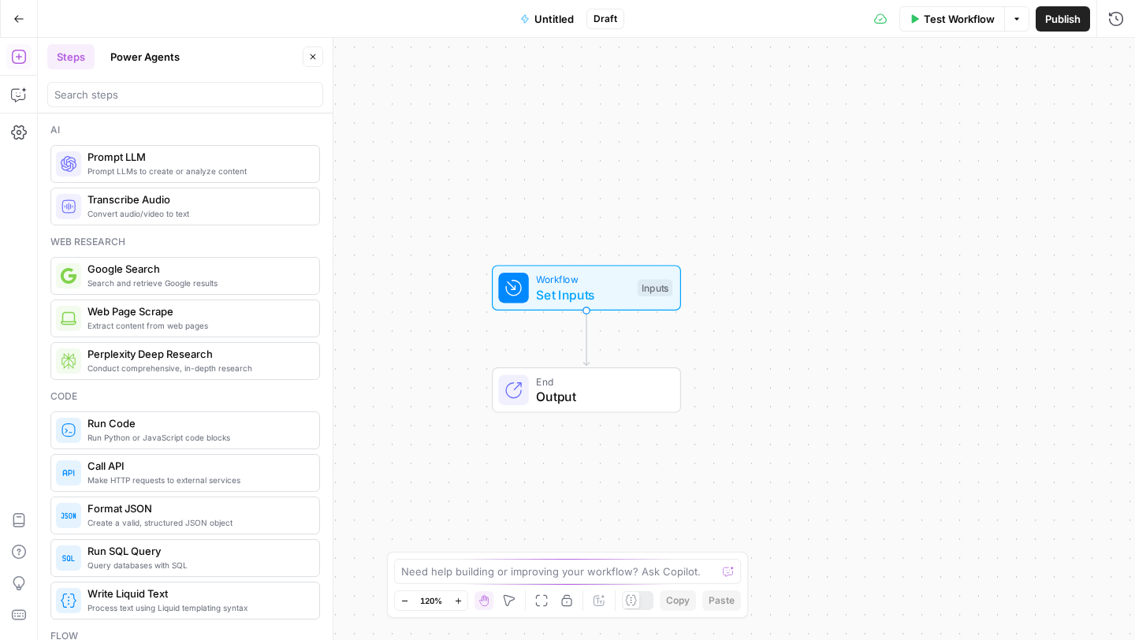
click at [153, 57] on button "Power Agents" at bounding box center [145, 56] width 88 height 25
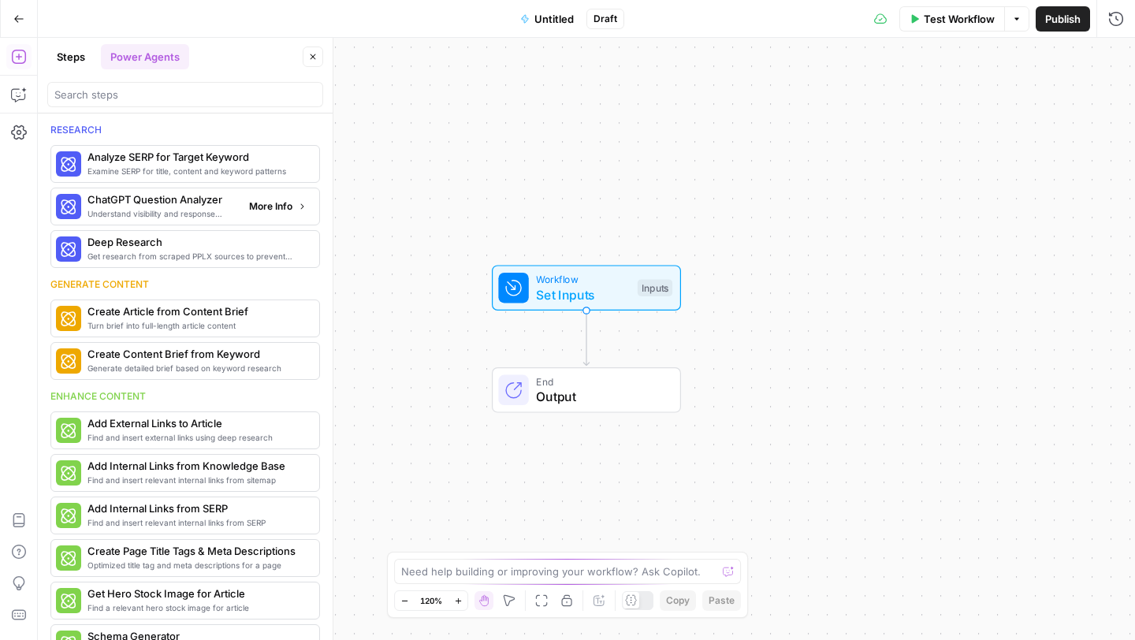
click at [271, 209] on span "More Info" at bounding box center [270, 206] width 43 height 14
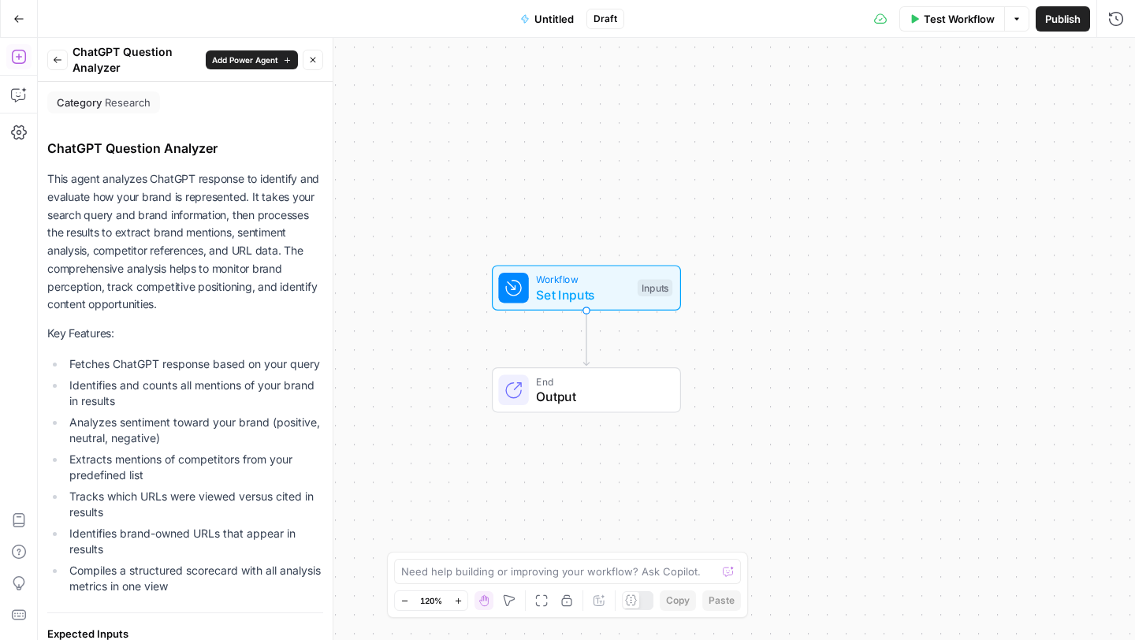
click at [57, 62] on icon "button" at bounding box center [57, 59] width 9 height 9
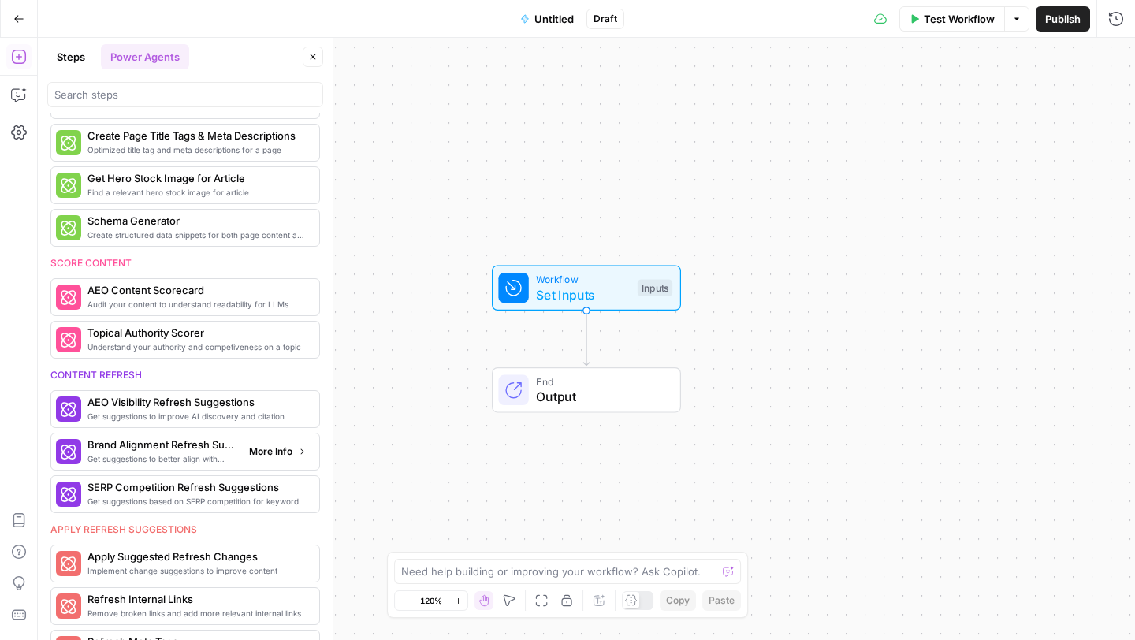
scroll to position [418, 0]
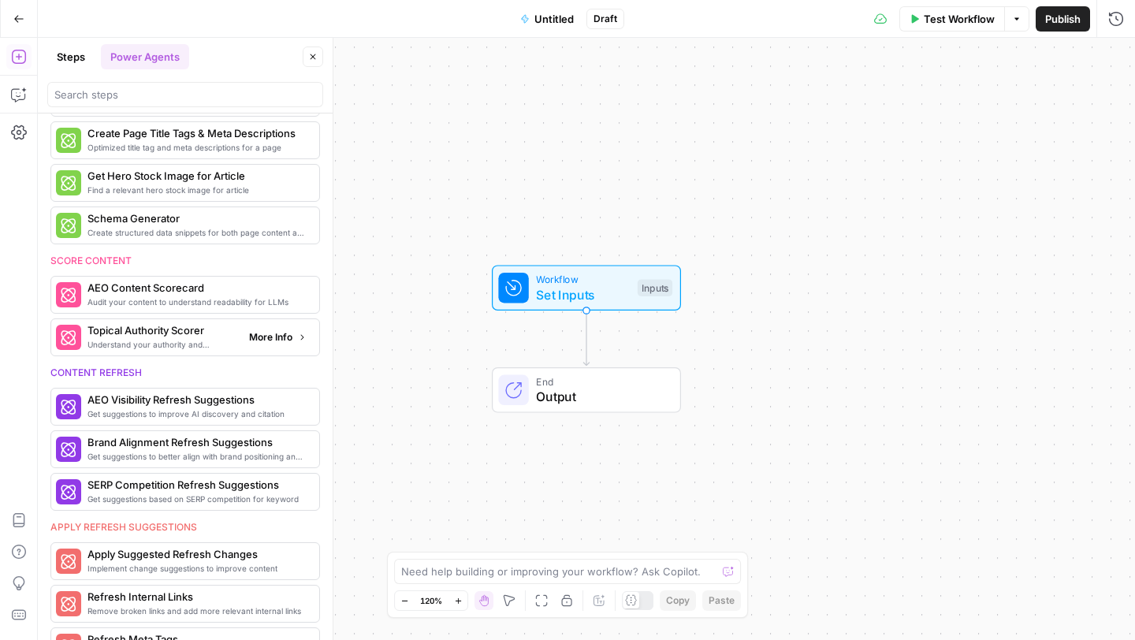
click at [282, 333] on span "More Info" at bounding box center [270, 337] width 43 height 14
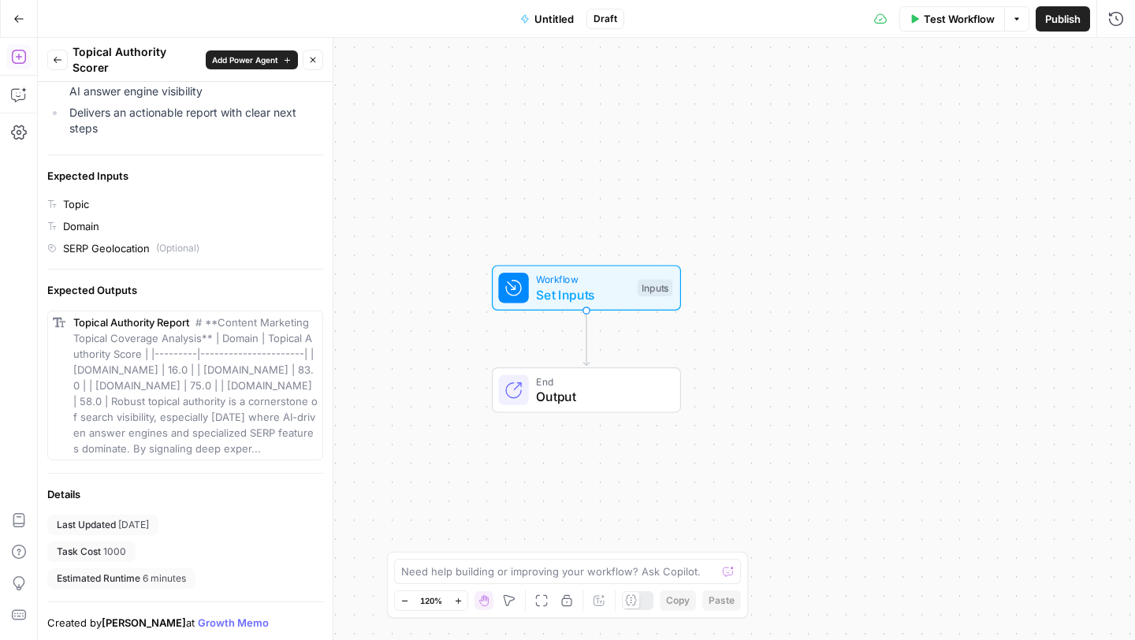
scroll to position [0, 0]
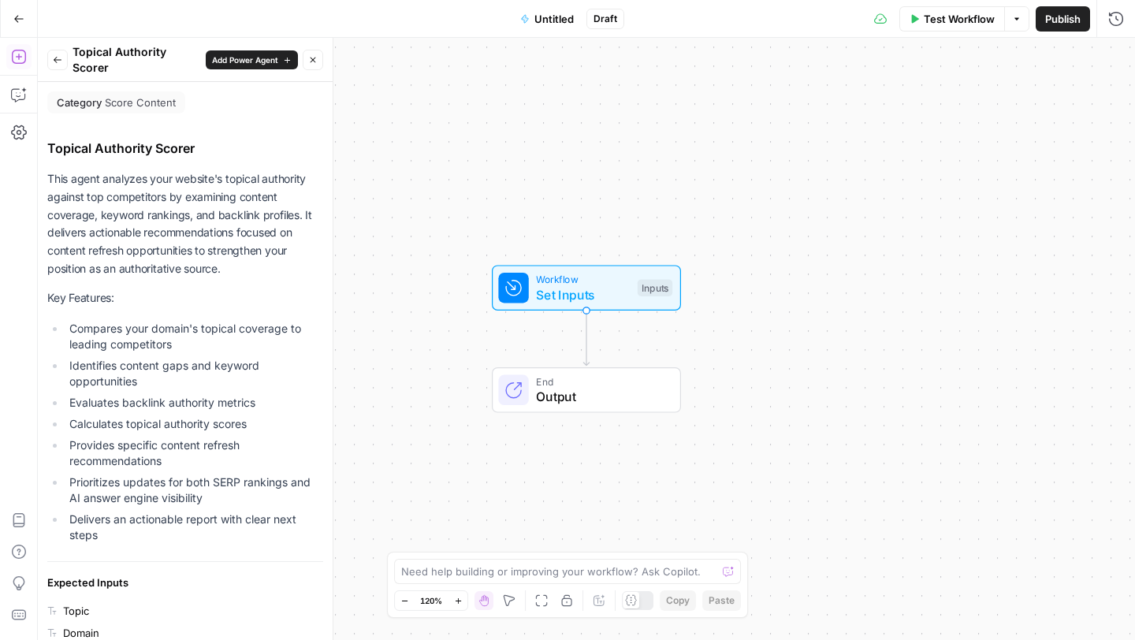
click at [50, 51] on button "Back" at bounding box center [57, 60] width 20 height 20
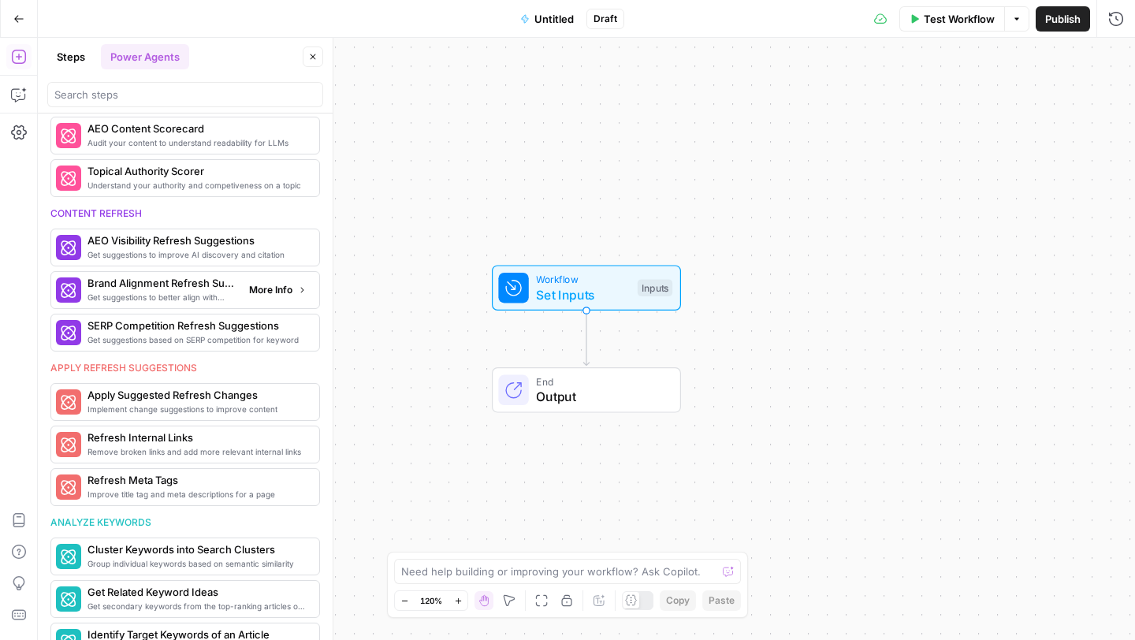
scroll to position [579, 0]
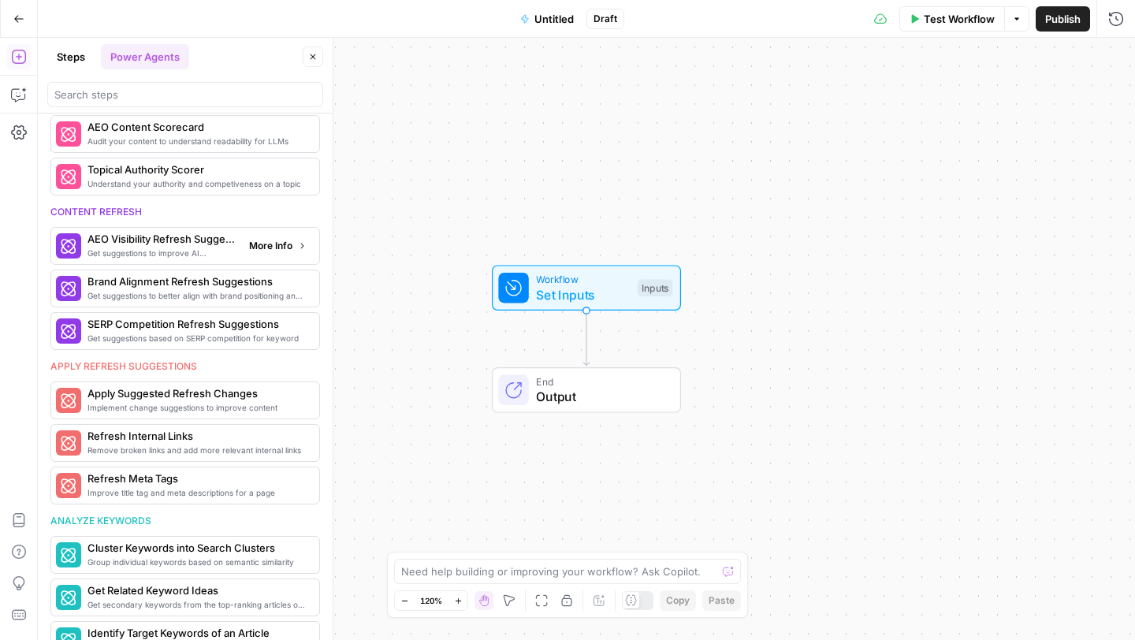
click at [284, 254] on button "More Info" at bounding box center [278, 246] width 70 height 20
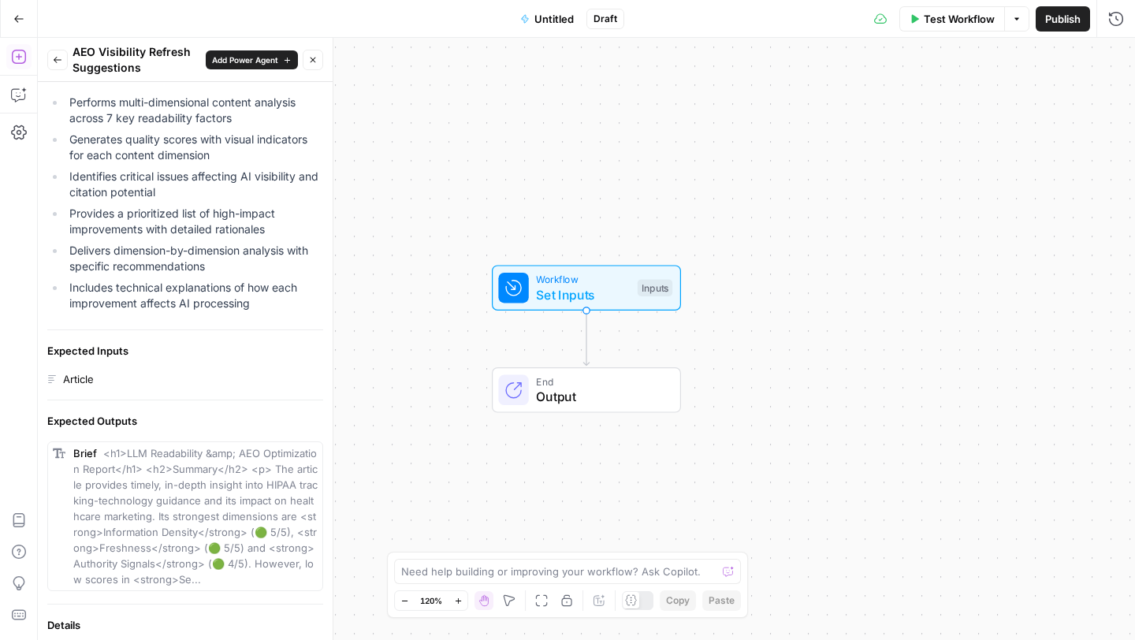
scroll to position [0, 0]
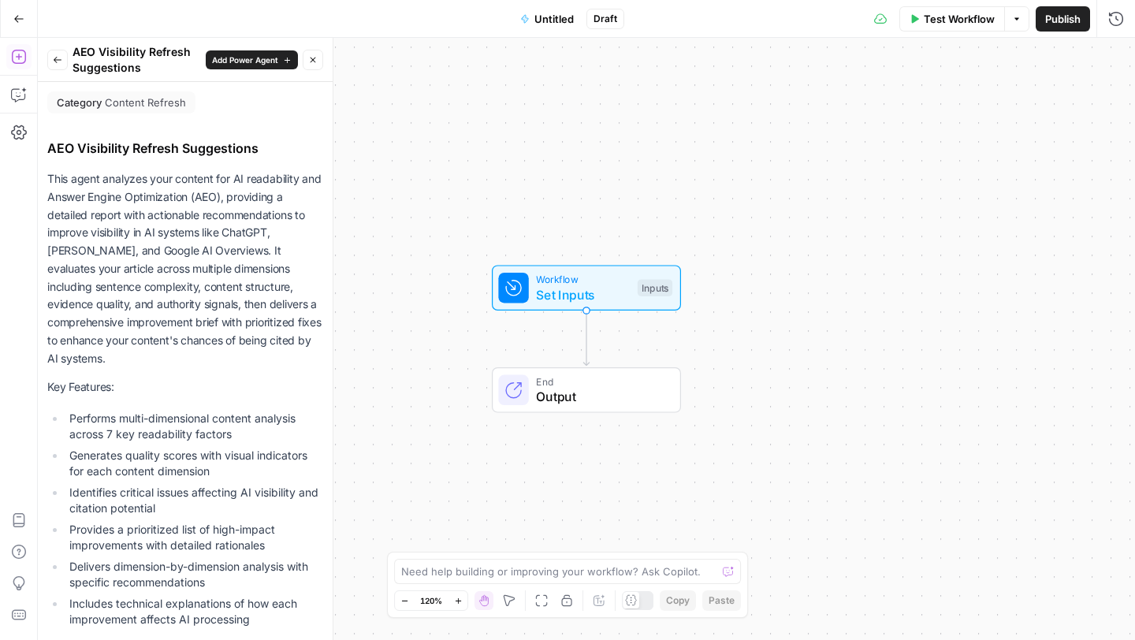
click at [53, 61] on icon "button" at bounding box center [57, 59] width 9 height 9
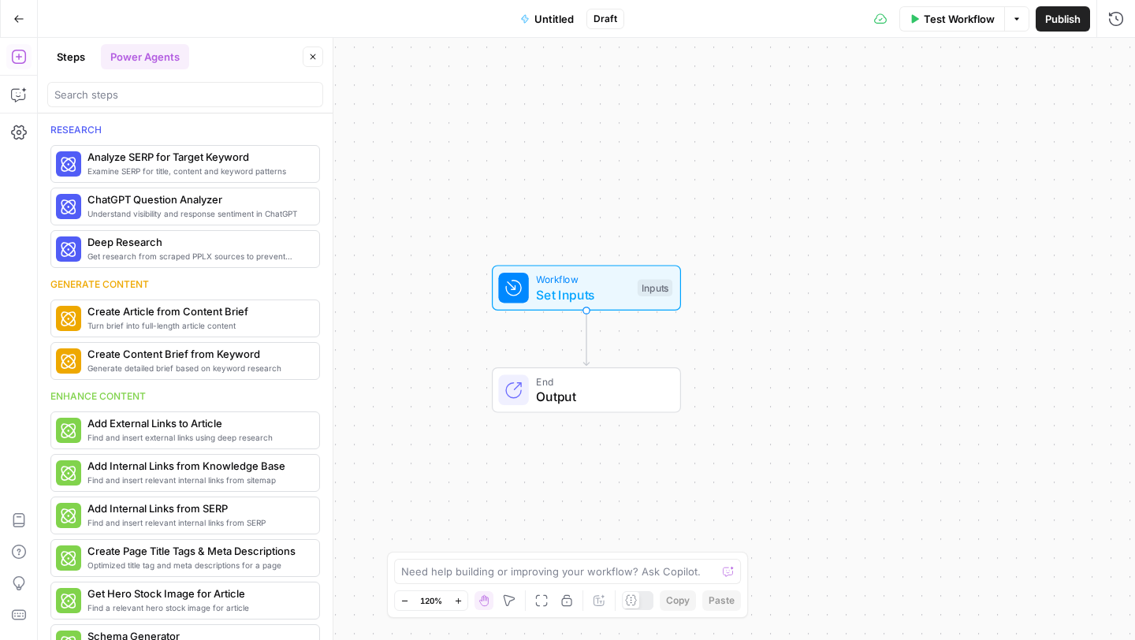
click at [59, 57] on button "Steps" at bounding box center [70, 56] width 47 height 25
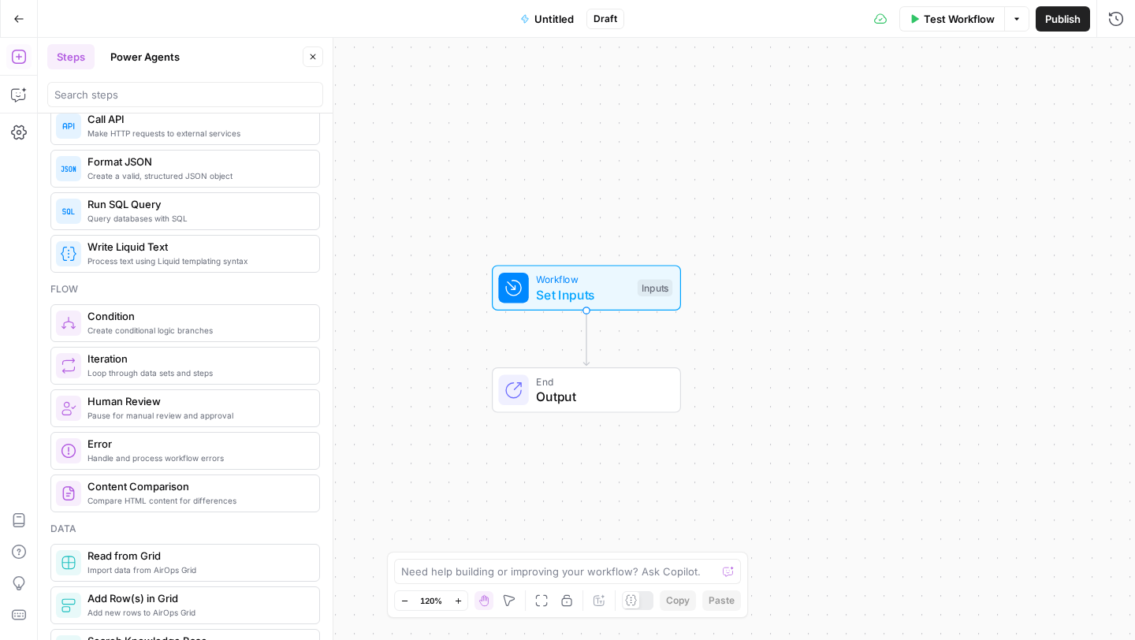
scroll to position [349, 0]
click at [17, 17] on icon "button" at bounding box center [18, 18] width 11 height 11
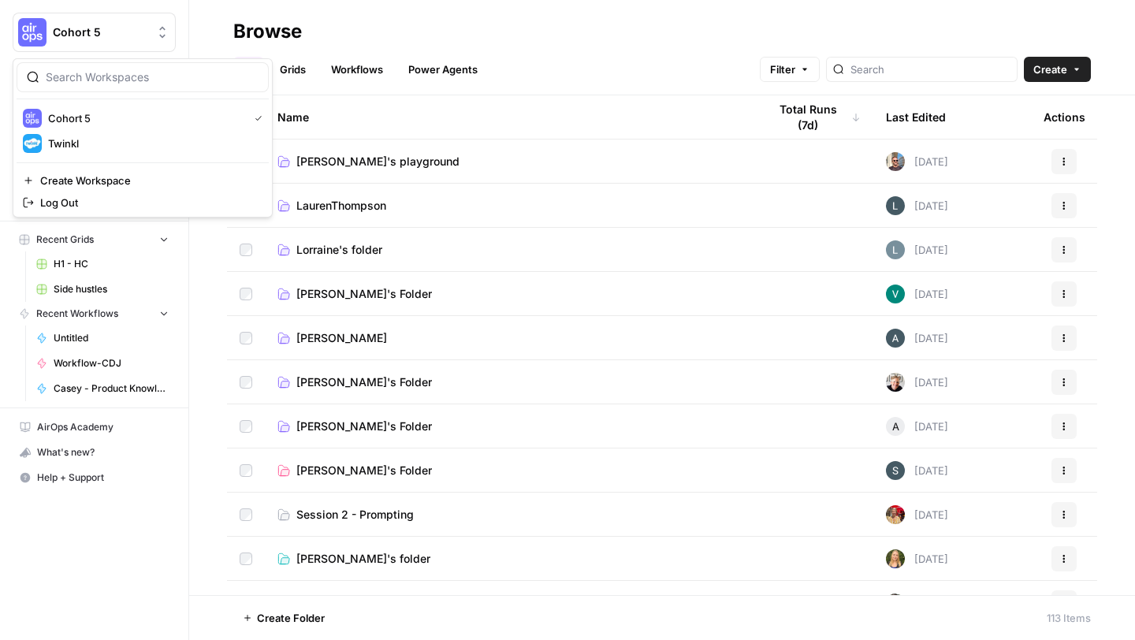
click at [62, 47] on button "Cohort 5" at bounding box center [94, 32] width 163 height 39
click at [62, 151] on span "Twinkl" at bounding box center [152, 144] width 208 height 16
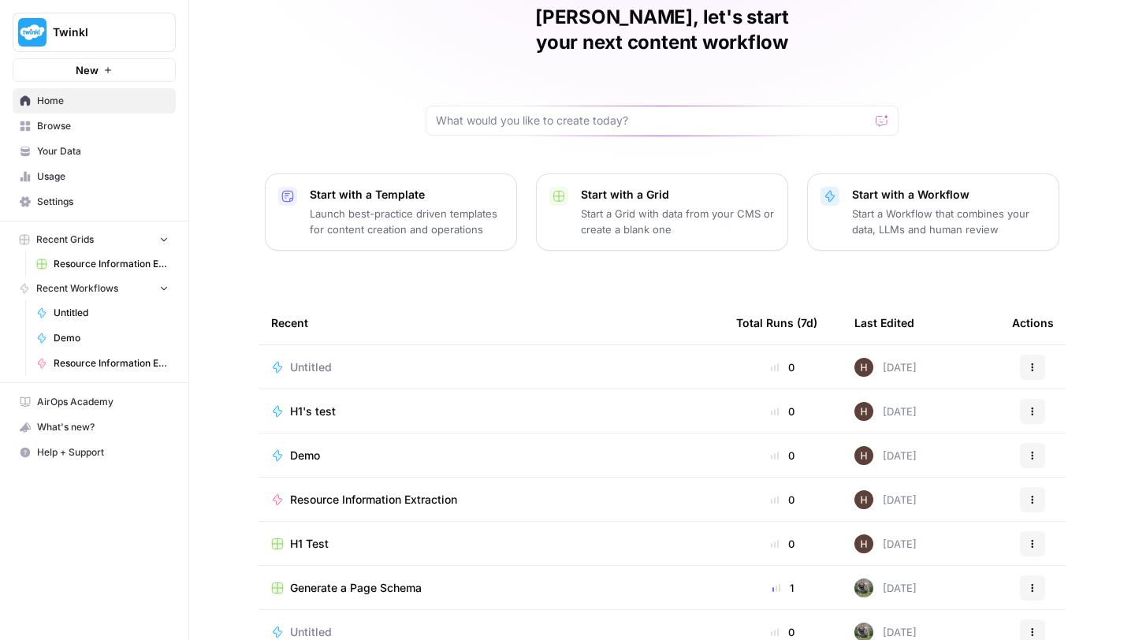
scroll to position [85, 0]
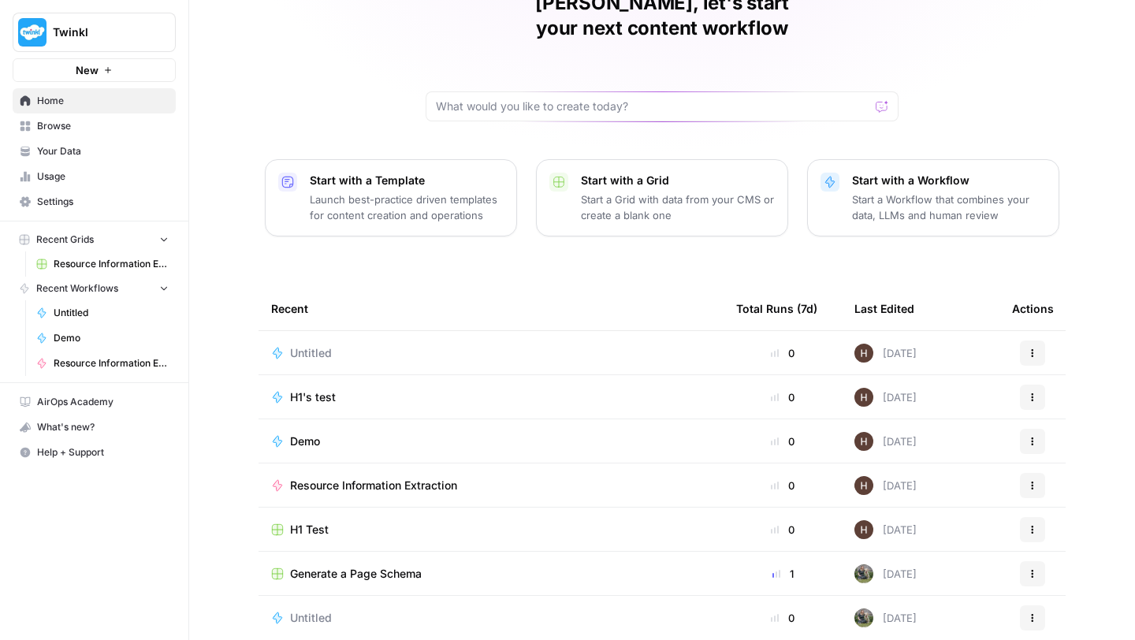
click at [74, 126] on span "Browse" at bounding box center [103, 126] width 132 height 14
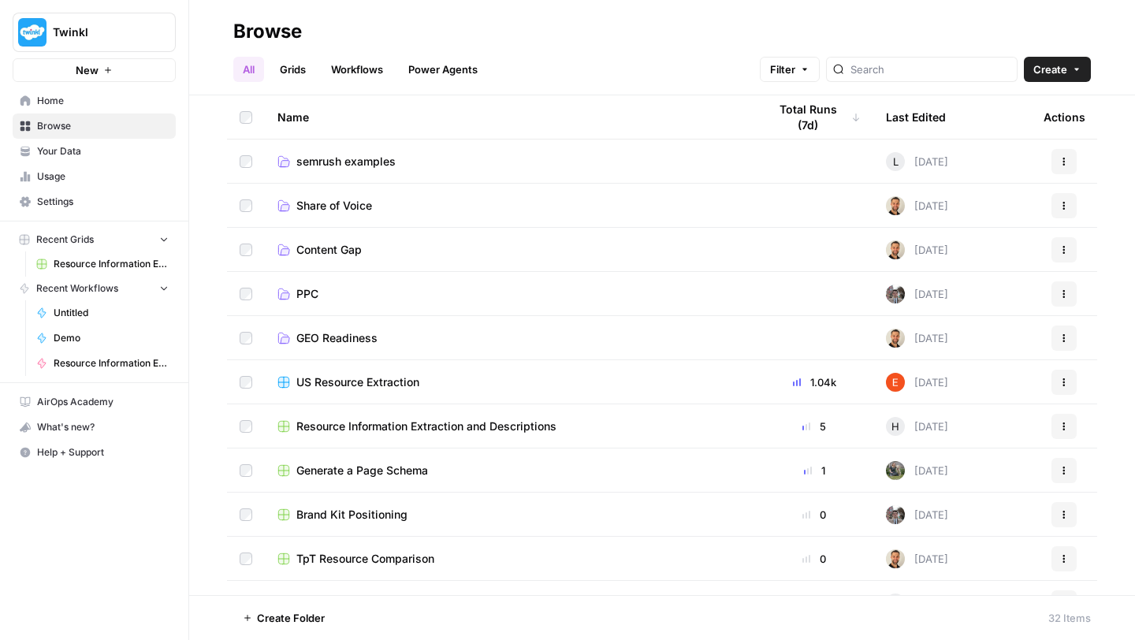
click at [370, 77] on link "Workflows" at bounding box center [357, 69] width 71 height 25
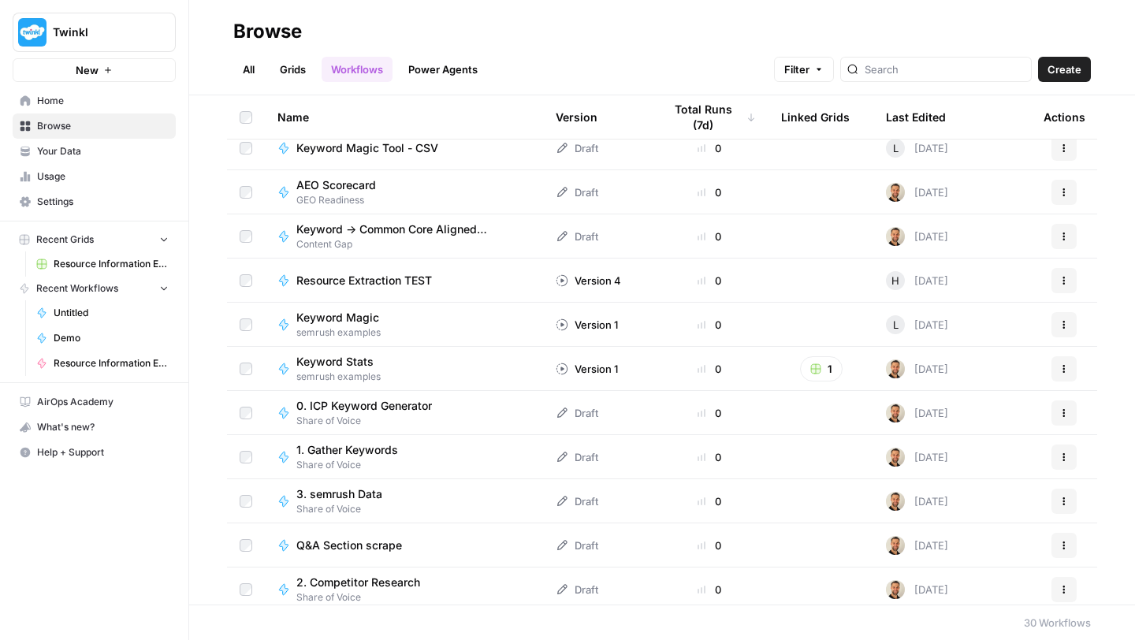
scroll to position [321, 0]
click at [367, 282] on span "Resource Extraction TEST" at bounding box center [364, 282] width 136 height 16
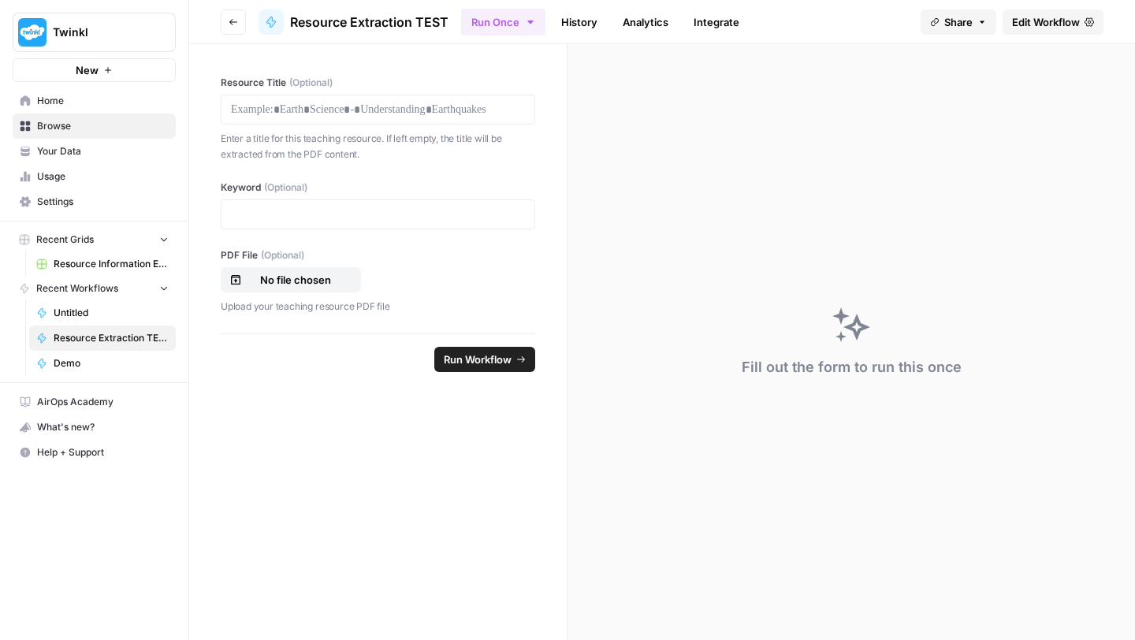
click at [1033, 28] on span "Edit Workflow" at bounding box center [1046, 22] width 68 height 16
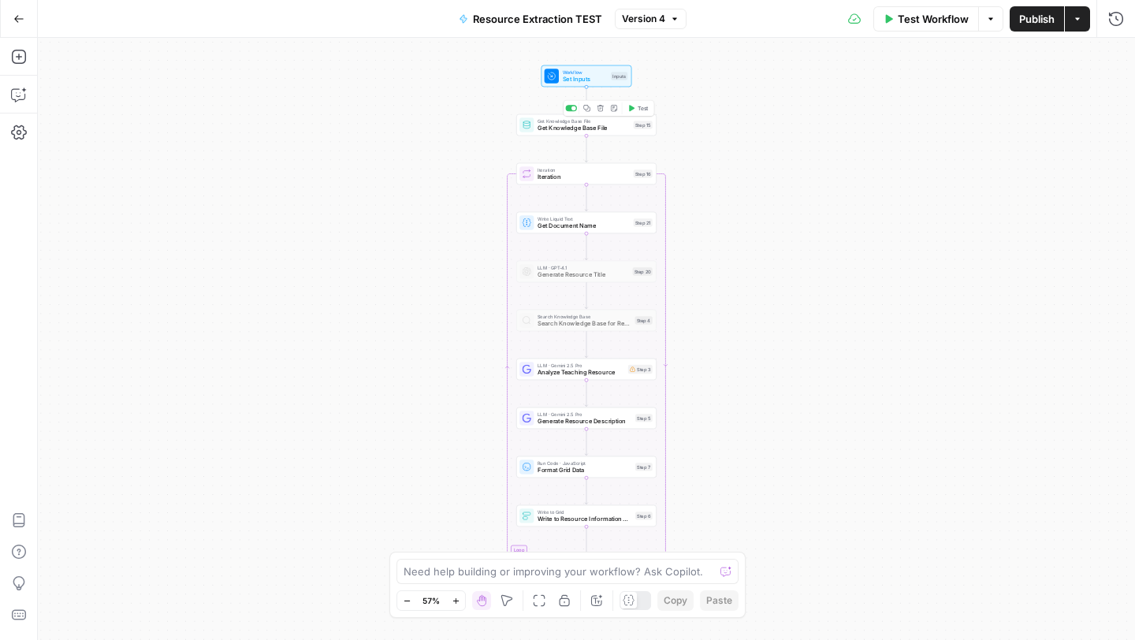
click at [551, 131] on span "Get Knowledge Base File" at bounding box center [584, 128] width 92 height 9
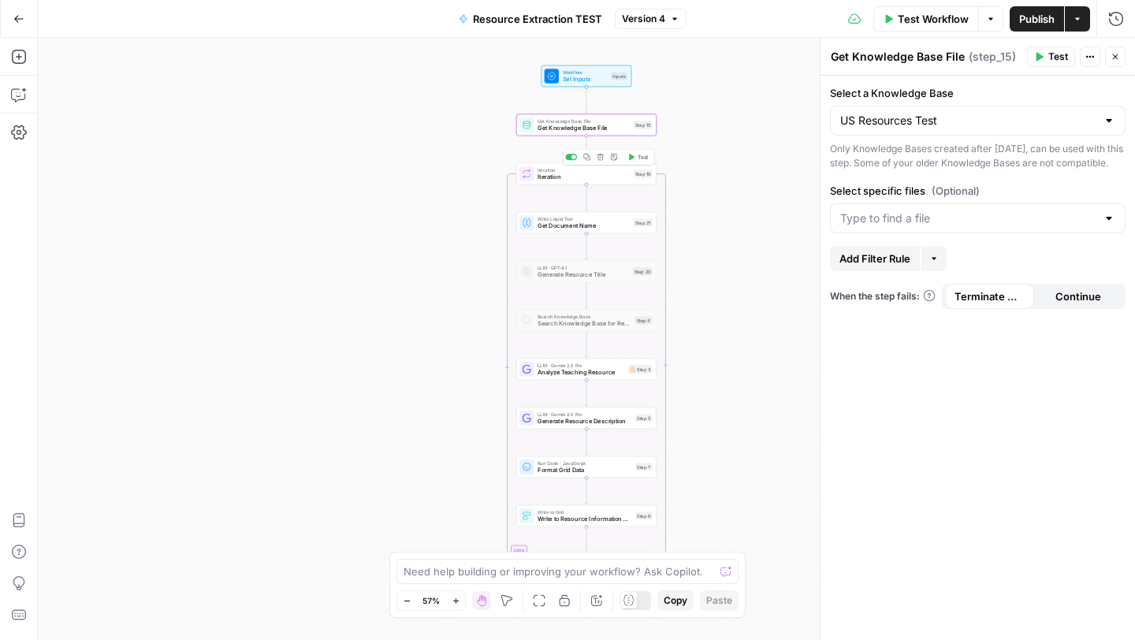
click at [553, 177] on span "Iteration" at bounding box center [584, 177] width 92 height 9
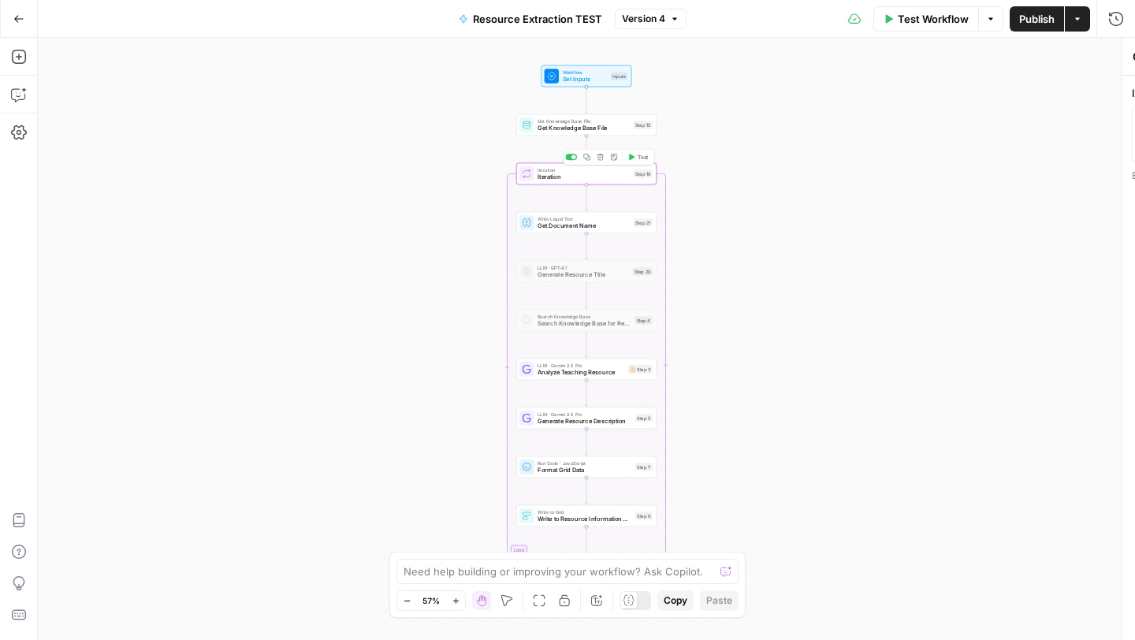
type textarea "Iteration"
click at [553, 227] on span "Get Document Name" at bounding box center [584, 225] width 92 height 9
type textarea "Get Document Name"
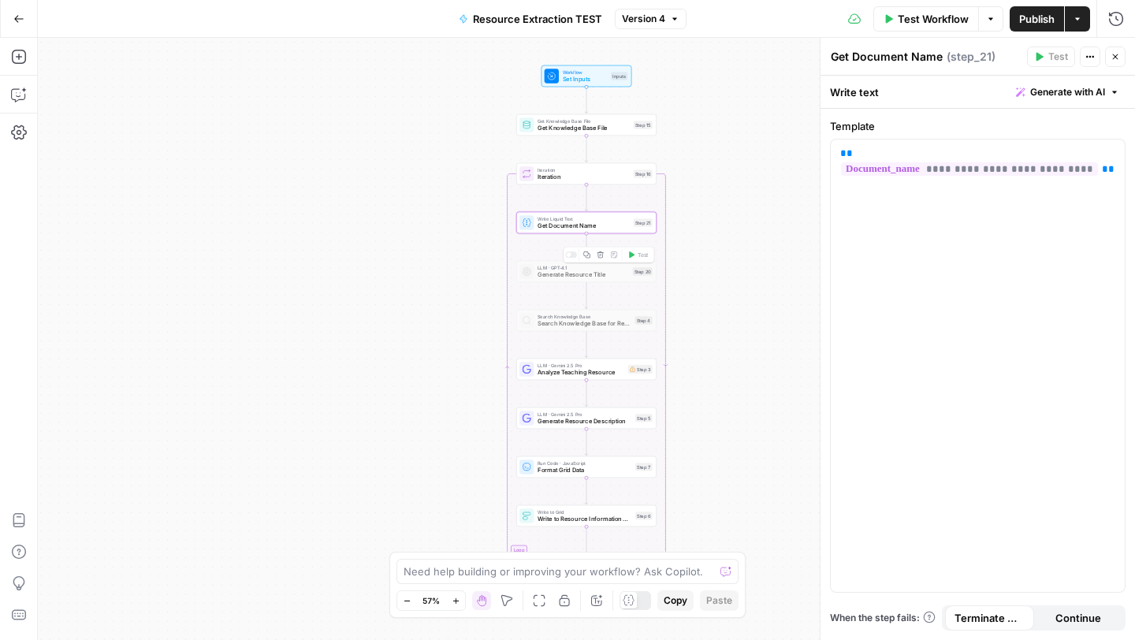
click at [561, 281] on div "LLM · GPT-4.1 Generate Resource Title Step 20 Copy step Delete step Add Note Te…" at bounding box center [586, 272] width 140 height 22
click at [568, 326] on span "Search Knowledge Base for Resource" at bounding box center [585, 323] width 94 height 9
click at [556, 381] on div "Workflow Set Inputs Inputs Get Knowledge Base File Get Knowledge Base File Step…" at bounding box center [586, 339] width 1097 height 602
click at [552, 374] on span "Analyze Teaching Resource" at bounding box center [581, 372] width 87 height 9
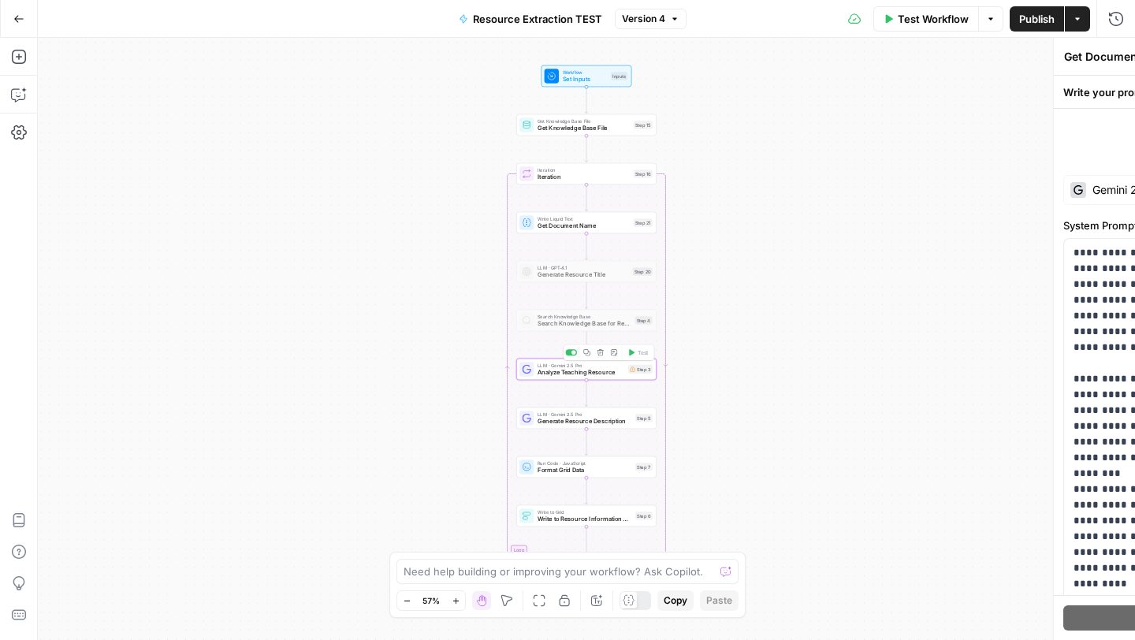
type textarea "Analyze Teaching Resource"
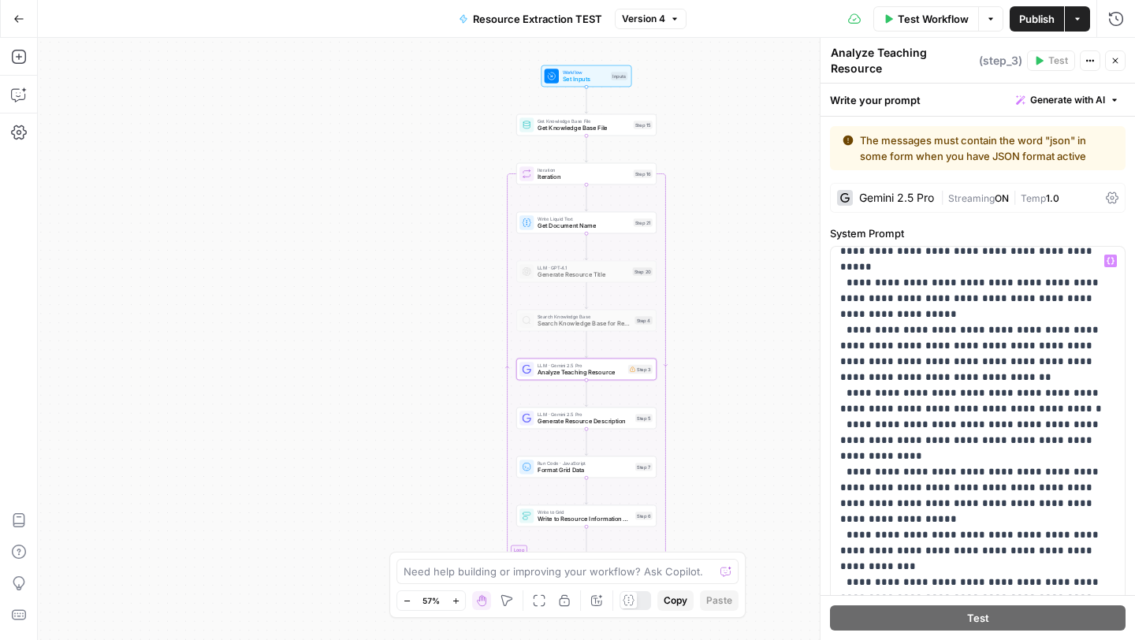
scroll to position [867, 0]
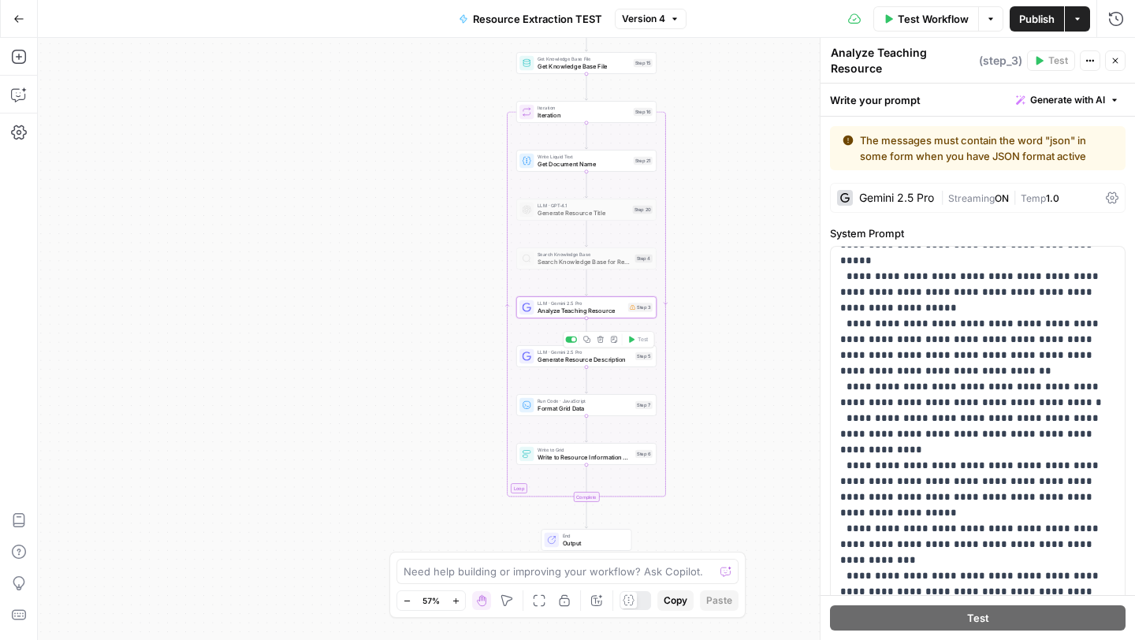
click at [565, 360] on span "Generate Resource Description" at bounding box center [585, 359] width 94 height 9
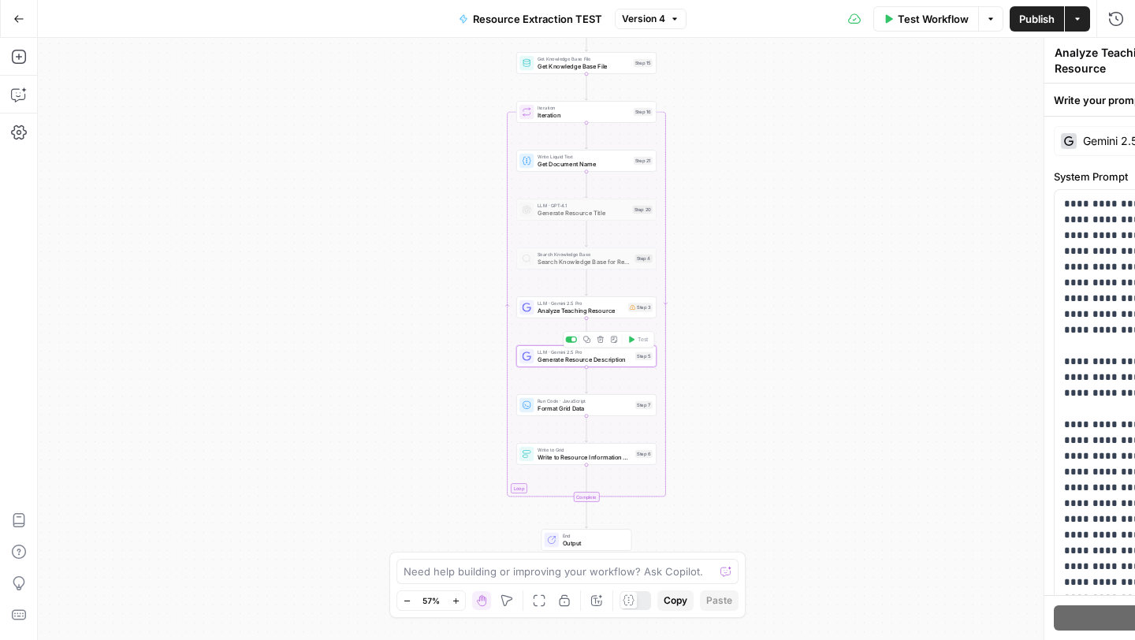
type textarea "Generate Resource Description"
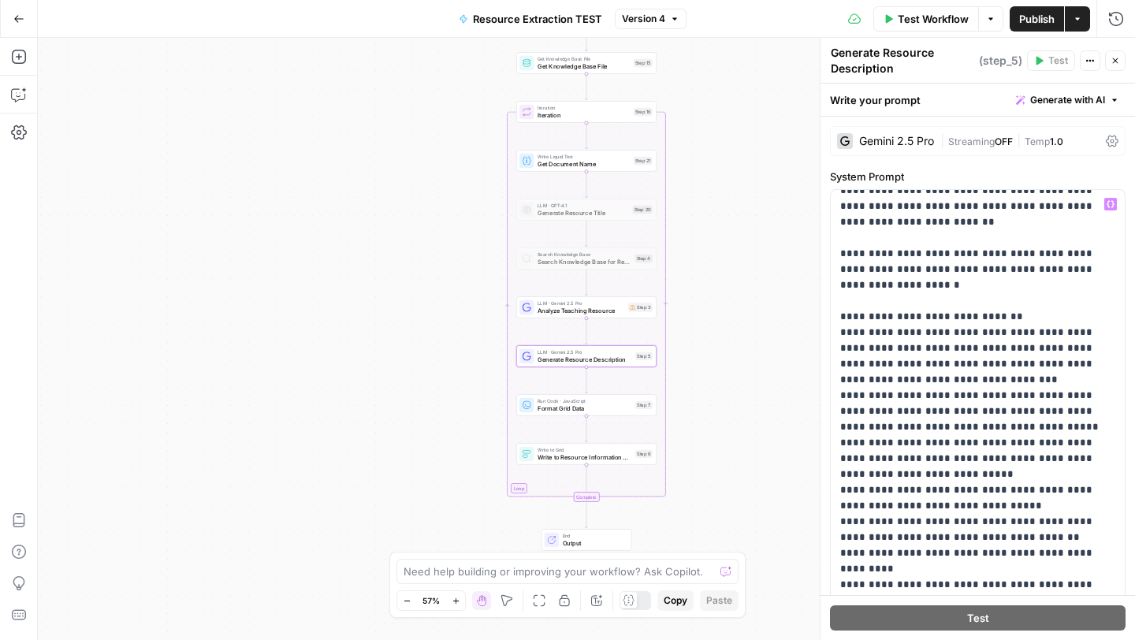
scroll to position [113, 0]
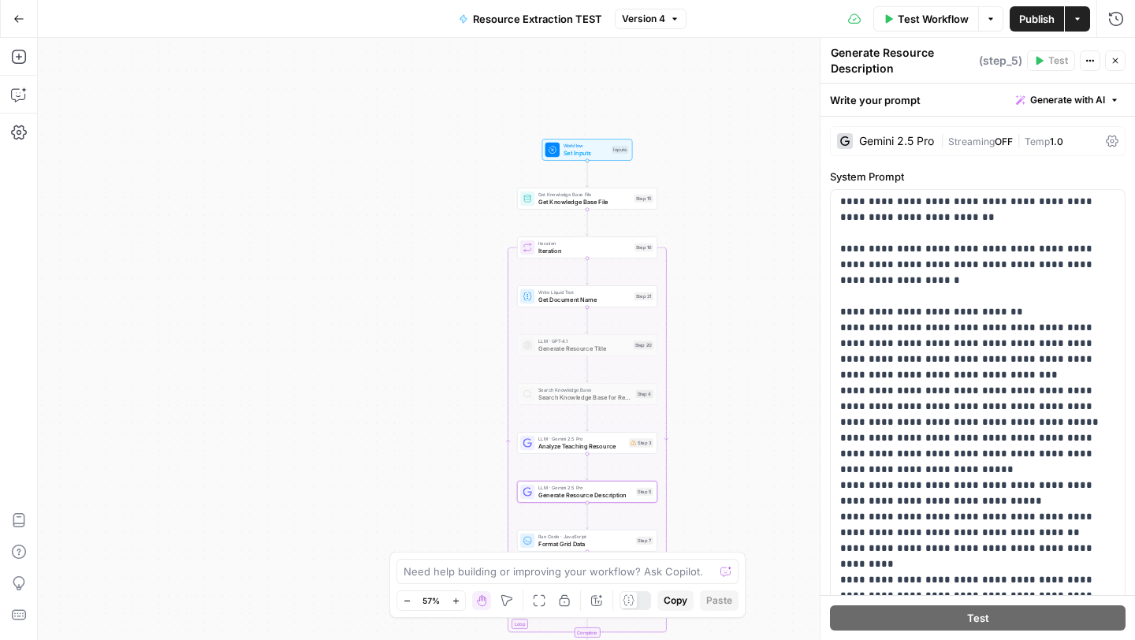
click at [15, 20] on icon "button" at bounding box center [18, 18] width 11 height 11
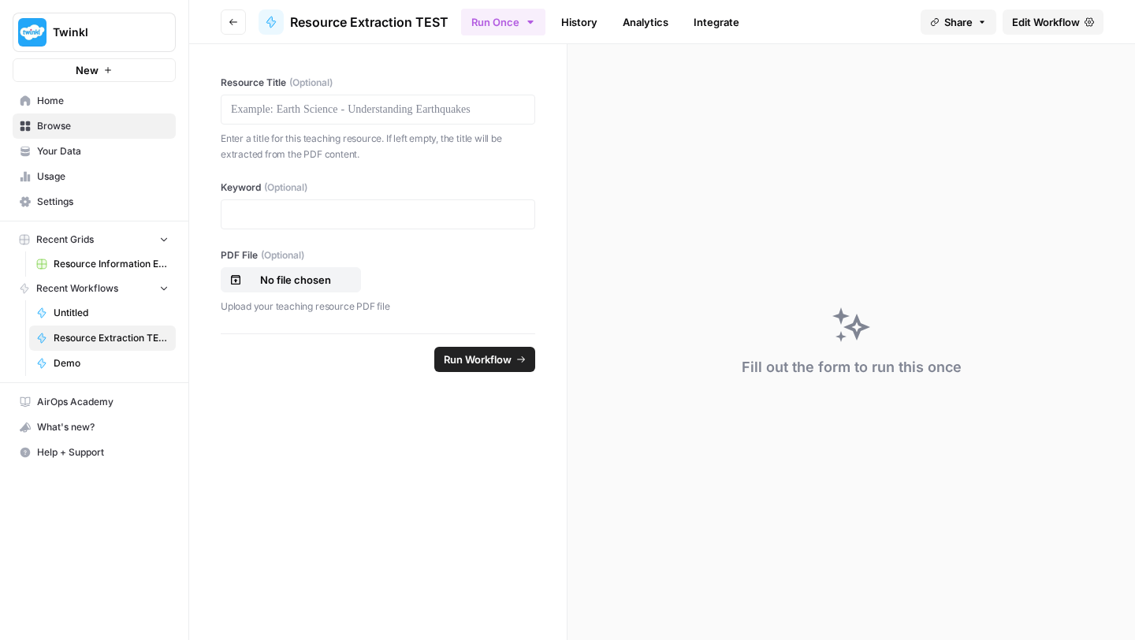
click at [100, 125] on span "Browse" at bounding box center [103, 126] width 132 height 14
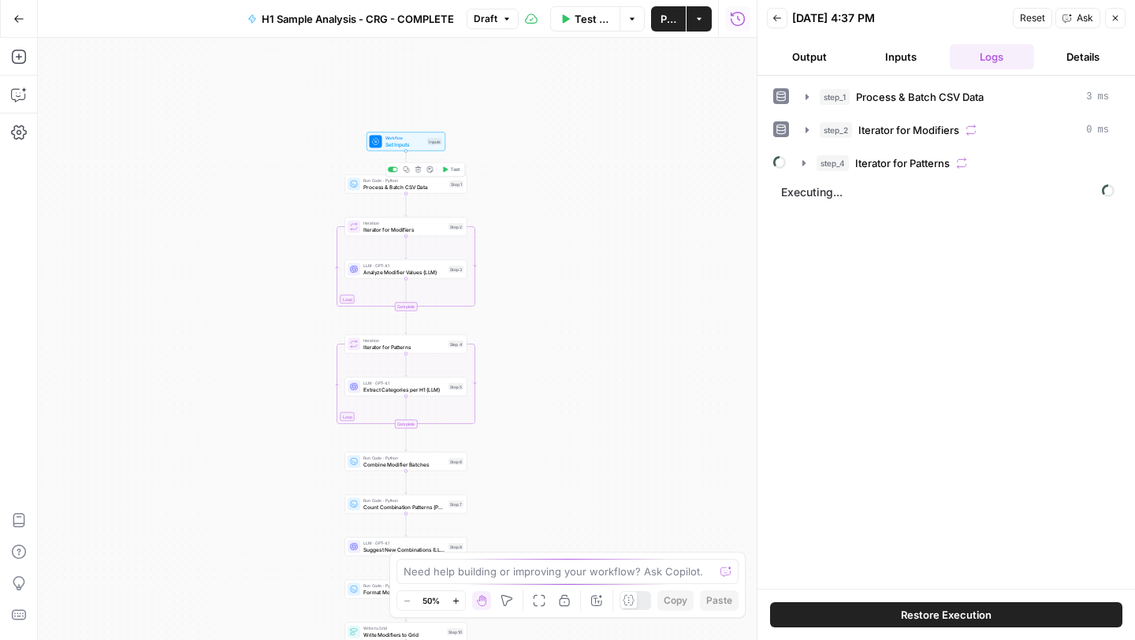
click at [381, 192] on div "Run Code · Python Process & Batch CSV Data Step 1 Copy step Delete step Add Not…" at bounding box center [406, 184] width 122 height 19
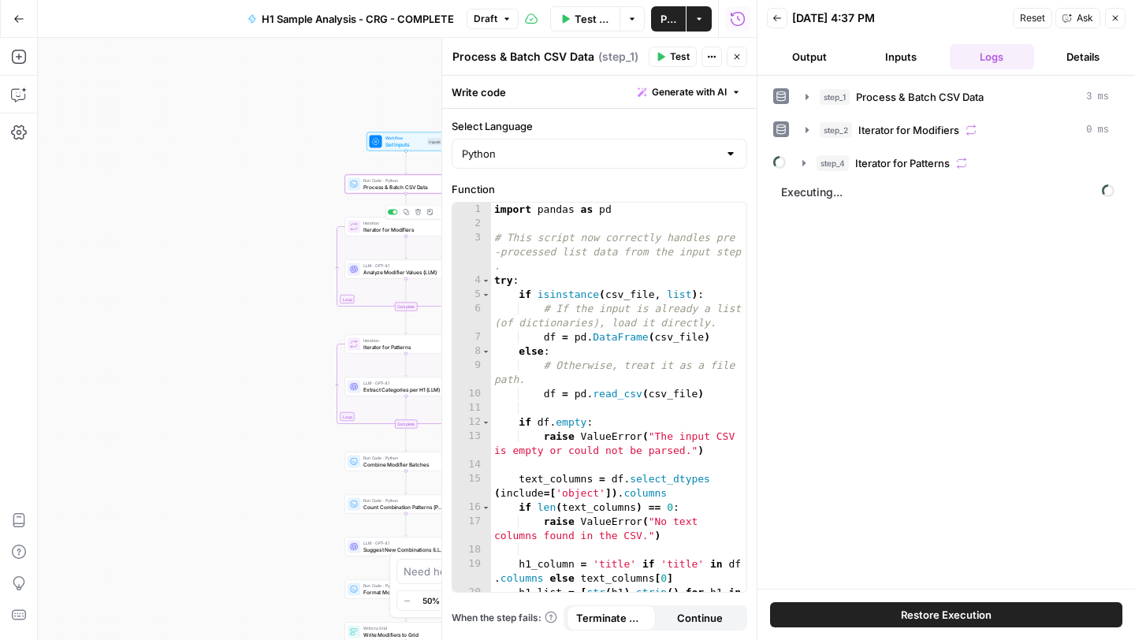
click at [377, 235] on div "Iteration Iterator for Modifiers Step 2 Copy step Delete step Add Note Test" at bounding box center [406, 227] width 122 height 19
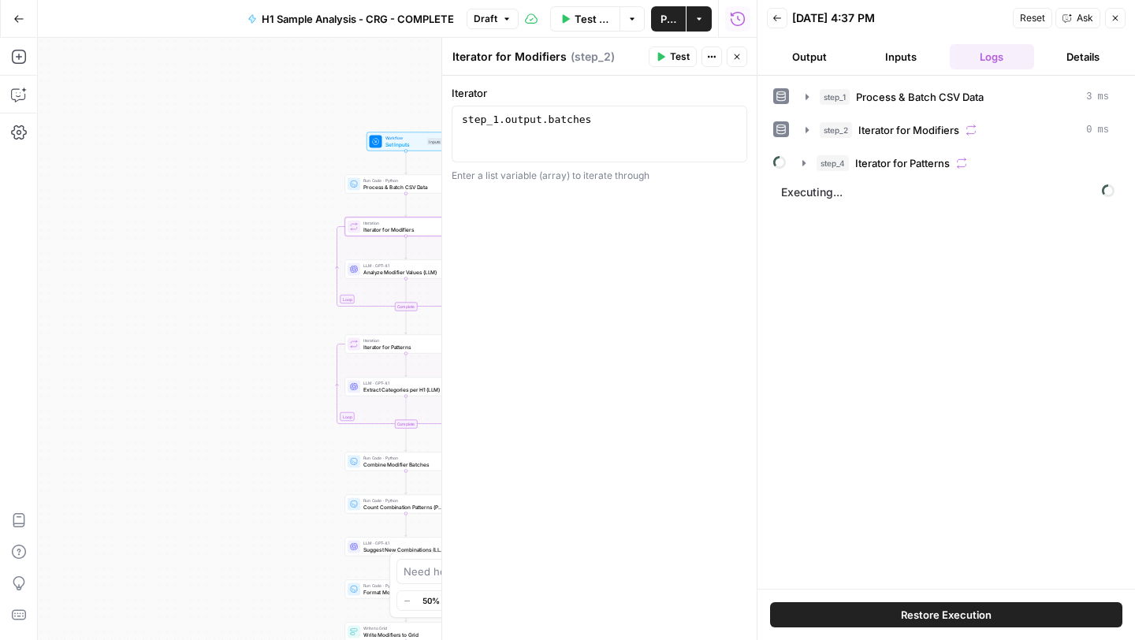
click at [253, 218] on div "Workflow Set Inputs Inputs Run Code · Python Process & Batch CSV Data Step 1 Lo…" at bounding box center [397, 339] width 719 height 602
click at [1118, 13] on button "Close" at bounding box center [1115, 18] width 20 height 20
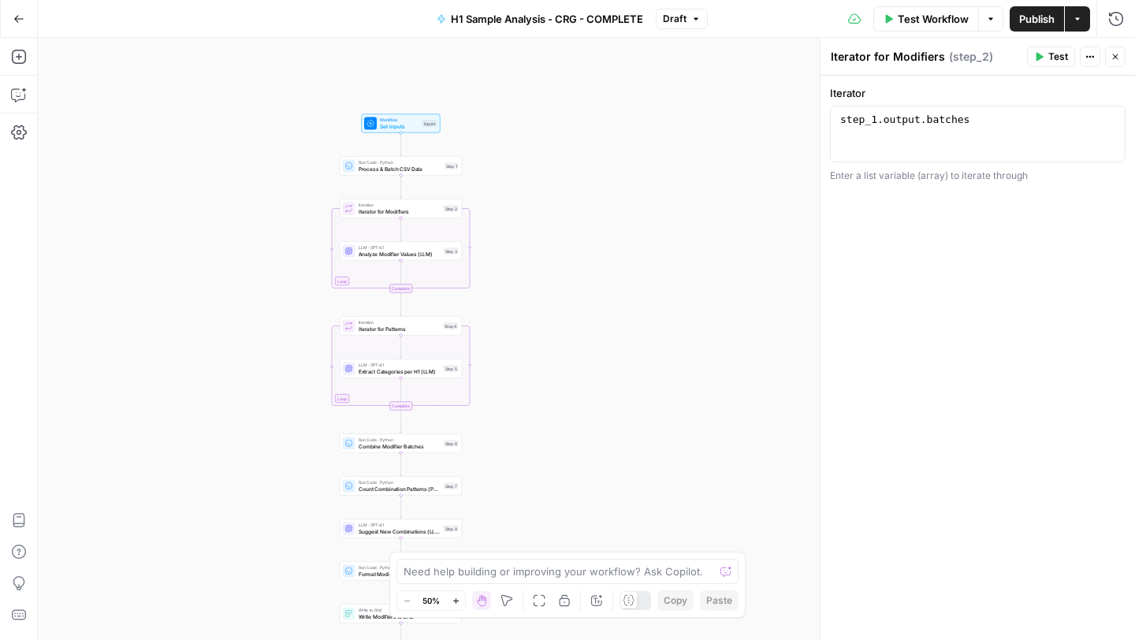
click at [460, 601] on icon "button" at bounding box center [456, 601] width 9 height 9
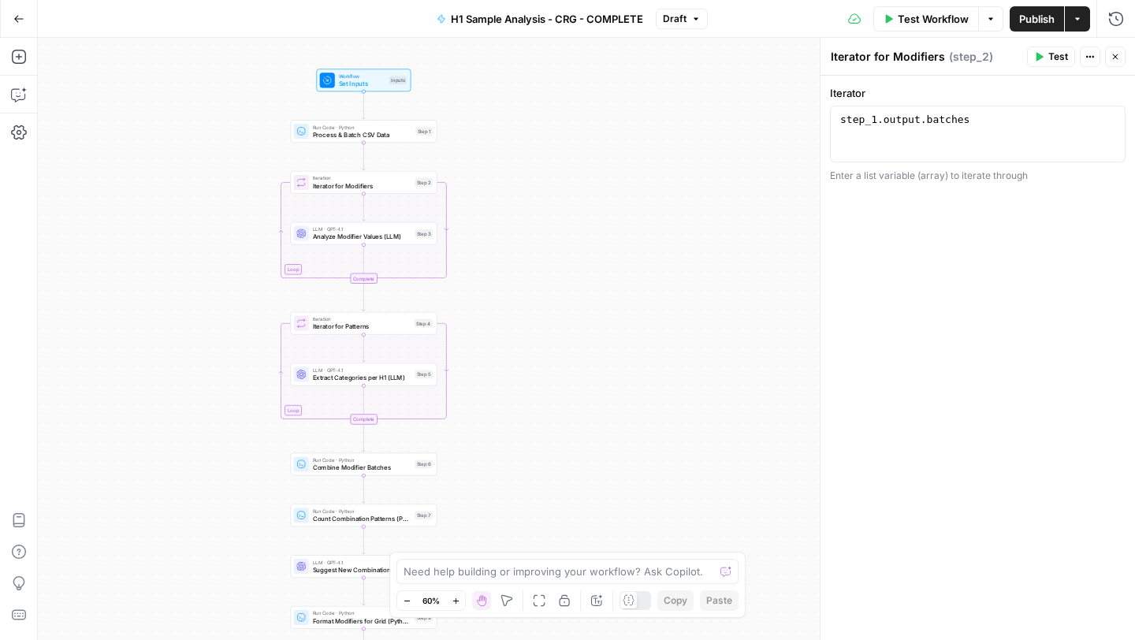
click at [460, 601] on icon "button" at bounding box center [456, 601] width 9 height 9
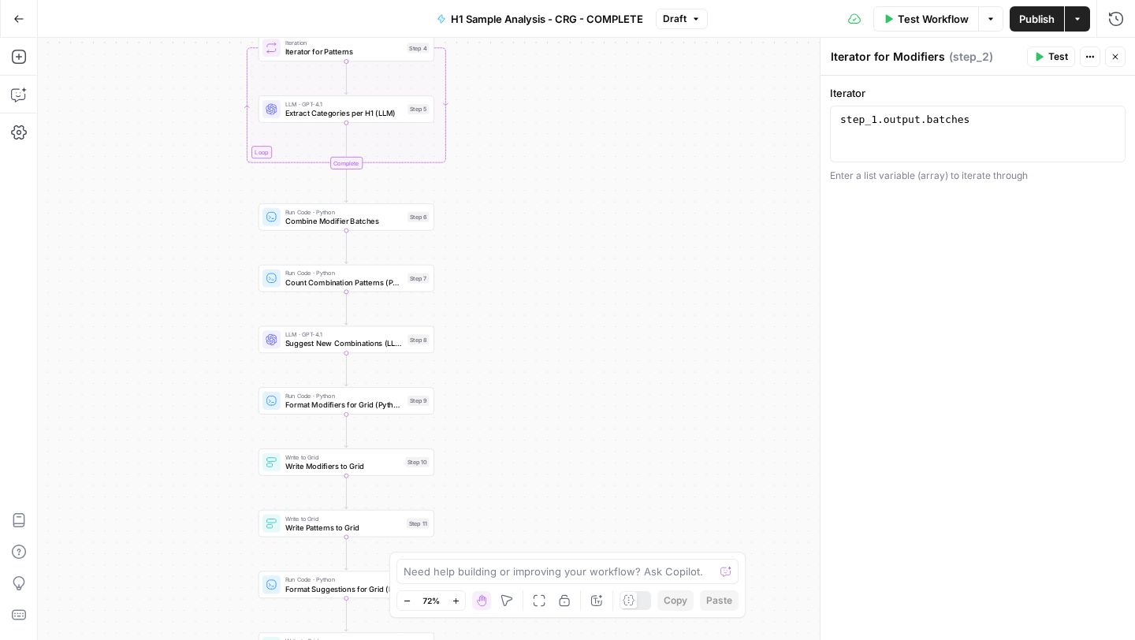
click at [323, 346] on span "Suggest New Combinations (LLM)" at bounding box center [344, 343] width 118 height 11
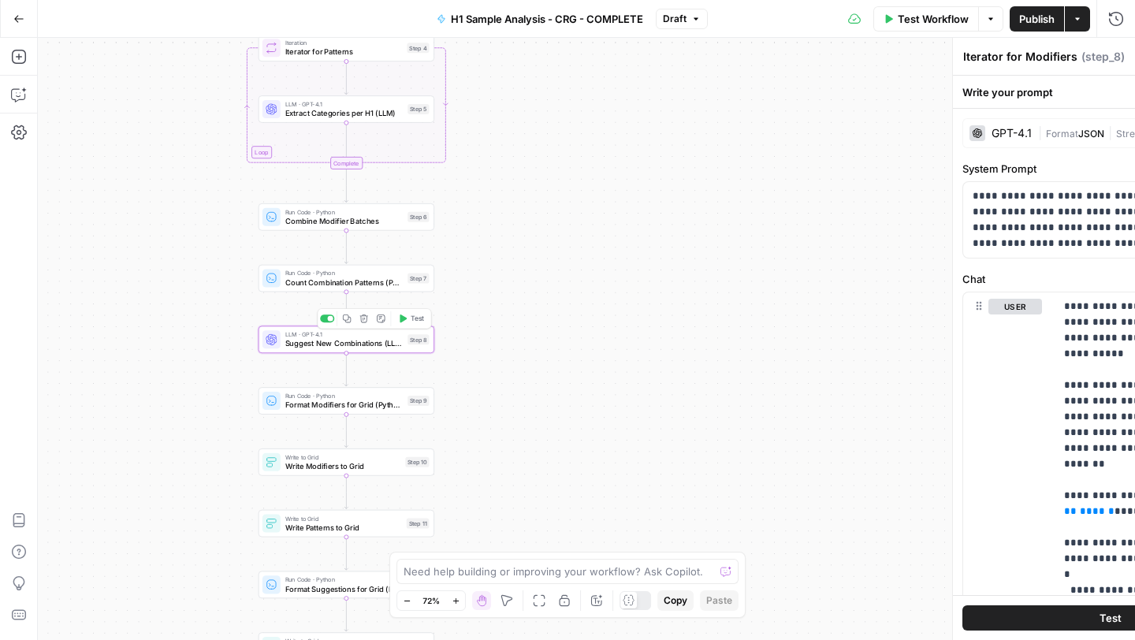
type textarea "Suggest New Combinations (LLM)"
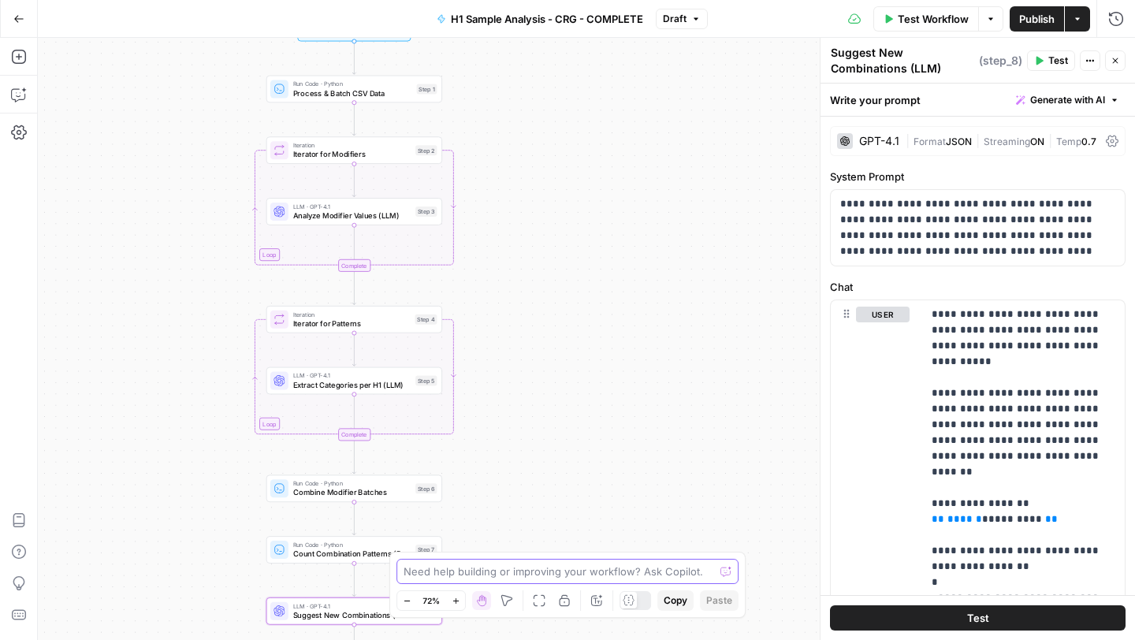
click at [465, 571] on textarea at bounding box center [559, 572] width 311 height 16
type textarea "Why does this"
type textarea "What is the iterator step for in this workflow?"
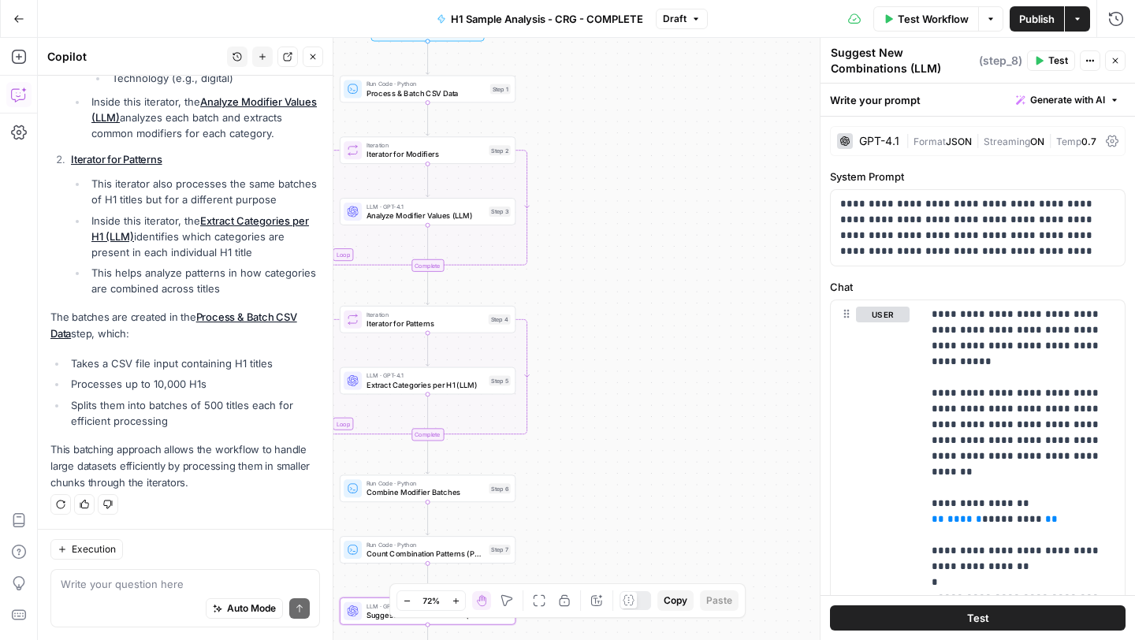
scroll to position [476, 0]
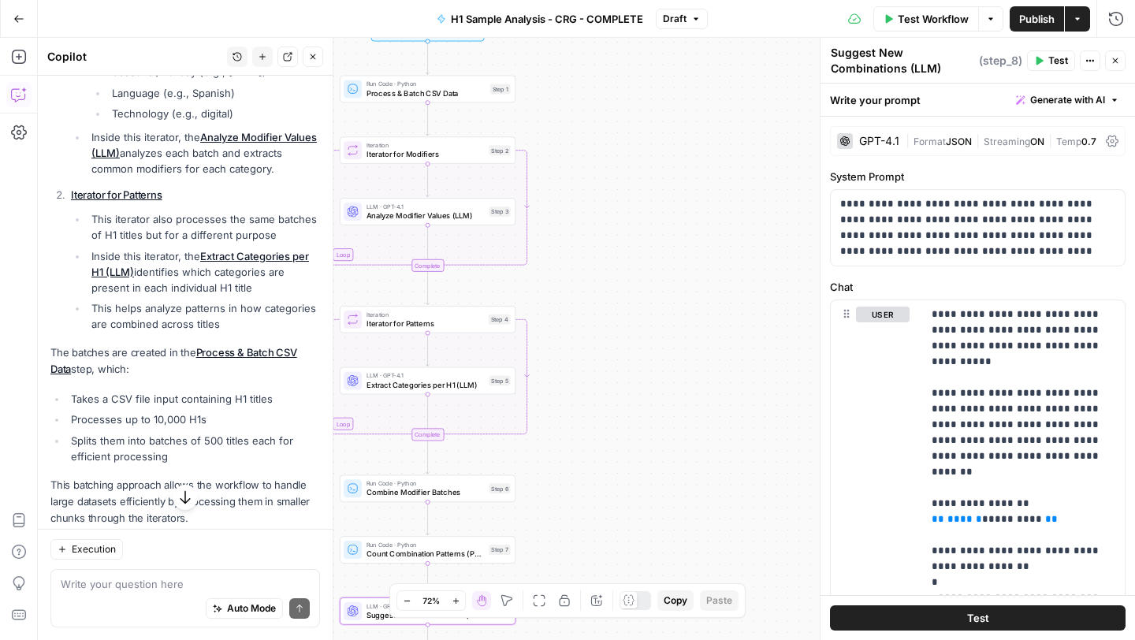
click at [157, 581] on textarea at bounding box center [185, 584] width 249 height 16
type textarea "If it's still running"
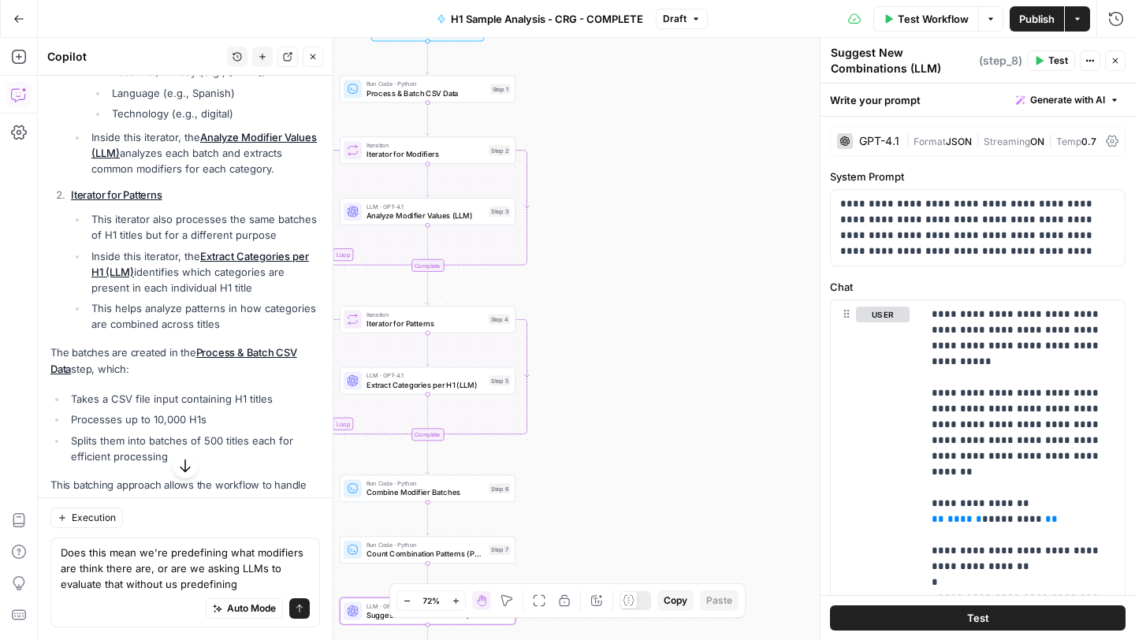
type textarea "Does this mean we're predefining what modifiers are think there are, or are we …"
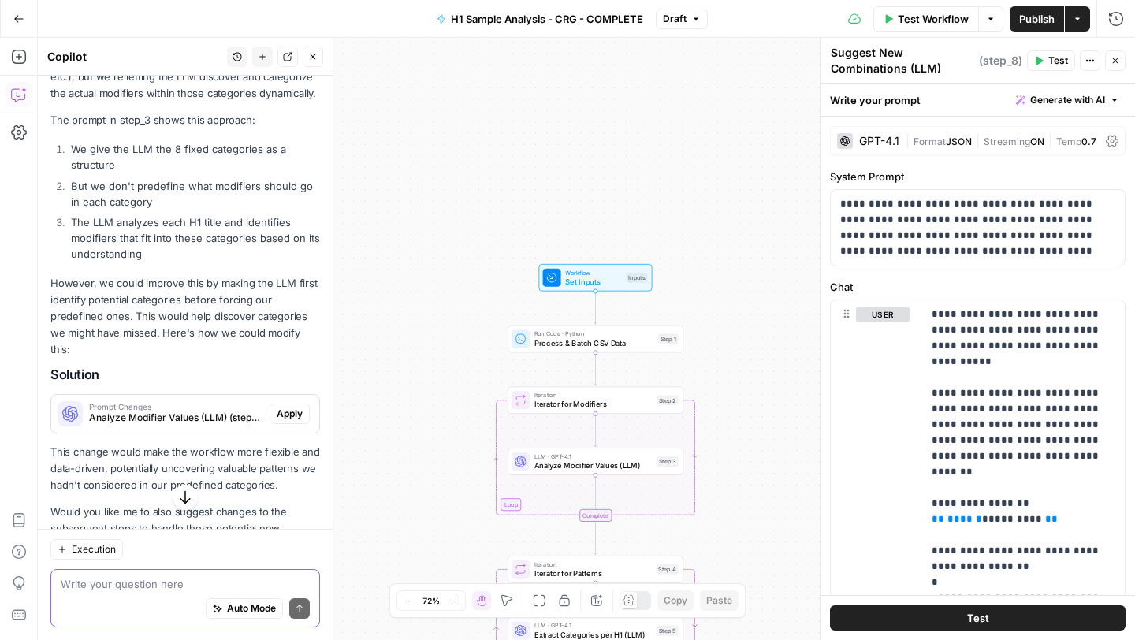
scroll to position [1083, 0]
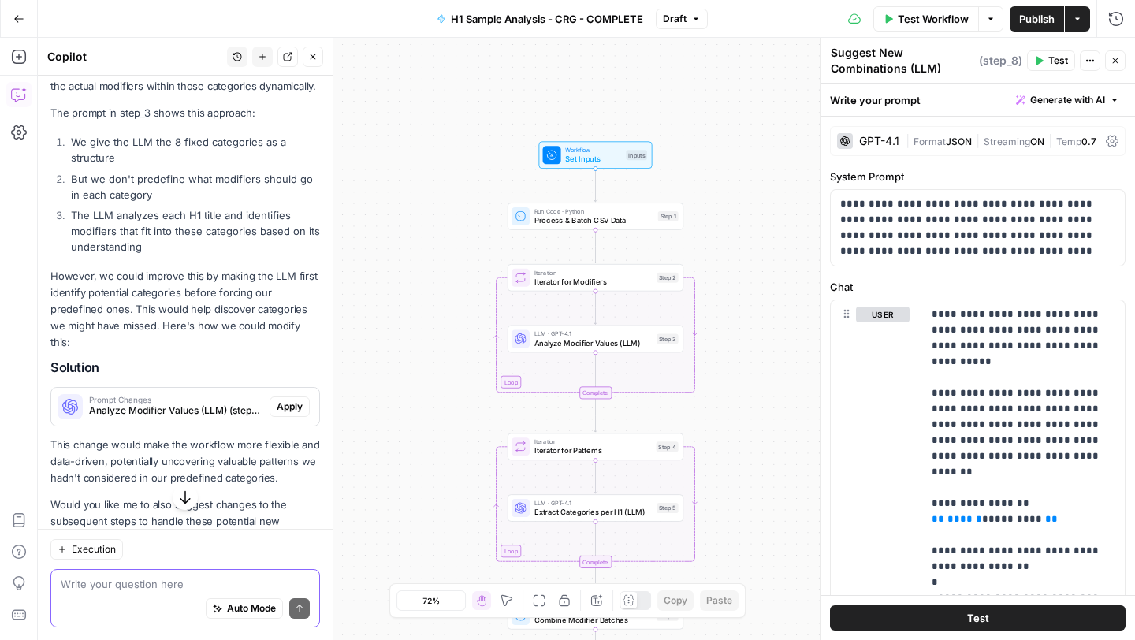
click at [168, 581] on textarea at bounding box center [185, 584] width 249 height 16
type textarea "what are the categories?"
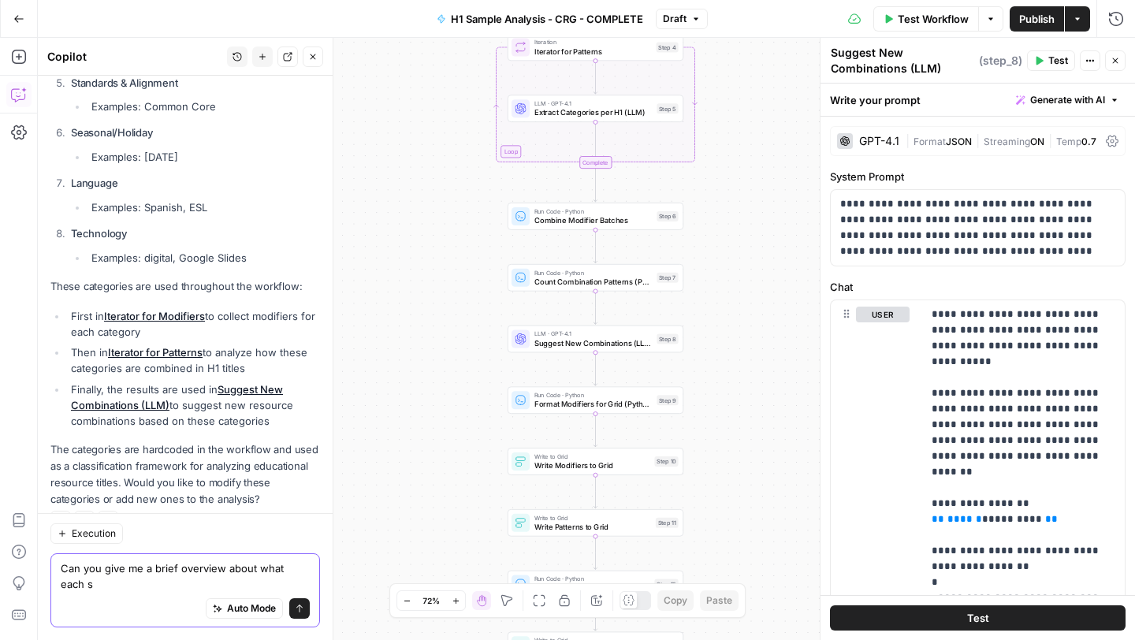
scroll to position [1863, 0]
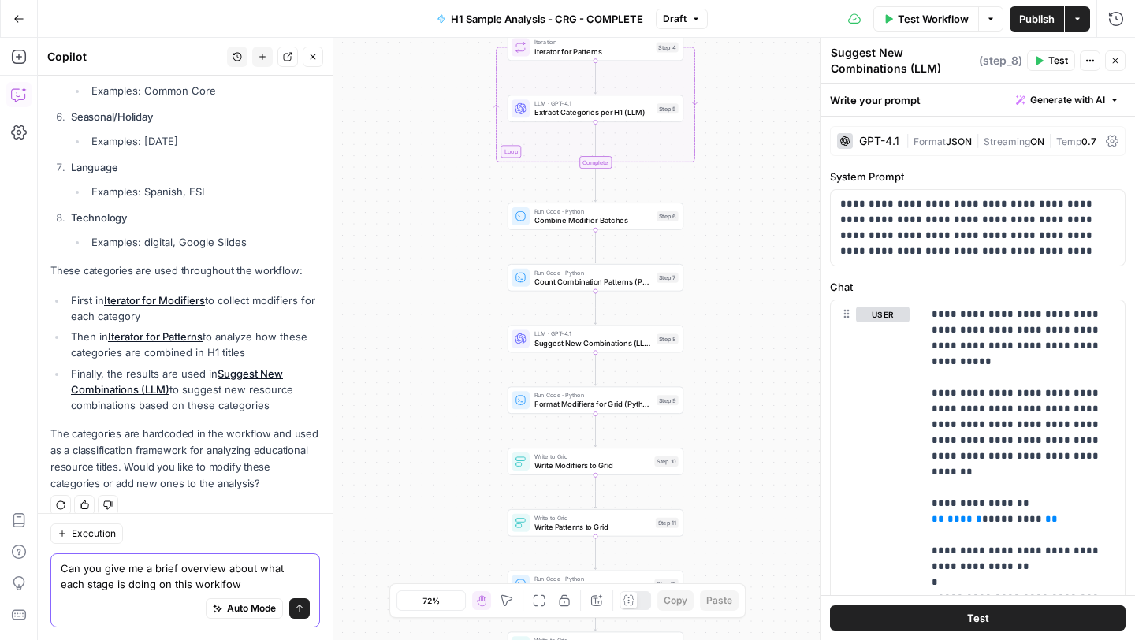
type textarea "Can you give me a brief overview about what each stage is doing on this worklfow"
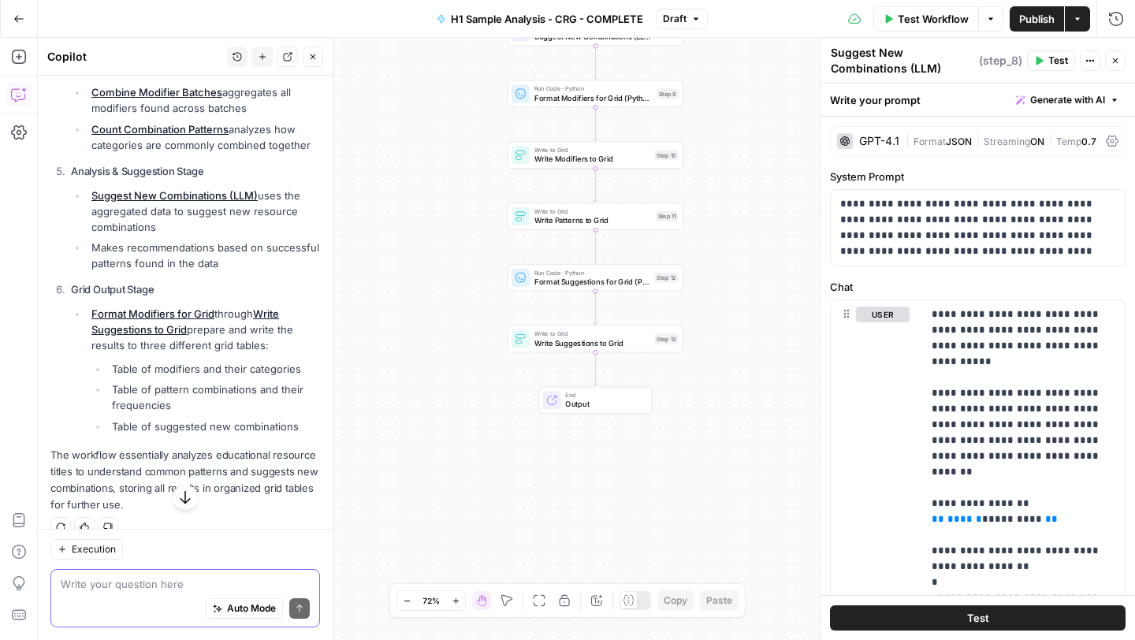
scroll to position [2823, 0]
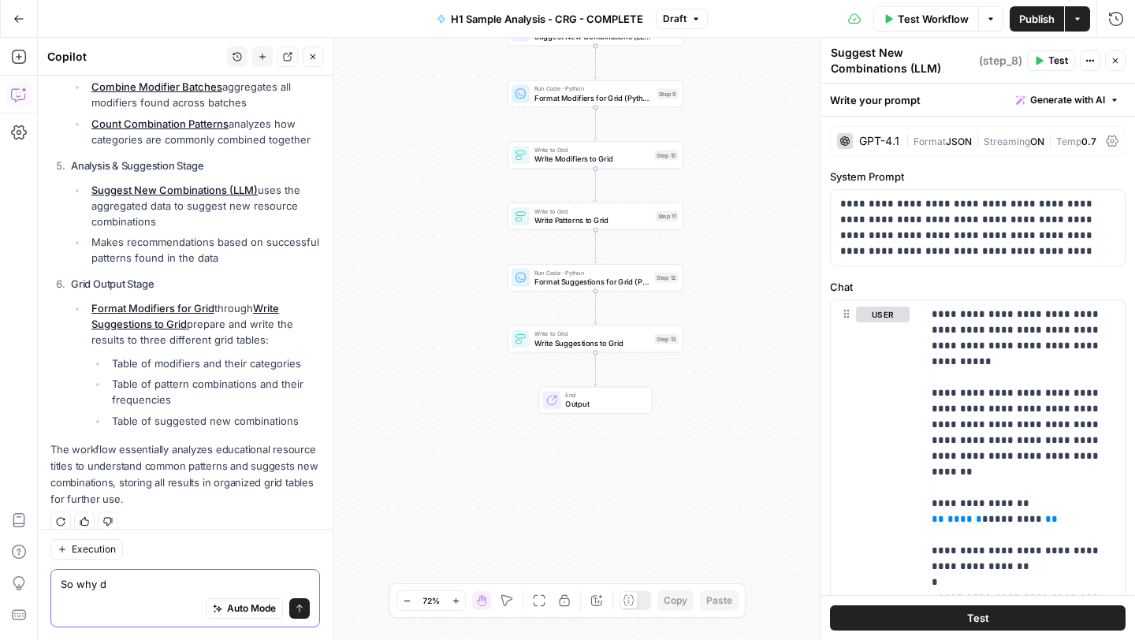
type textarea "So why"
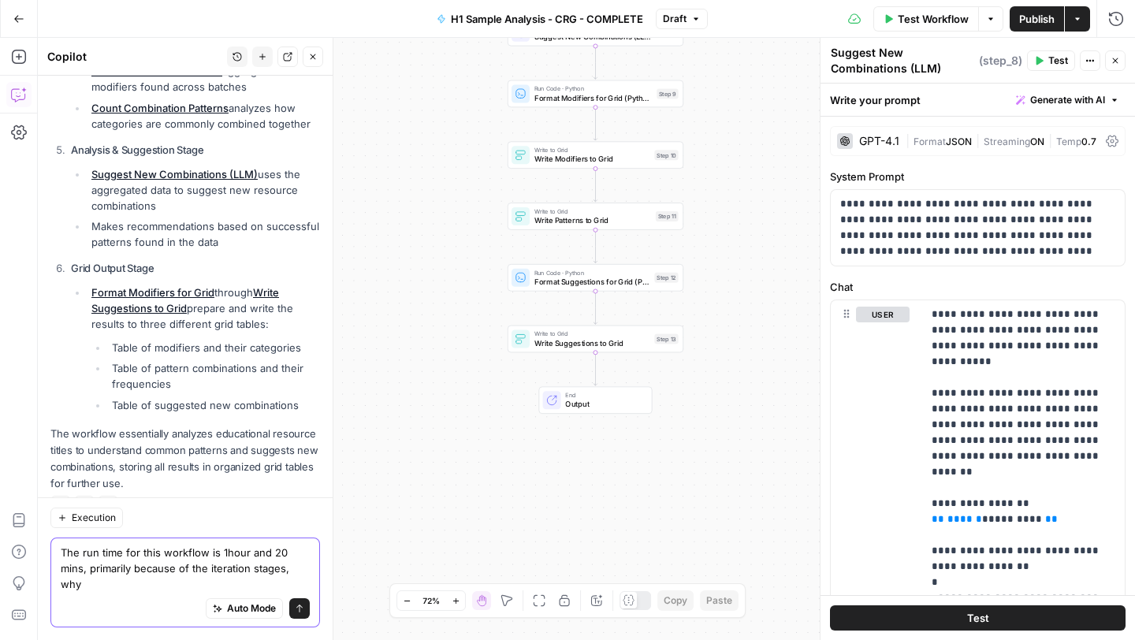
scroll to position [2855, 0]
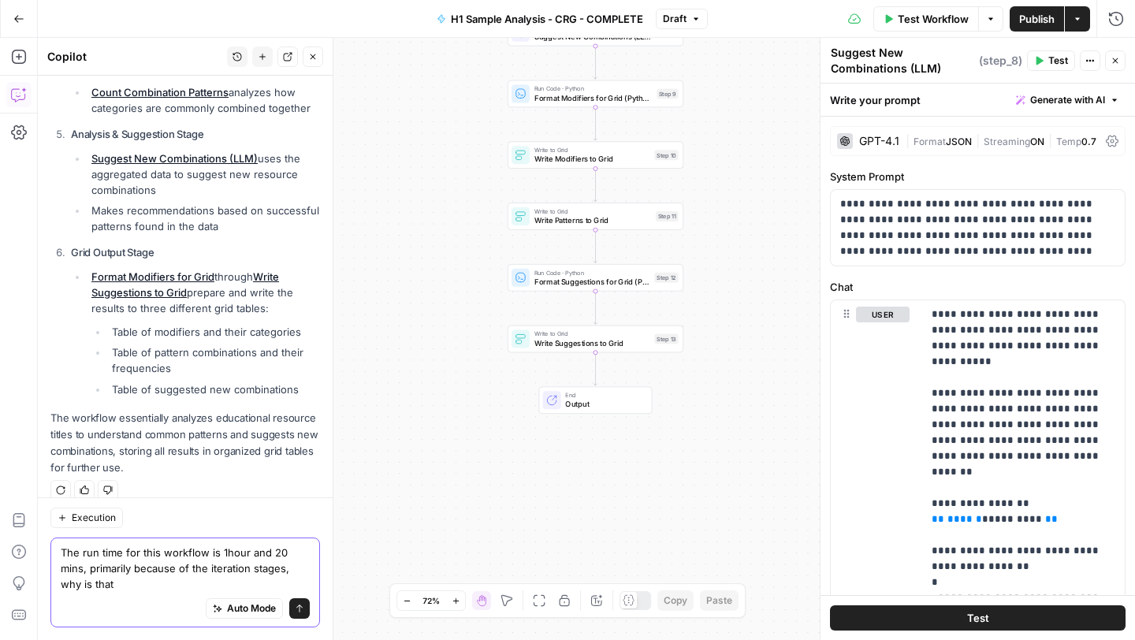
type textarea "The run time for this workflow is 1hour and 20 mins, primarily because of the i…"
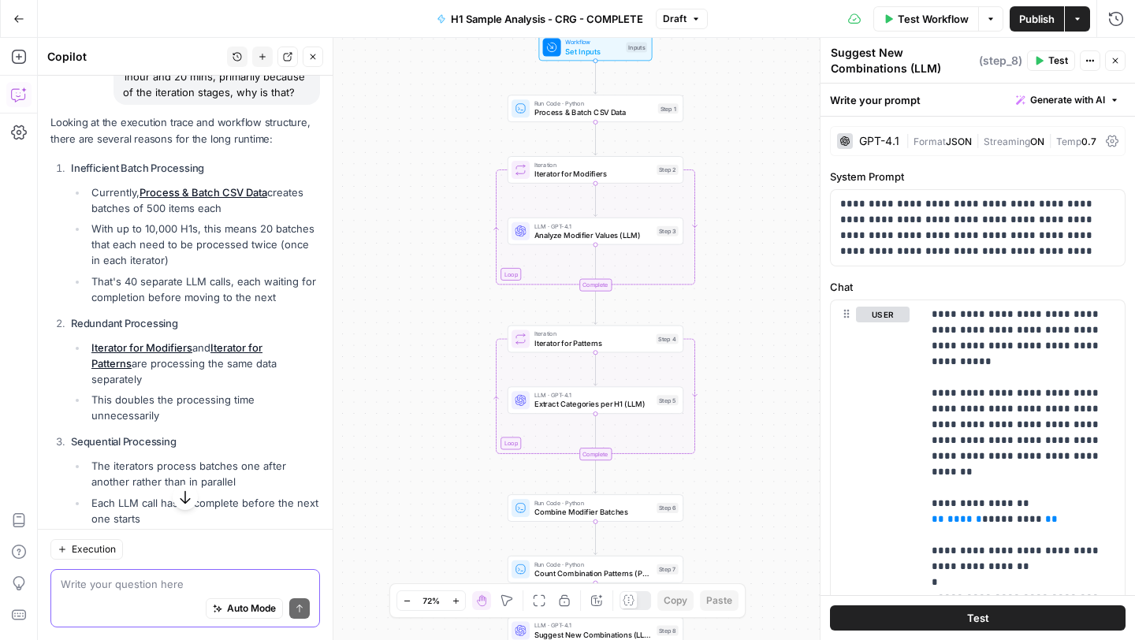
scroll to position [3296, 0]
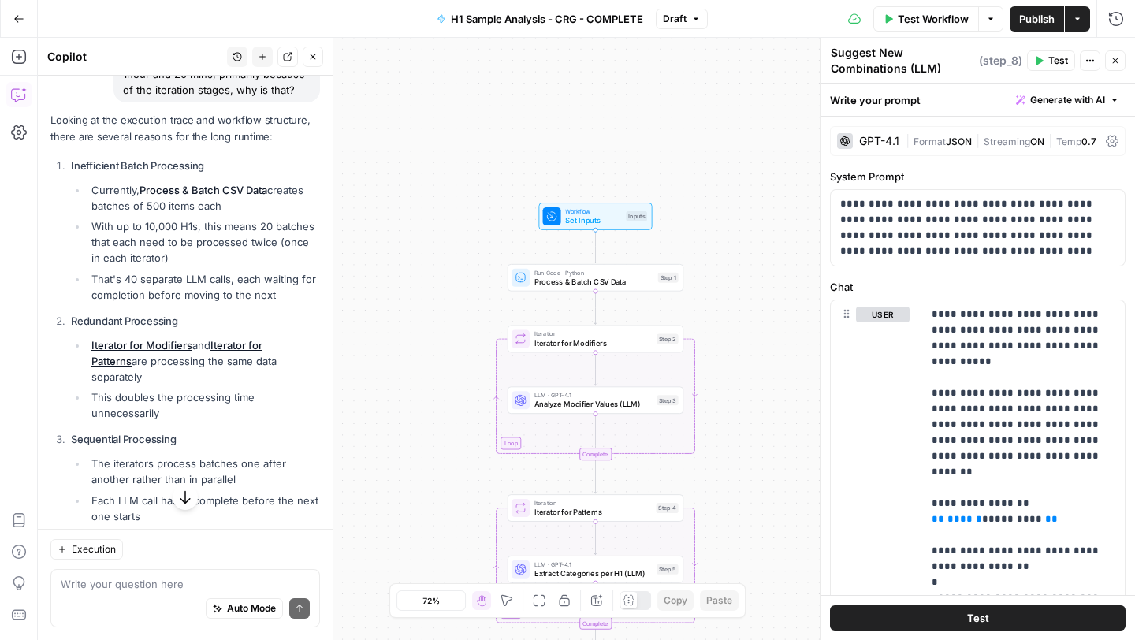
drag, startPoint x: 71, startPoint y: 147, endPoint x: 255, endPoint y: 480, distance: 381.0
click at [255, 480] on ol "Inefficient Batch Processing Currently, Process & Batch CSV Data creates batche…" at bounding box center [185, 341] width 270 height 367
copy ol "Inefficient Batch Processing Currently, Process & Batch CSV Data creates batche…"
click at [149, 593] on div "Auto Mode Send" at bounding box center [185, 609] width 249 height 35
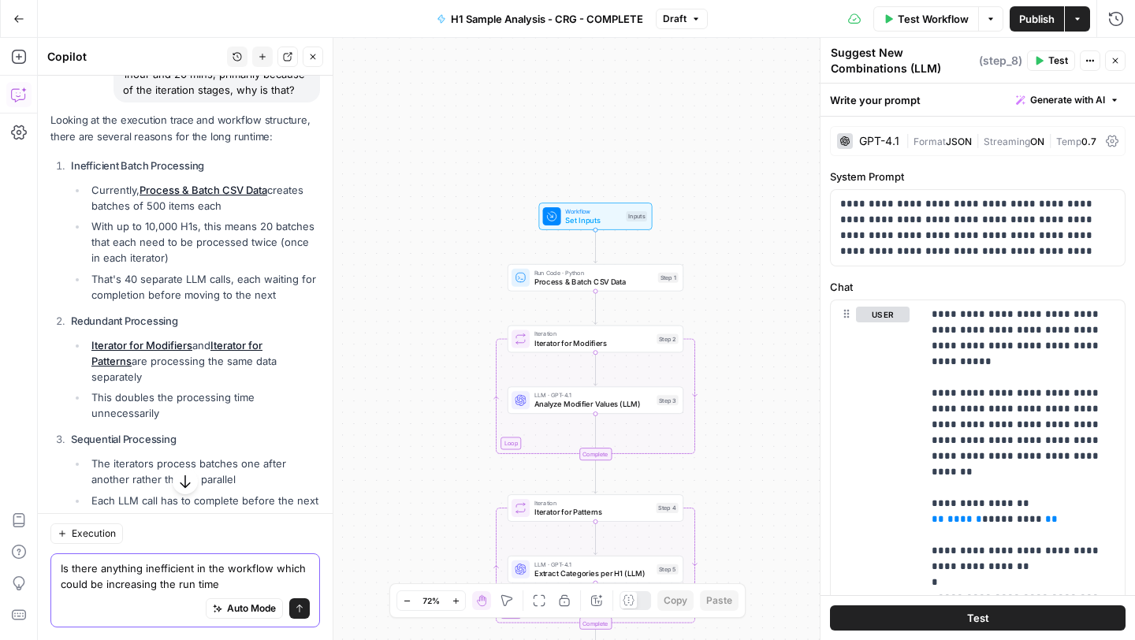
type textarea "Is there anything inefficient in the workflow which could be increasing the run…"
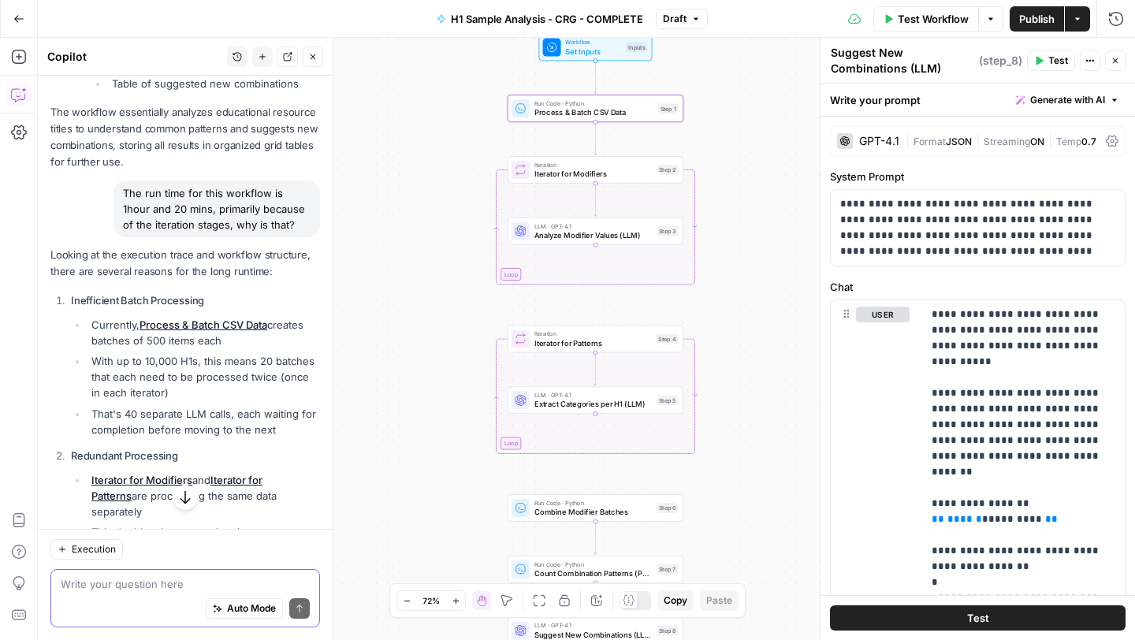
scroll to position [3160, 0]
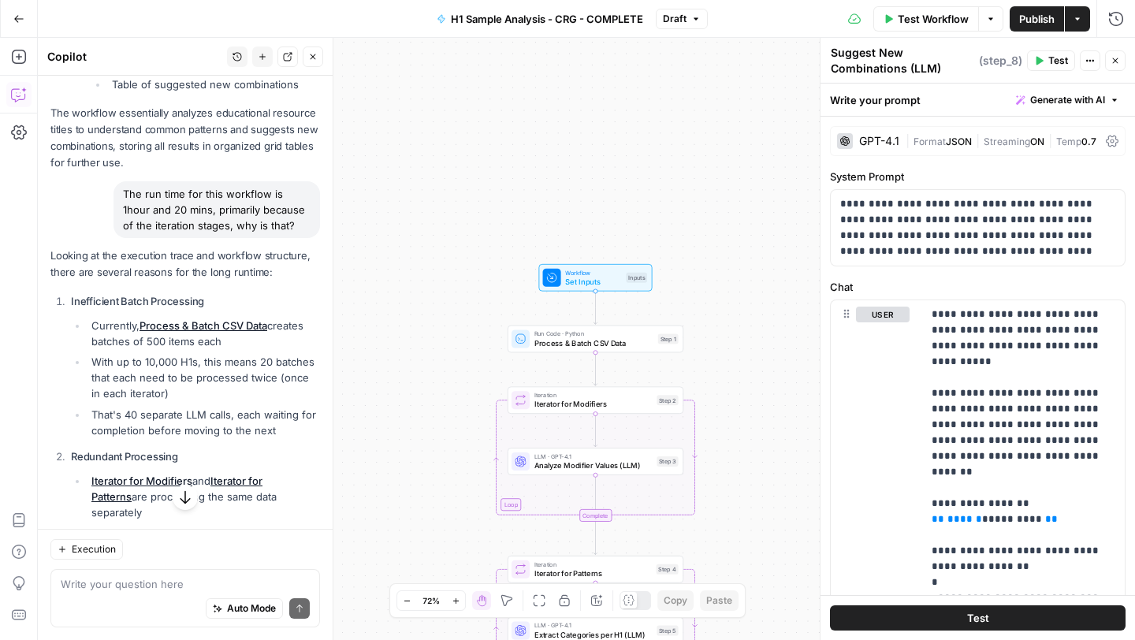
drag, startPoint x: 125, startPoint y: 174, endPoint x: 279, endPoint y: 210, distance: 158.5
click at [279, 210] on div "The run time for this workflow is 1hour and 20 mins, primarily because of the i…" at bounding box center [217, 209] width 207 height 57
copy div "The run time for this workflow is 1hour and 20 mins, primarily because of the i…"
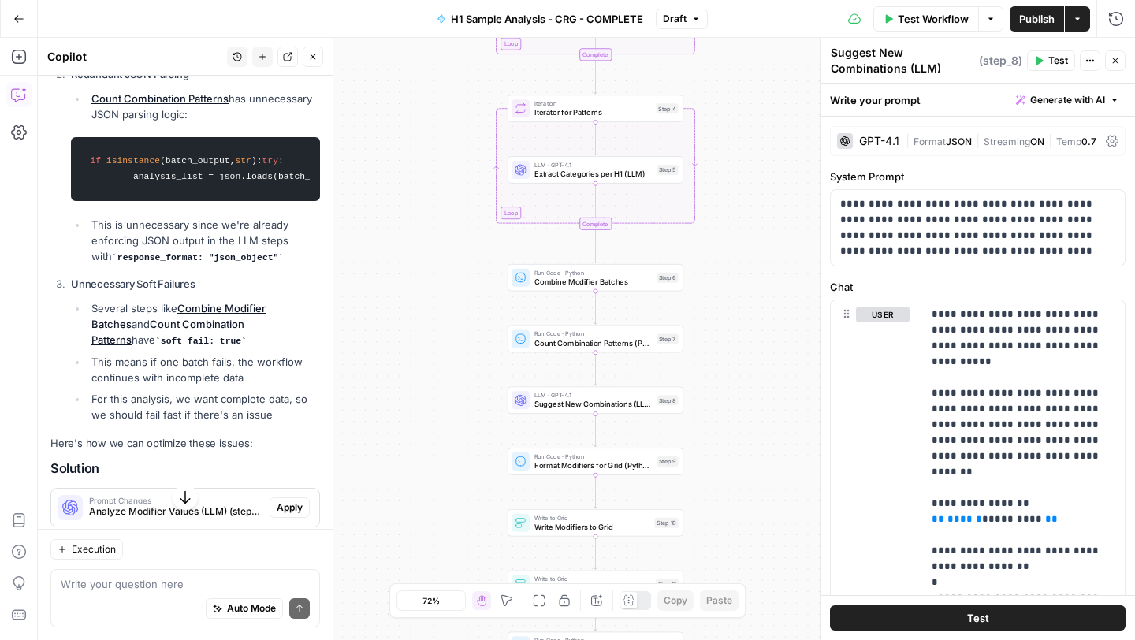
scroll to position [5584, 0]
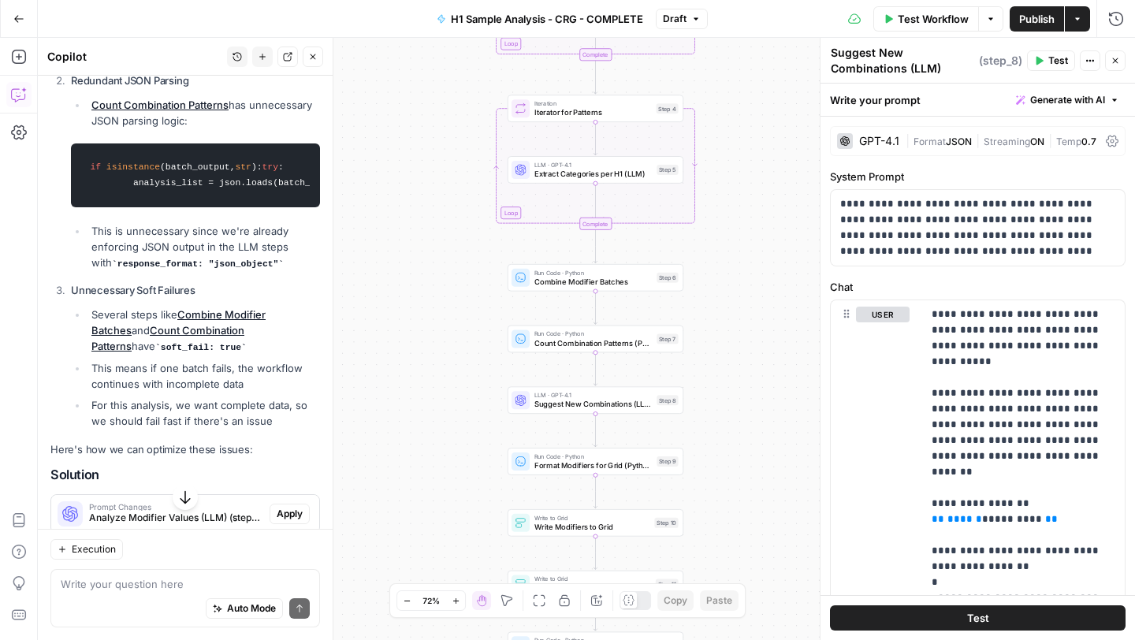
click at [28, 20] on button "Go Back" at bounding box center [19, 19] width 28 height 28
